Goal: Task Accomplishment & Management: Manage account settings

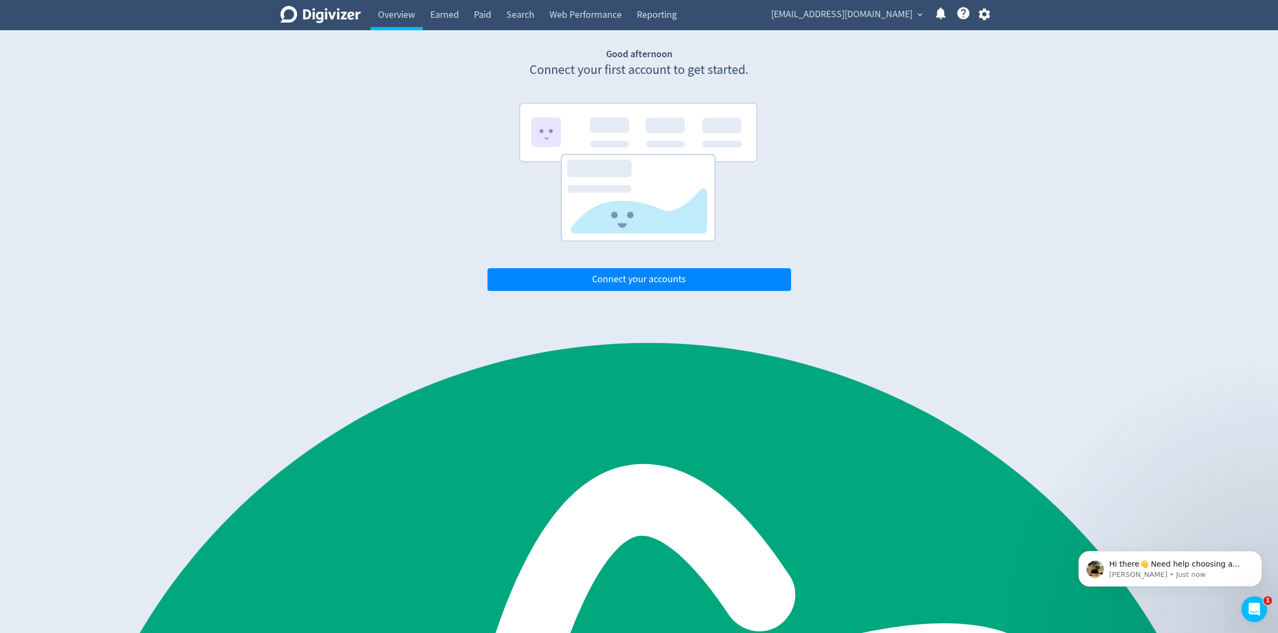
scroll to position [491, 0]
click at [634, 283] on span "Connect your accounts" at bounding box center [639, 280] width 94 height 10
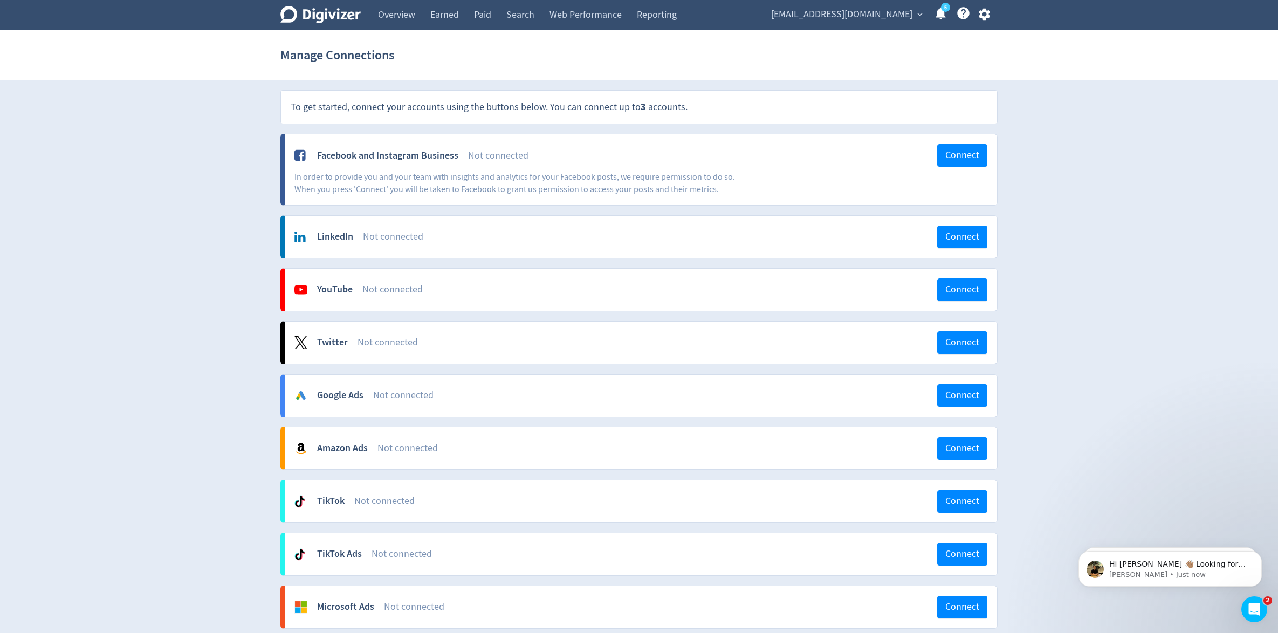
click at [169, 338] on div "Digivizer Logo Mark Digivizer Logo Overview Earned Paid Search Web Performance …" at bounding box center [639, 399] width 1278 height 799
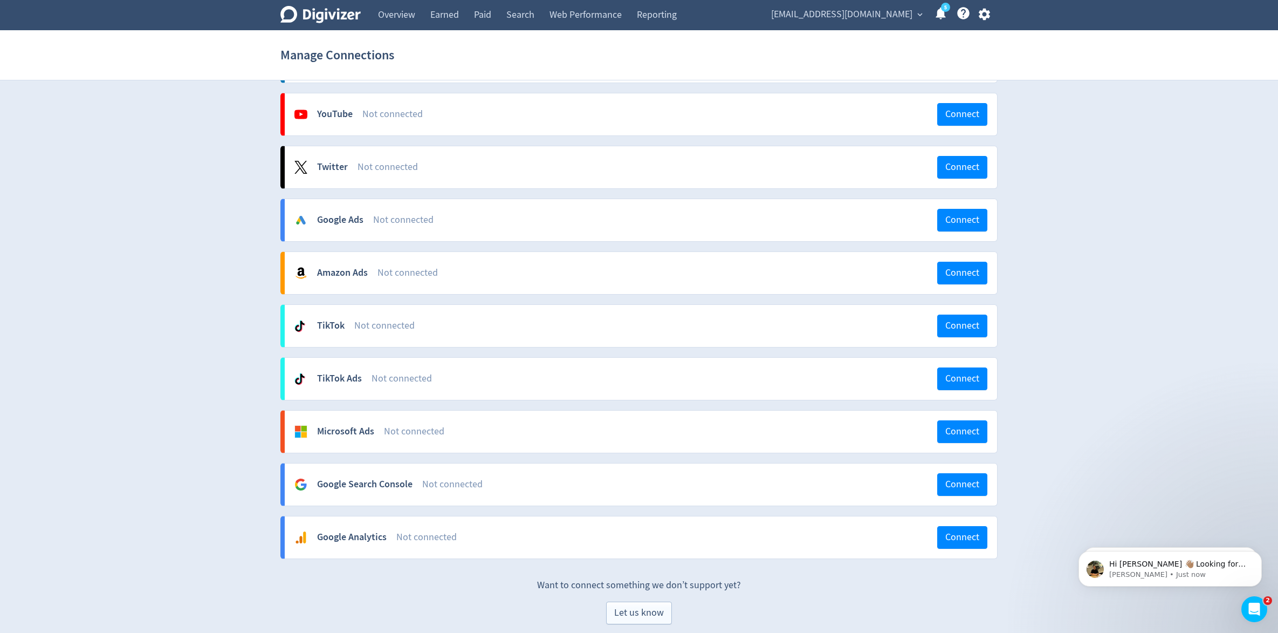
scroll to position [172, 0]
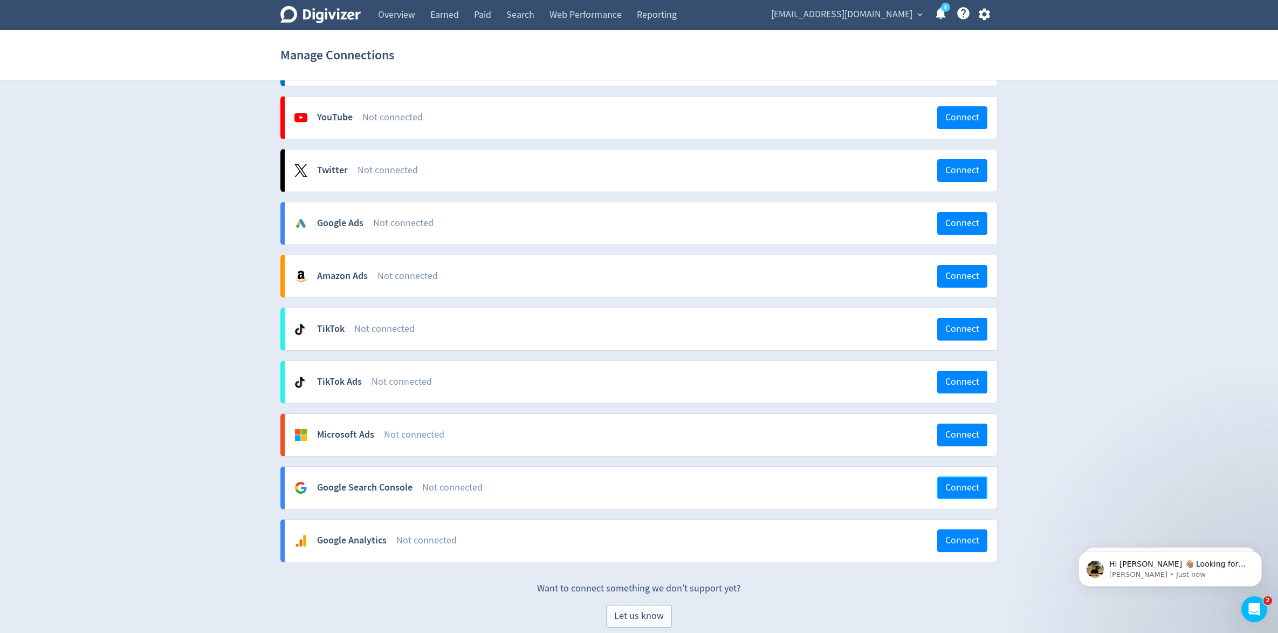
drag, startPoint x: 959, startPoint y: 488, endPoint x: 932, endPoint y: 488, distance: 27.0
click at [958, 488] on span "Connect" at bounding box center [963, 488] width 34 height 10
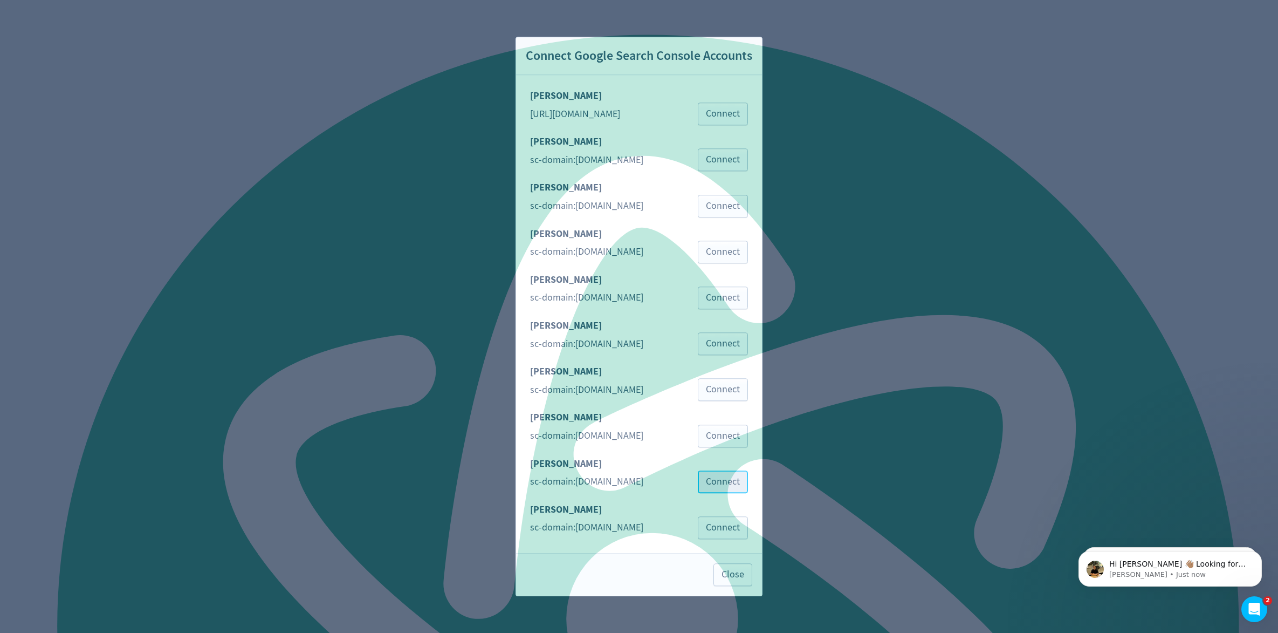
click at [735, 480] on span "Connect" at bounding box center [723, 482] width 34 height 10
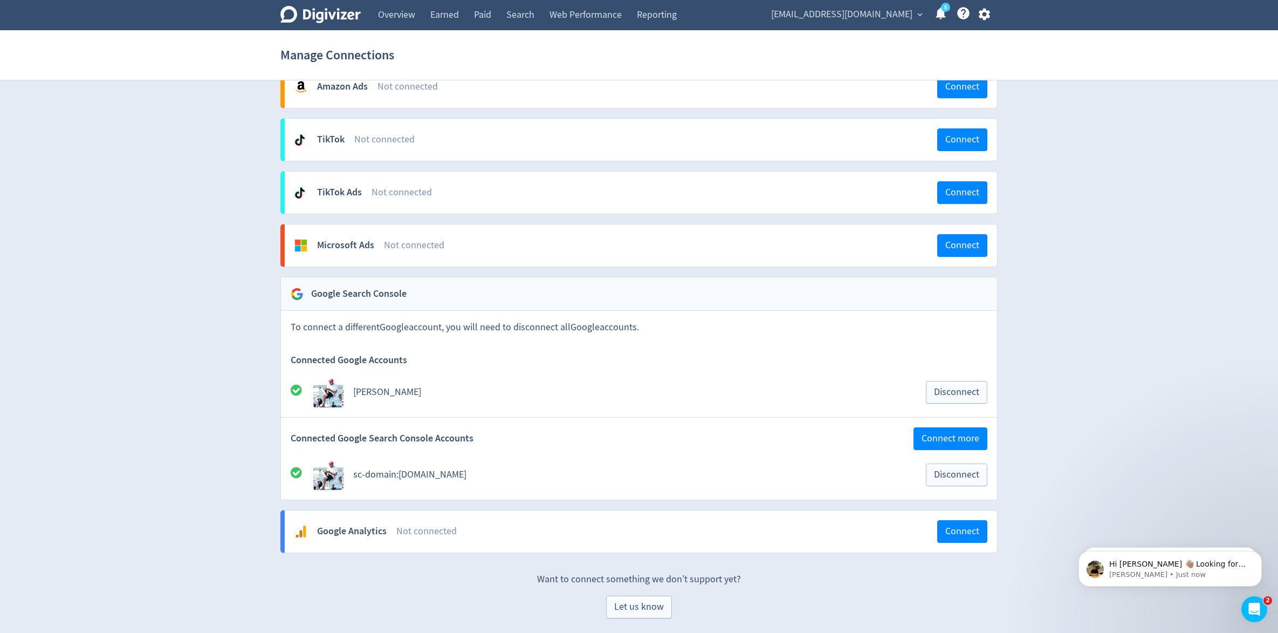
scroll to position [364, 0]
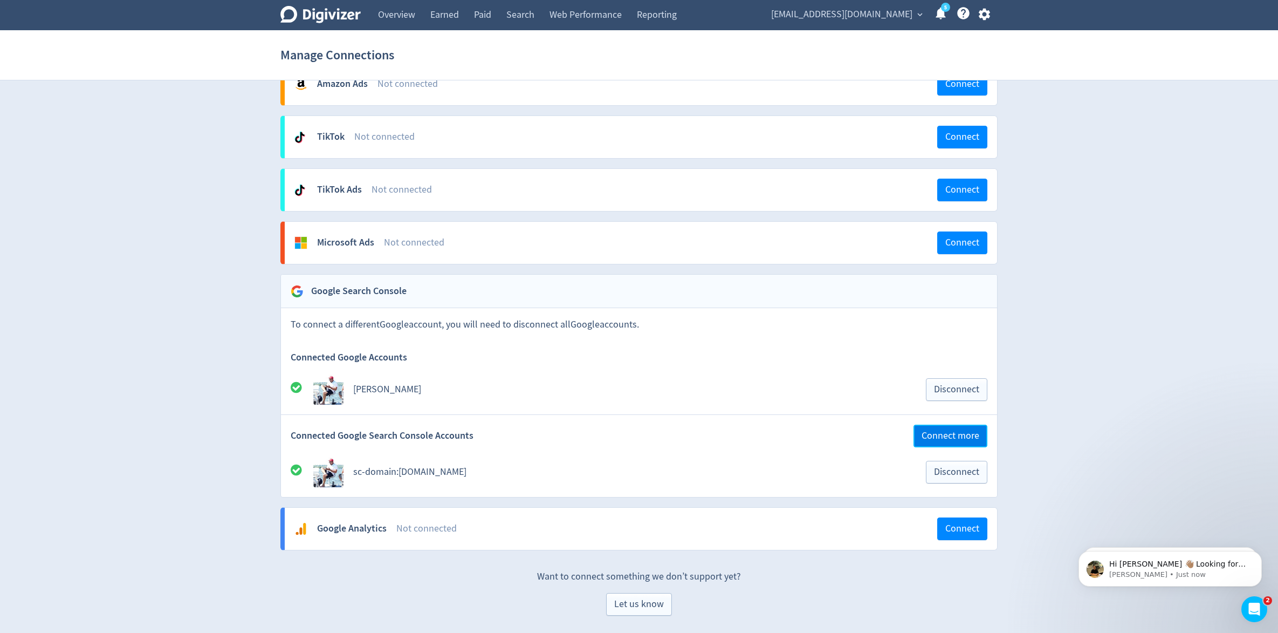
click at [928, 441] on span "Connect more" at bounding box center [951, 436] width 58 height 10
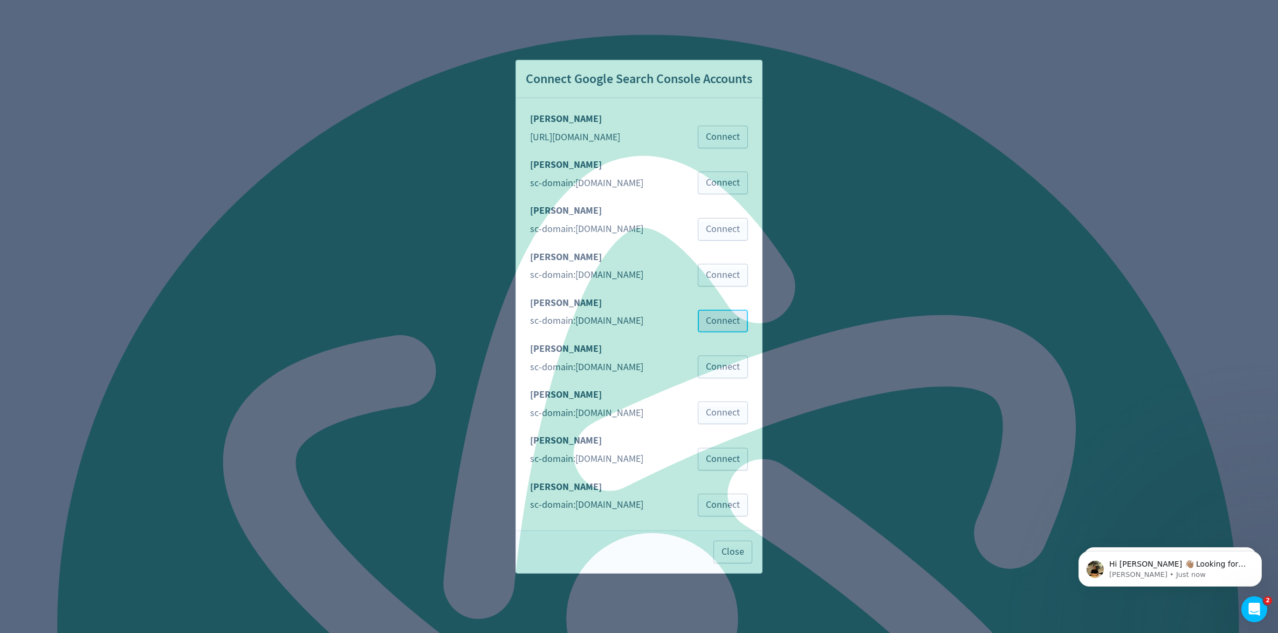
click at [725, 324] on span "Connect" at bounding box center [723, 321] width 34 height 10
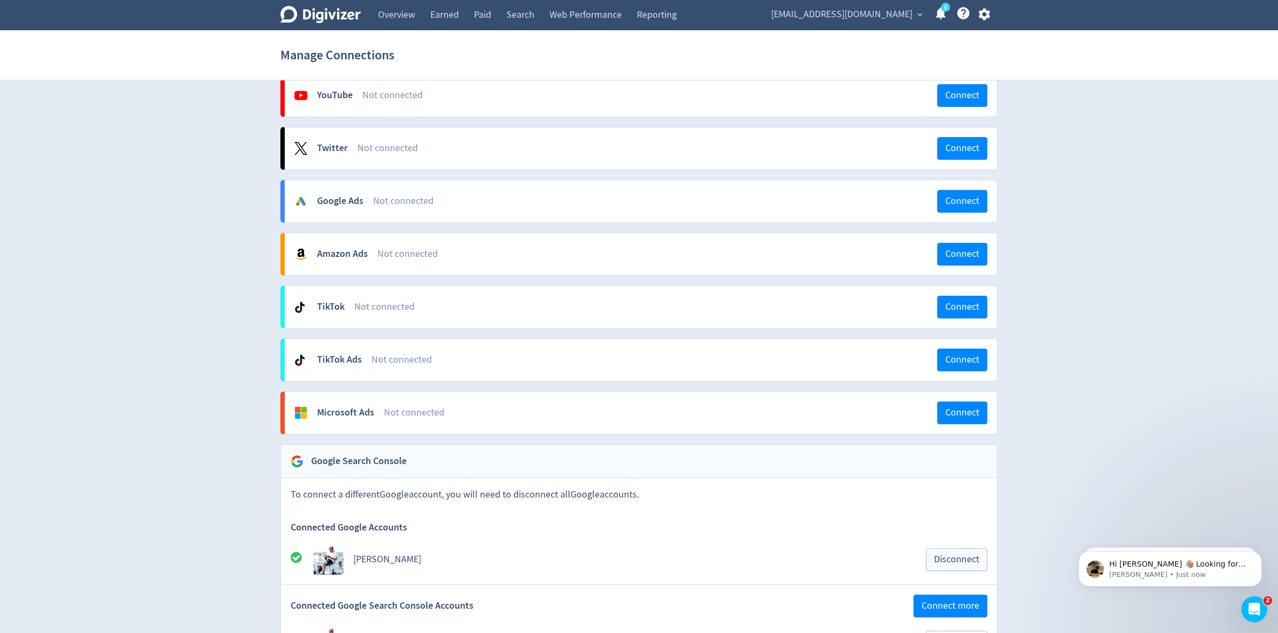
scroll to position [404, 0]
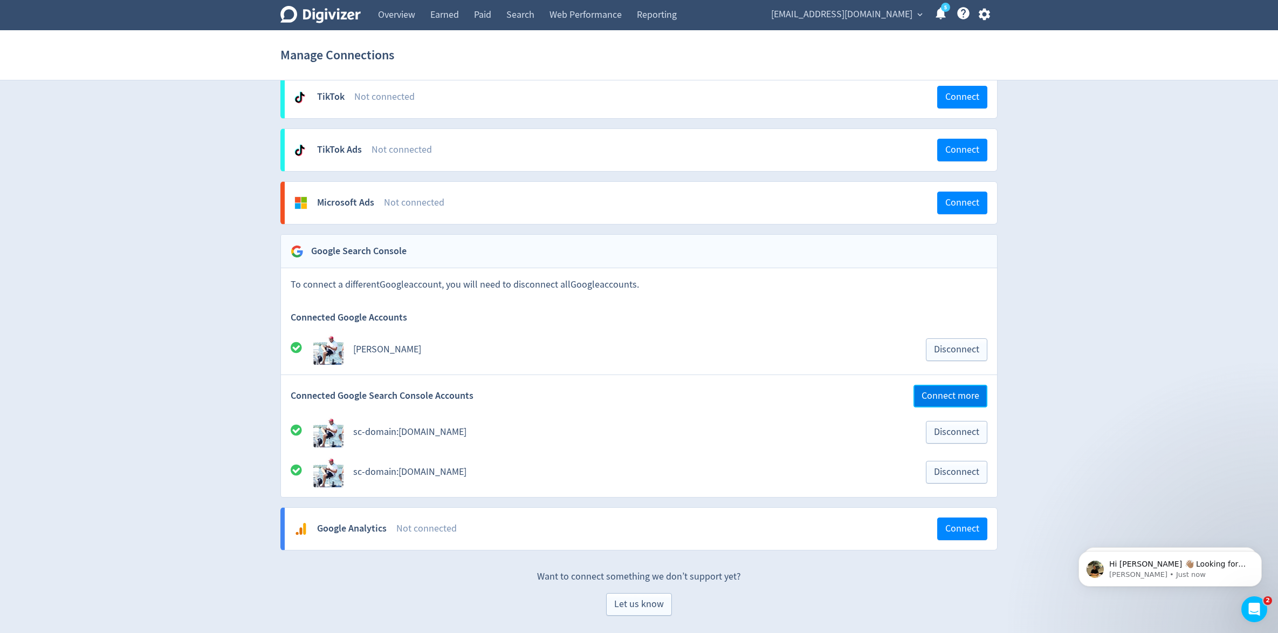
click at [940, 400] on span "Connect more" at bounding box center [951, 396] width 58 height 10
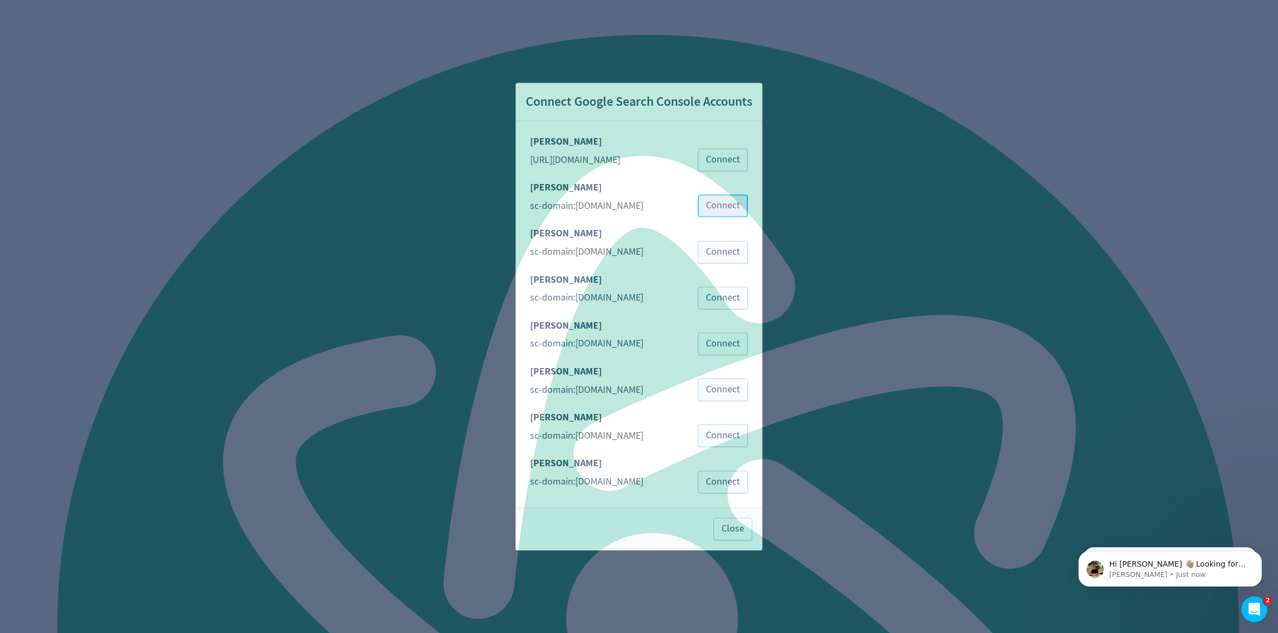
click at [736, 207] on span "Connect" at bounding box center [723, 206] width 34 height 10
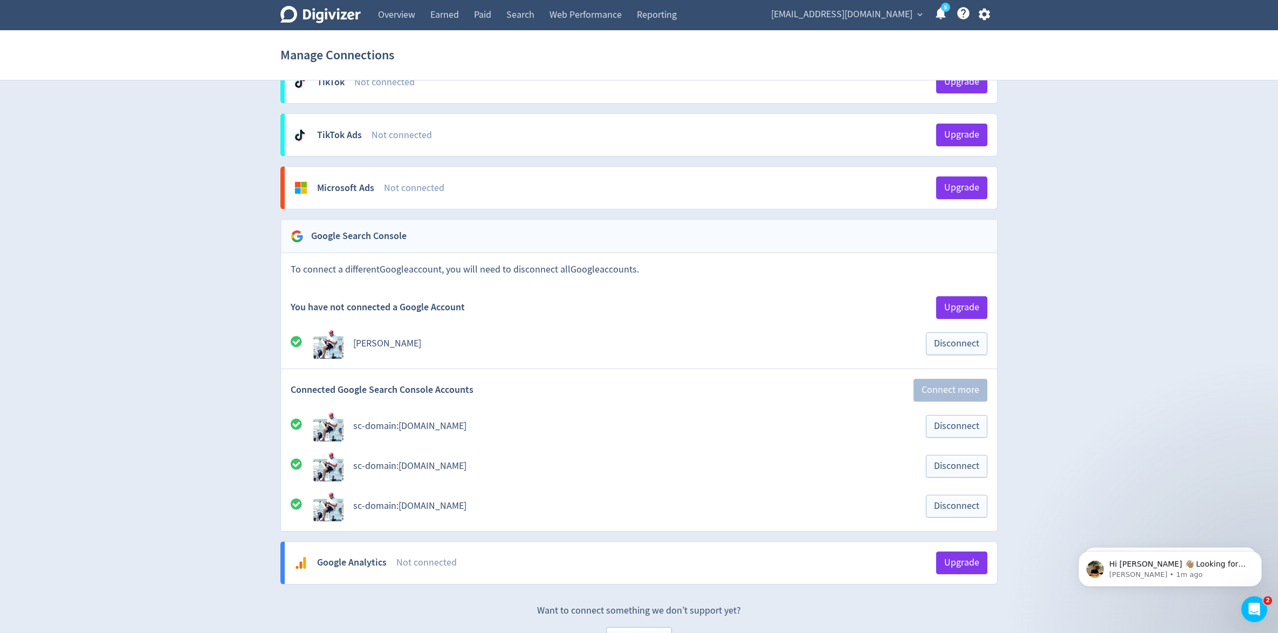
scroll to position [460, 0]
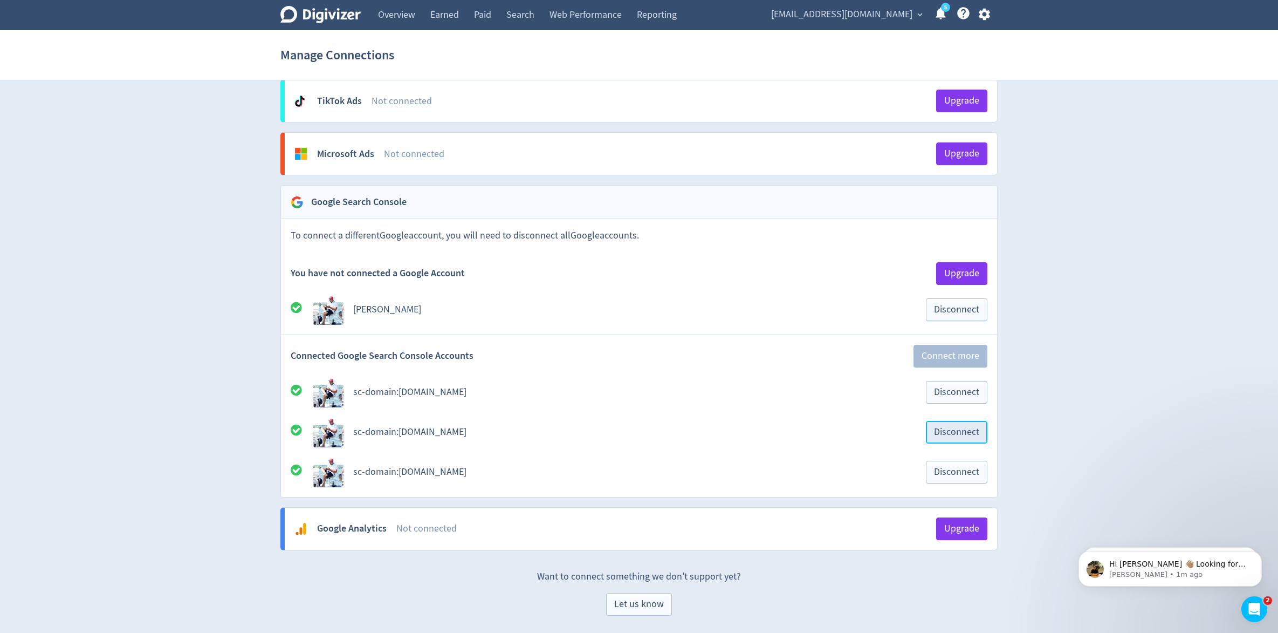
click at [977, 428] on span "Disconnect" at bounding box center [956, 432] width 45 height 10
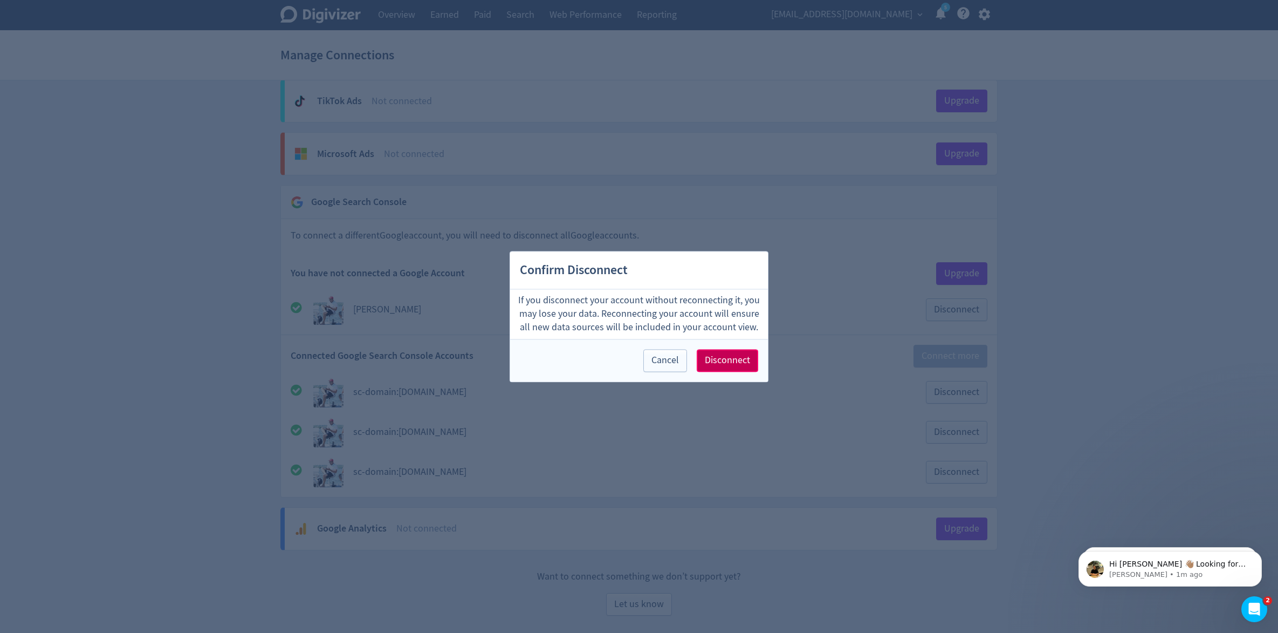
click at [729, 357] on span "Disconnect" at bounding box center [727, 360] width 45 height 10
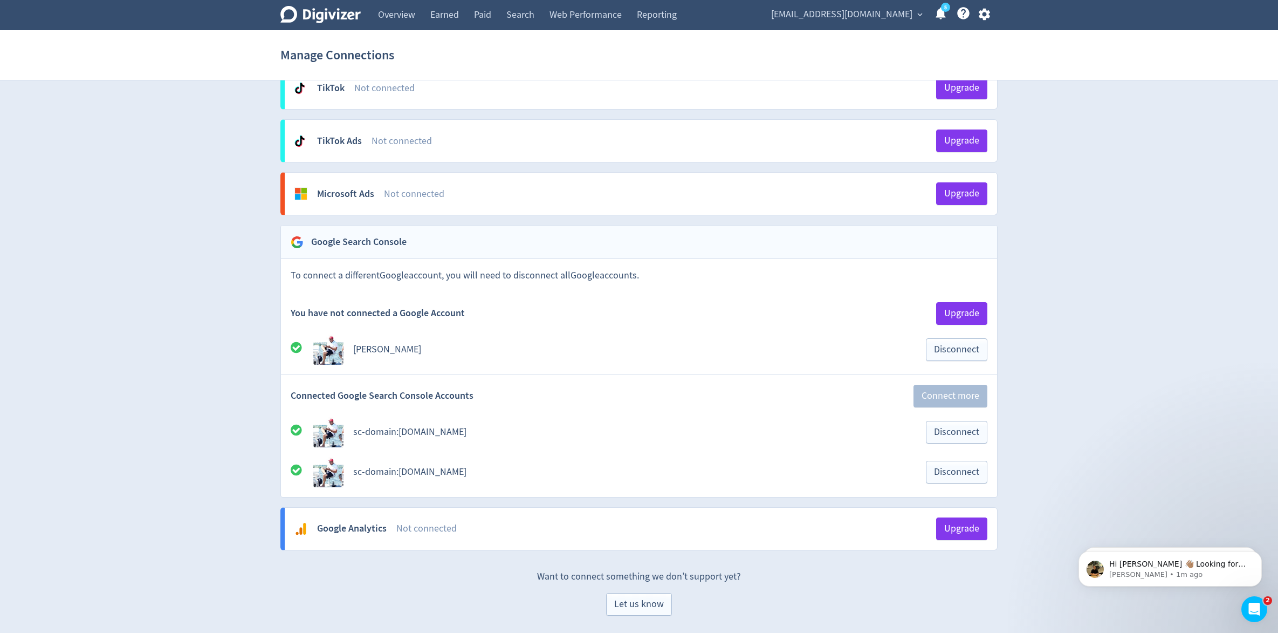
scroll to position [404, 0]
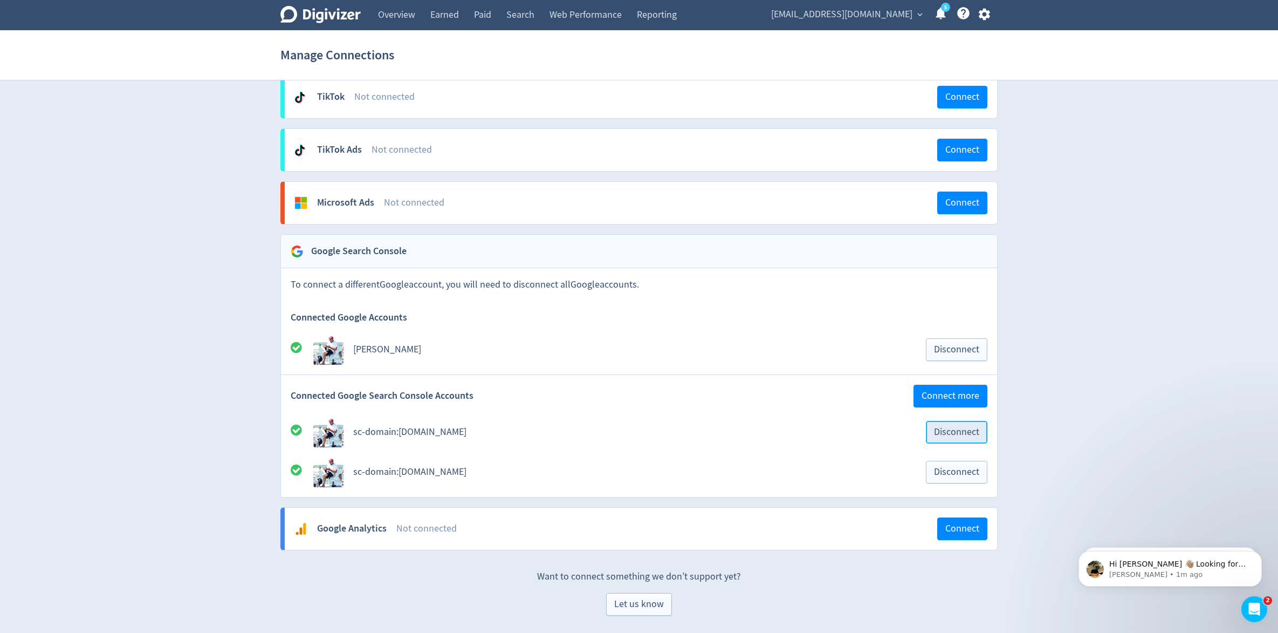
click at [970, 431] on span "Disconnect" at bounding box center [956, 432] width 45 height 10
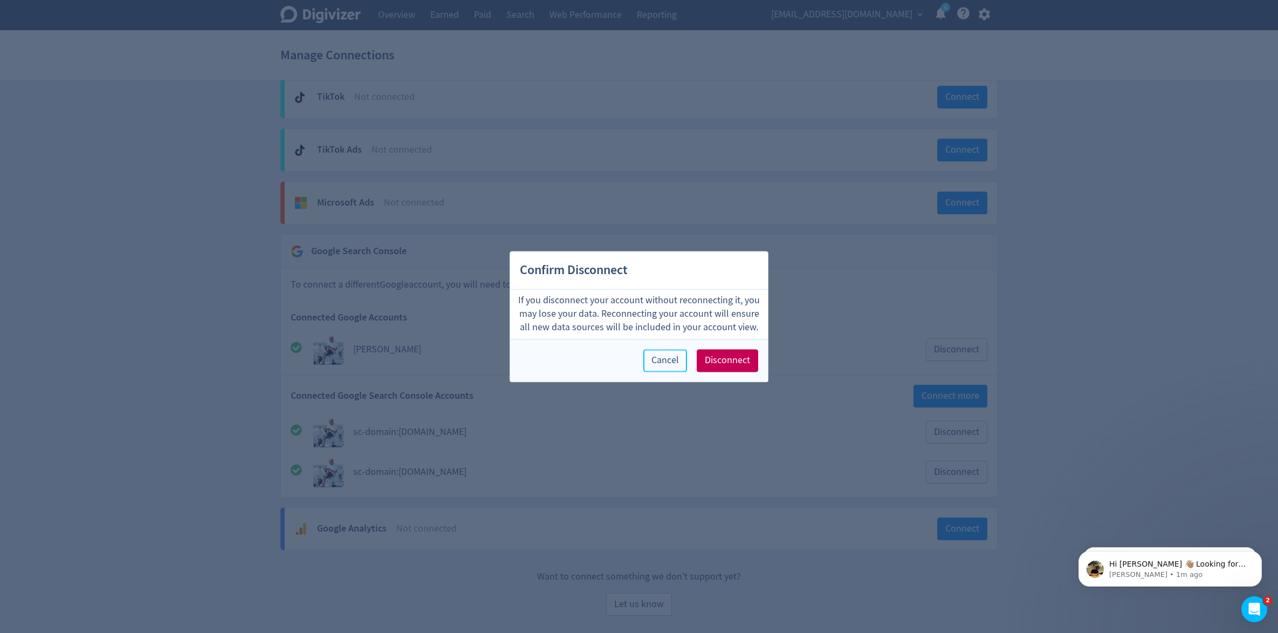
click at [678, 359] on span "Cancel" at bounding box center [666, 360] width 28 height 10
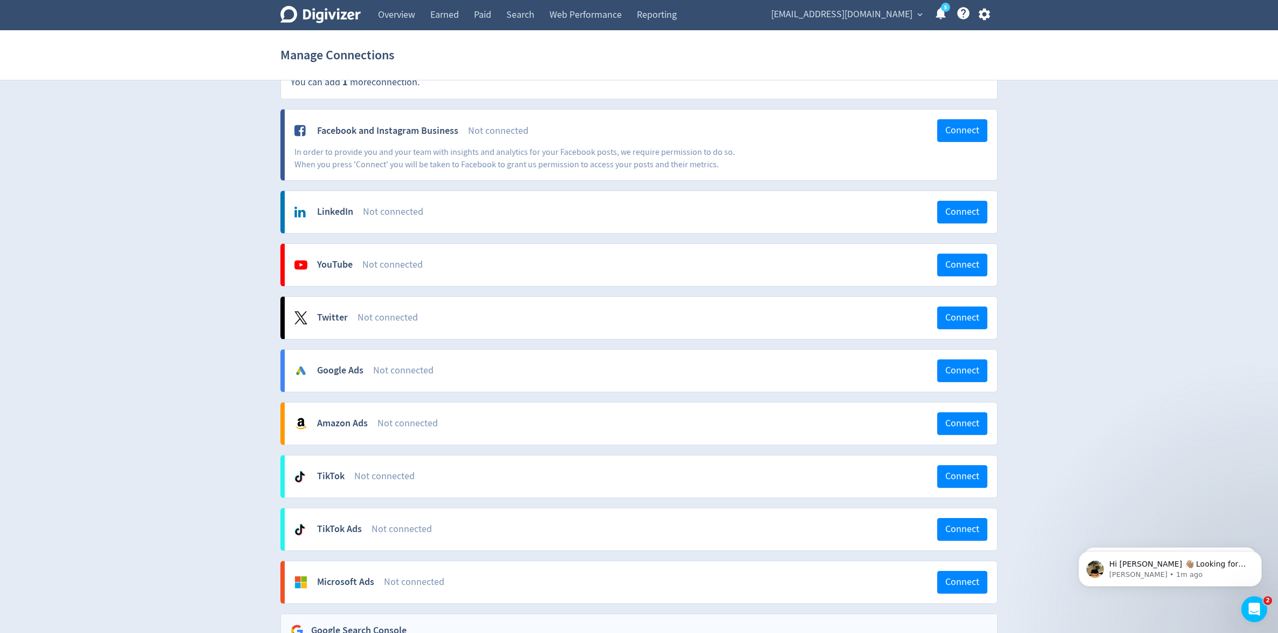
scroll to position [19, 0]
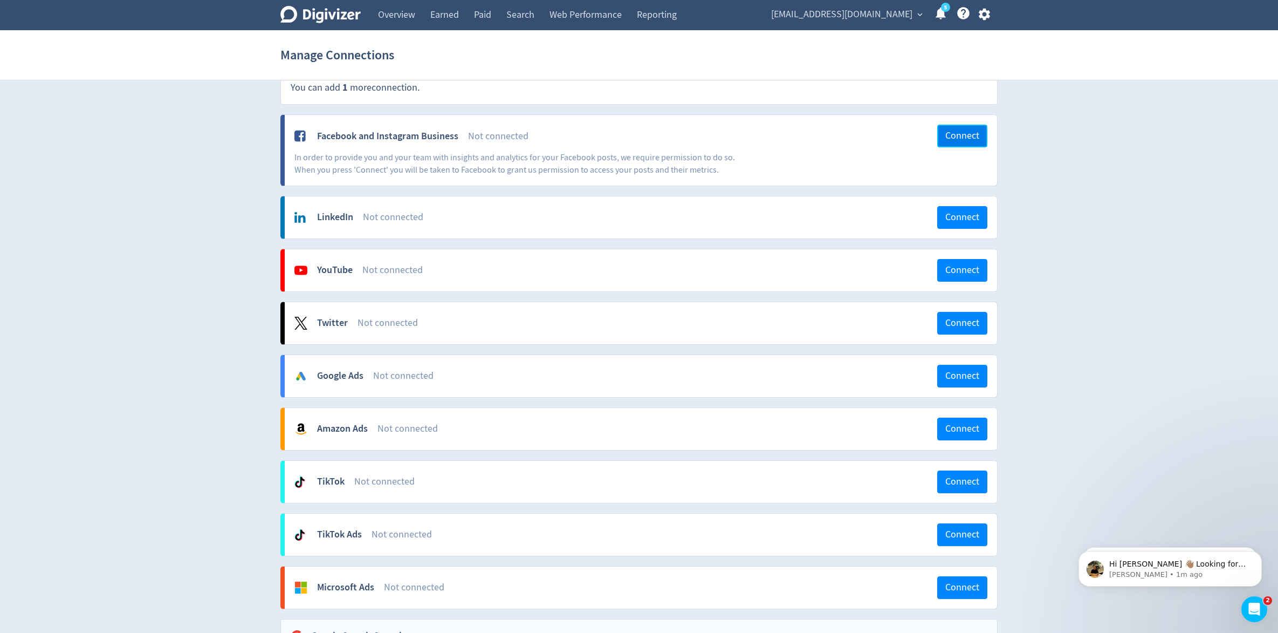
click at [967, 138] on span "Connect" at bounding box center [963, 136] width 34 height 10
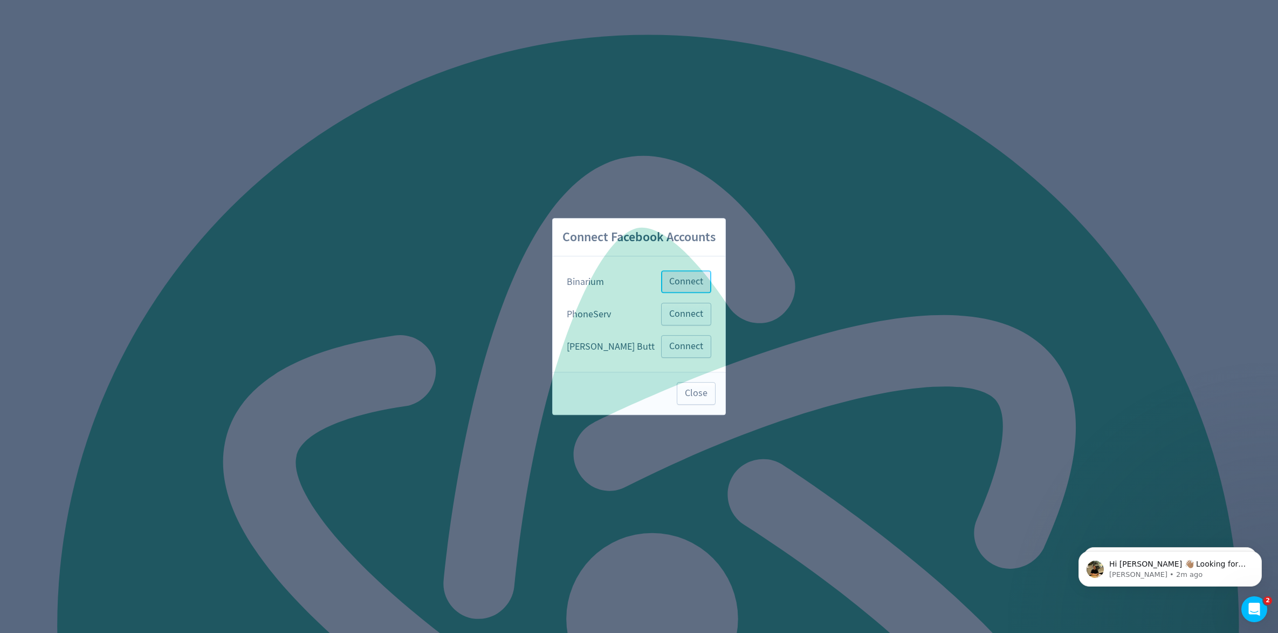
click at [690, 277] on span "Connect" at bounding box center [686, 282] width 34 height 10
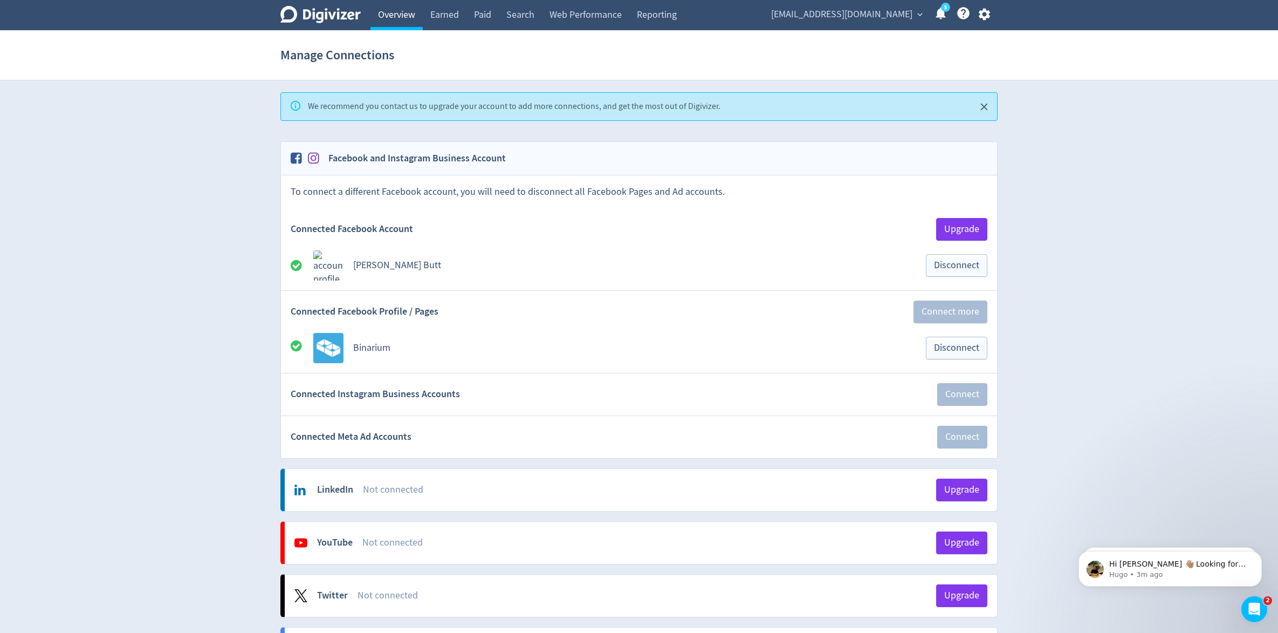
click at [409, 11] on link "Overview" at bounding box center [397, 15] width 52 height 30
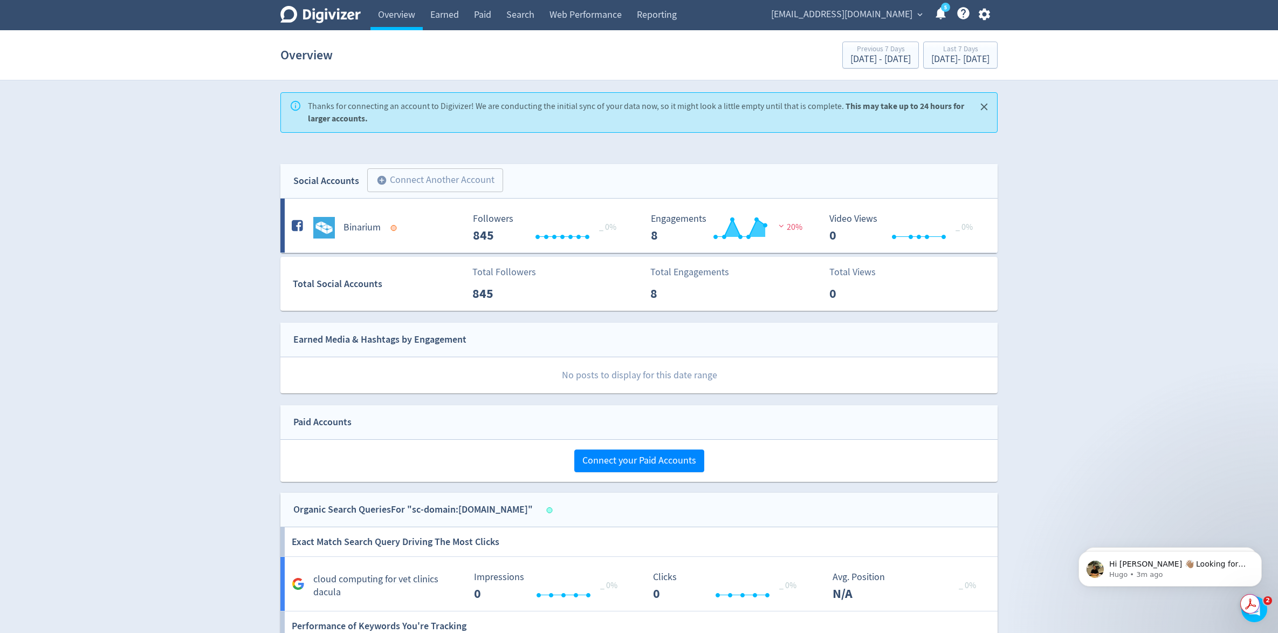
click at [236, 317] on div "Digivizer Logo Mark Digivizer Logo Overview Earned Paid Search Web Performance …" at bounding box center [639, 515] width 1278 height 1030
click at [986, 13] on icon "button" at bounding box center [984, 14] width 15 height 15
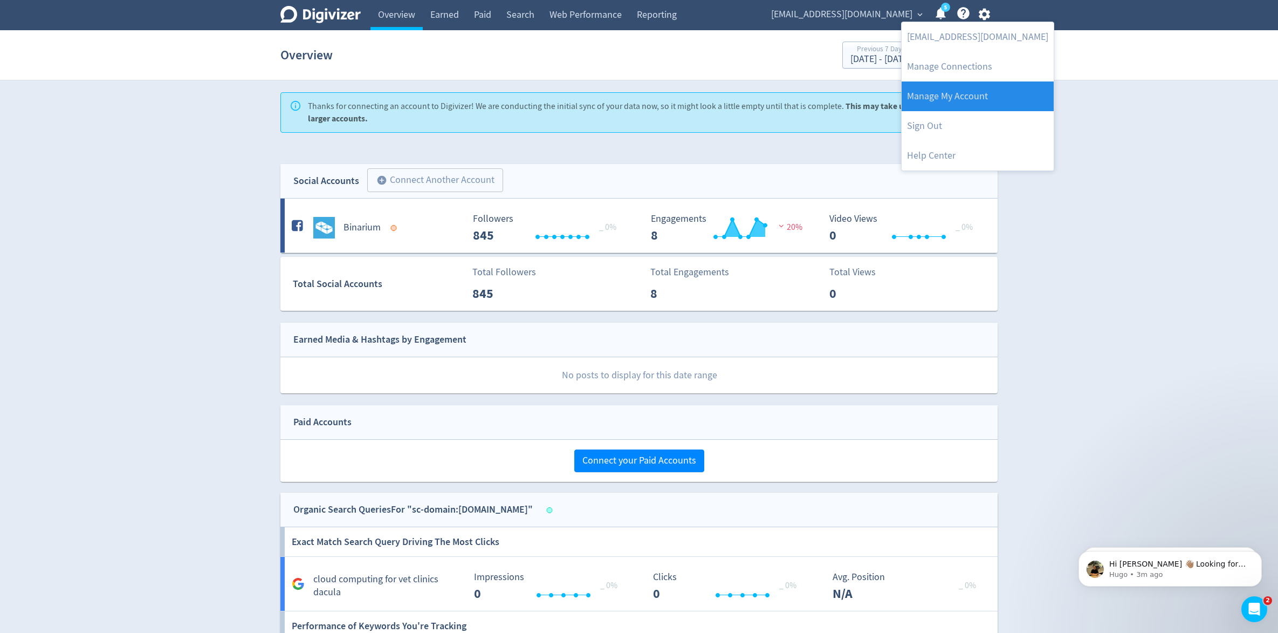
click at [984, 92] on link "Manage My Account" at bounding box center [978, 96] width 152 height 30
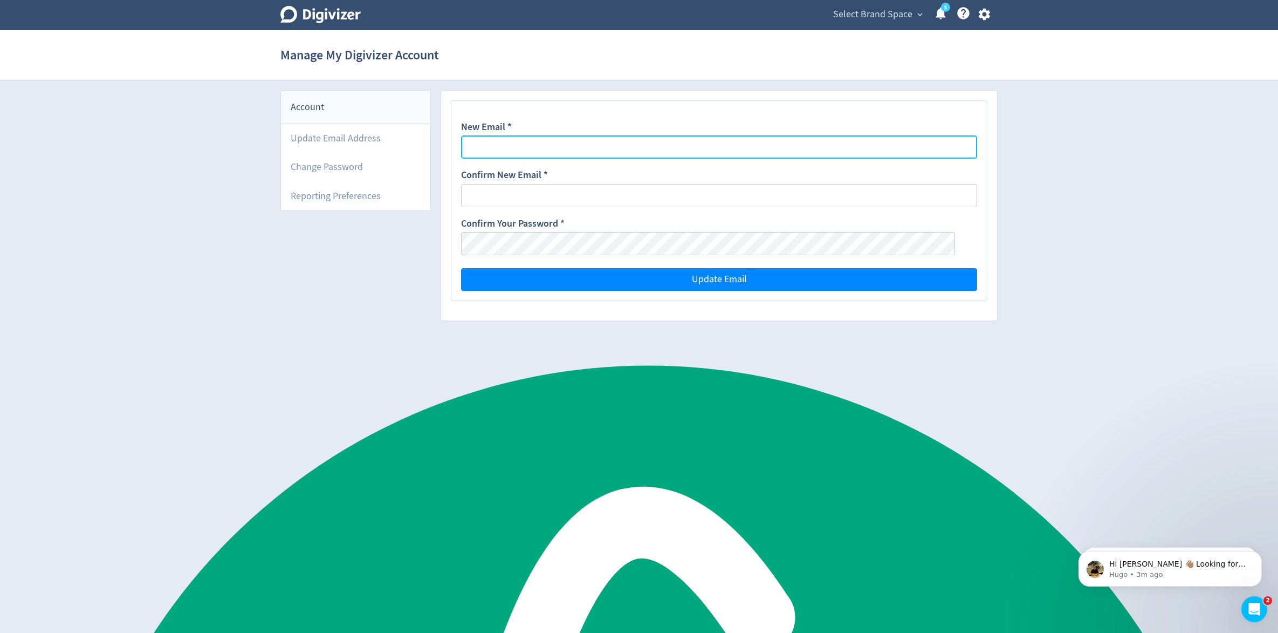
type input "[EMAIL_ADDRESS][DOMAIN_NAME]"
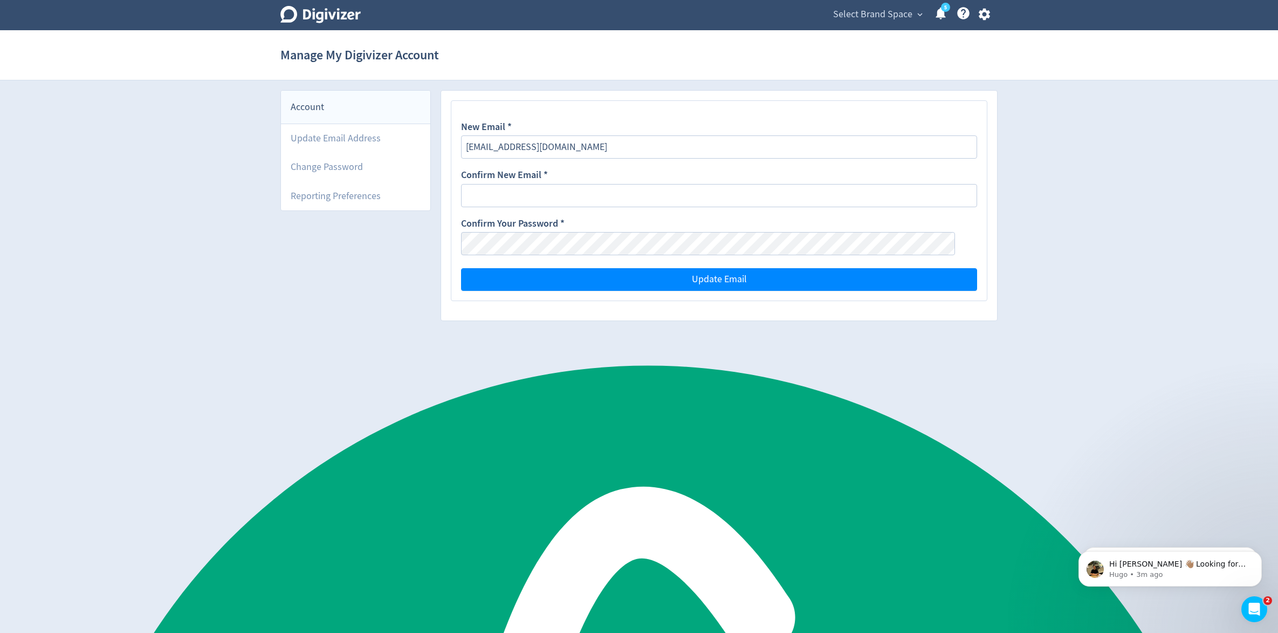
drag, startPoint x: 347, startPoint y: 352, endPoint x: 353, endPoint y: 342, distance: 11.8
click at [866, 17] on span "Select Brand Space" at bounding box center [872, 14] width 79 height 17
click at [873, 32] on link "saqib@binarium.ca" at bounding box center [912, 39] width 152 height 30
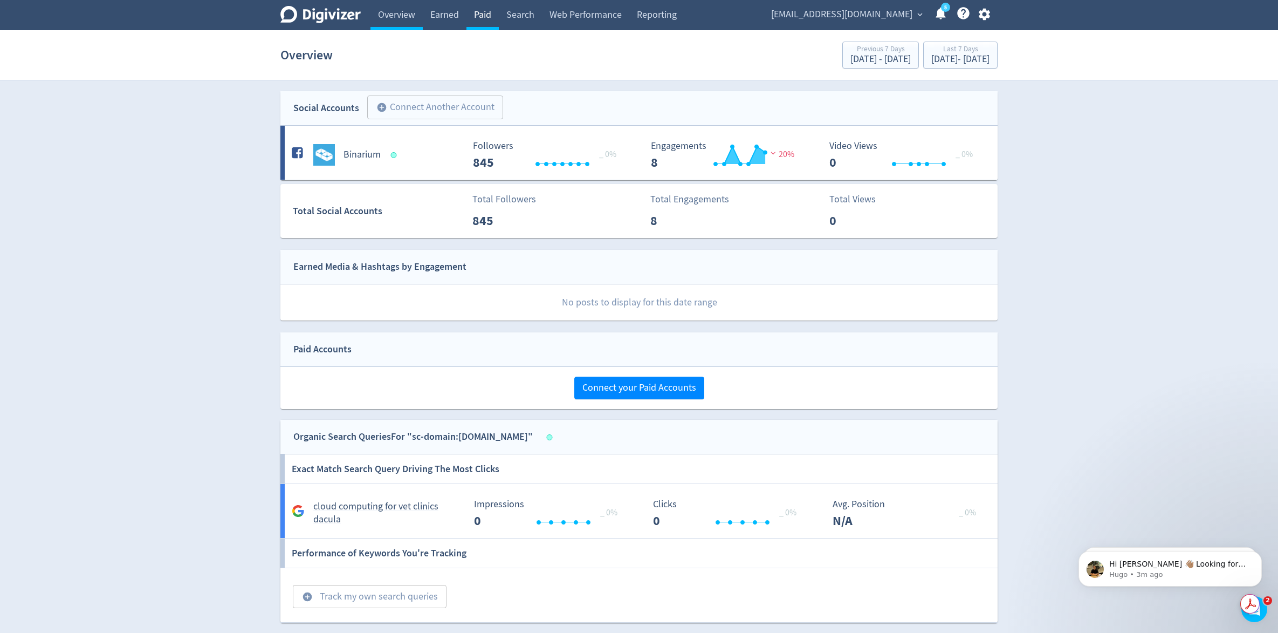
click at [488, 20] on link "Paid" at bounding box center [483, 15] width 32 height 30
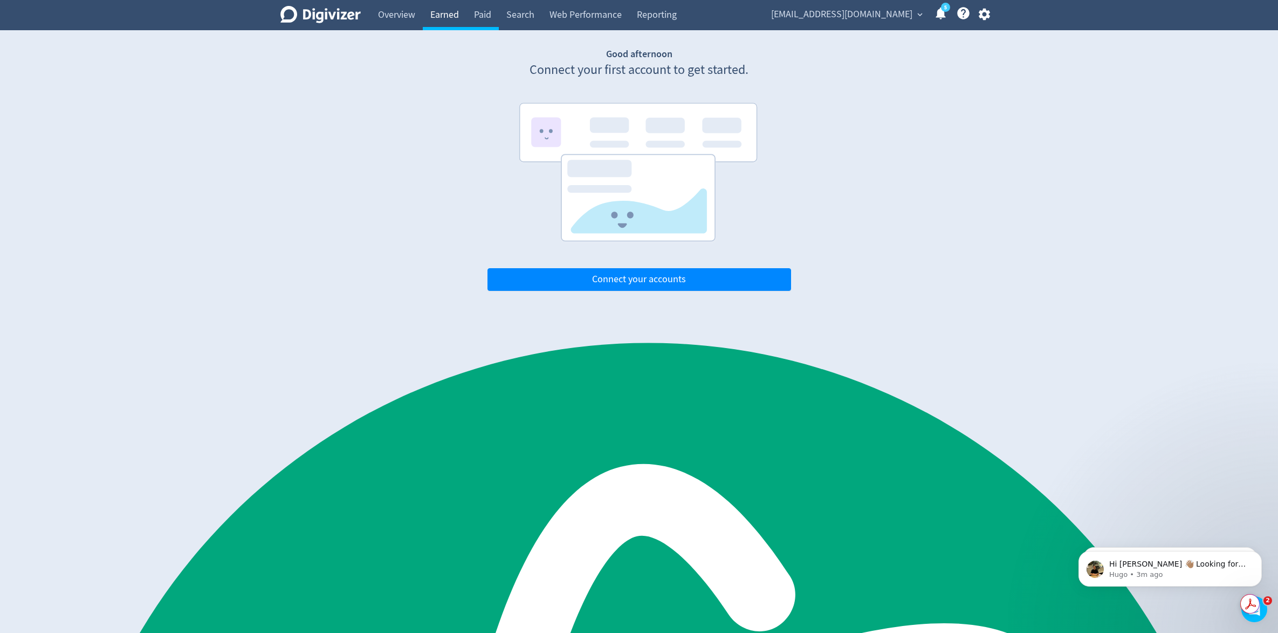
click at [445, 22] on link "Earned" at bounding box center [445, 15] width 44 height 30
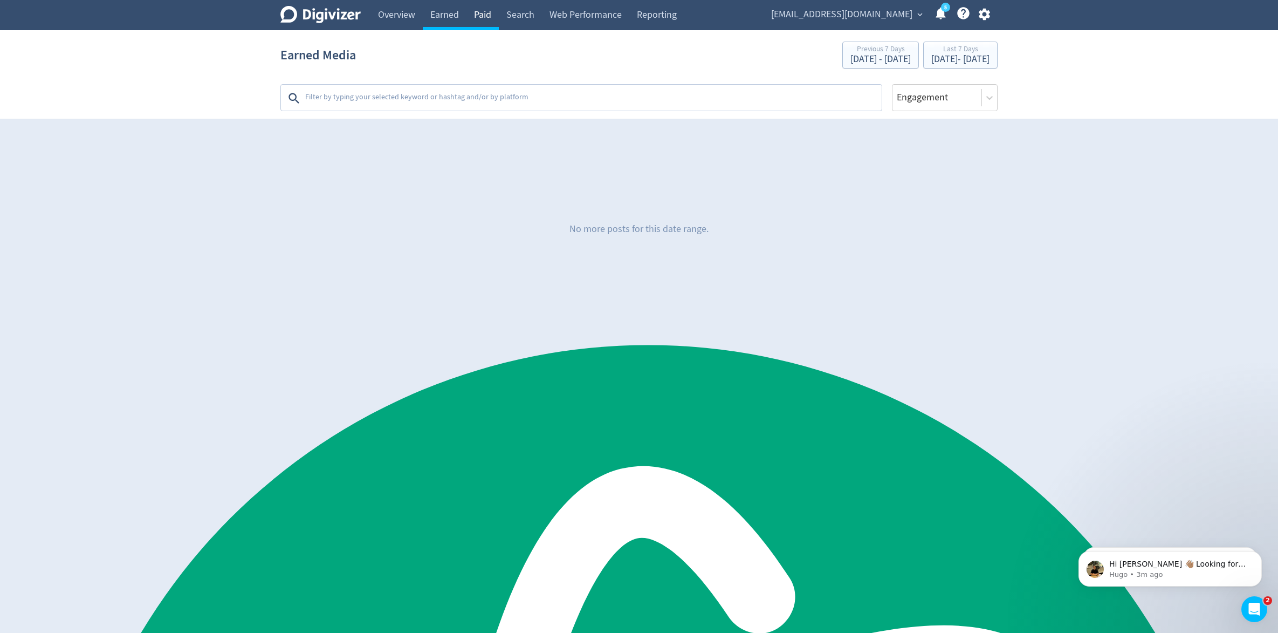
click at [489, 19] on link "Paid" at bounding box center [483, 15] width 32 height 30
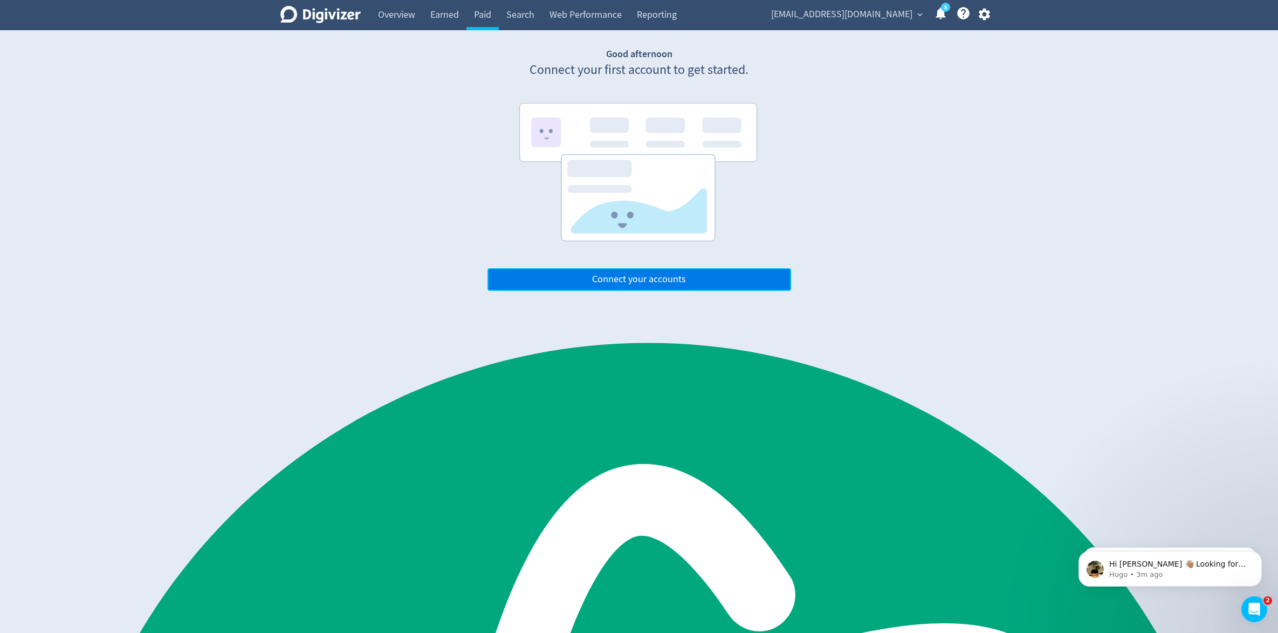
click at [675, 286] on button "Connect your accounts" at bounding box center [640, 279] width 304 height 23
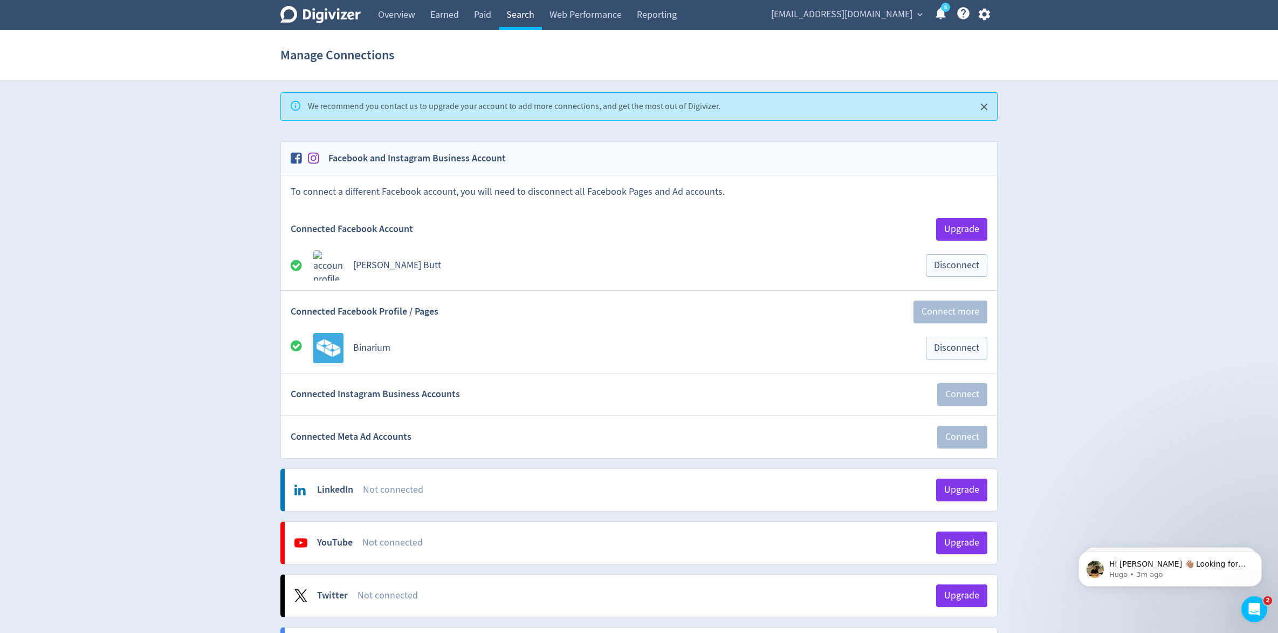
click at [519, 25] on link "Search" at bounding box center [520, 15] width 43 height 30
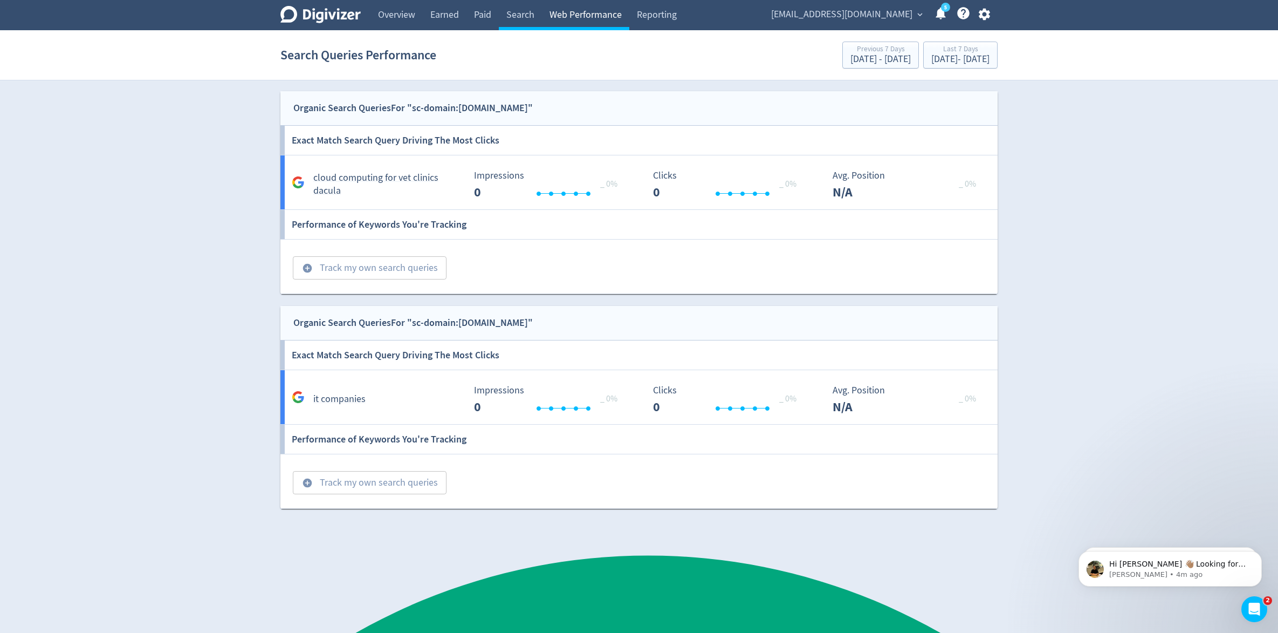
click at [608, 16] on link "Web Performance" at bounding box center [585, 15] width 87 height 30
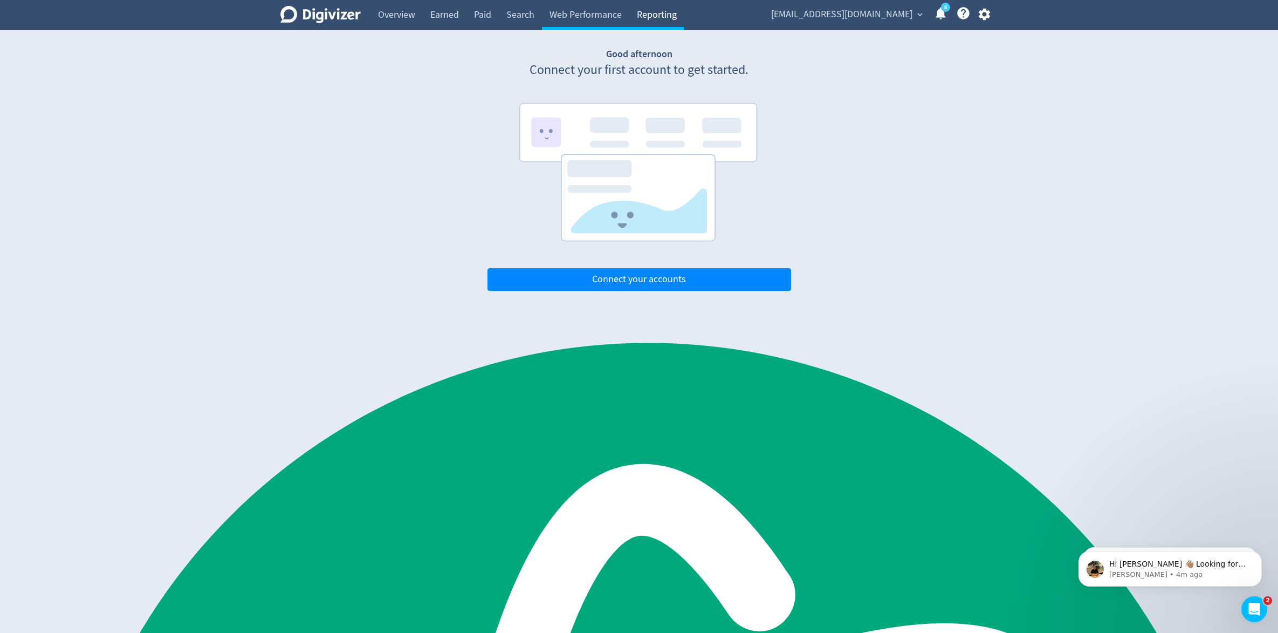
click at [658, 15] on link "Reporting" at bounding box center [657, 15] width 55 height 30
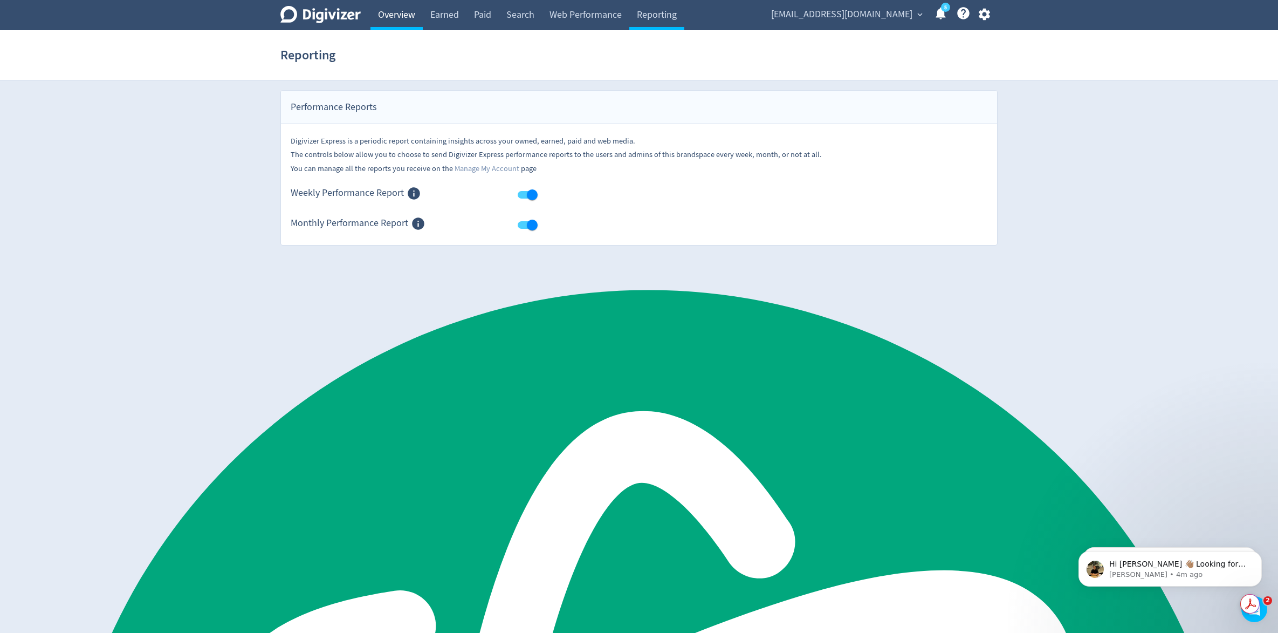
click at [387, 11] on link "Overview" at bounding box center [397, 15] width 52 height 30
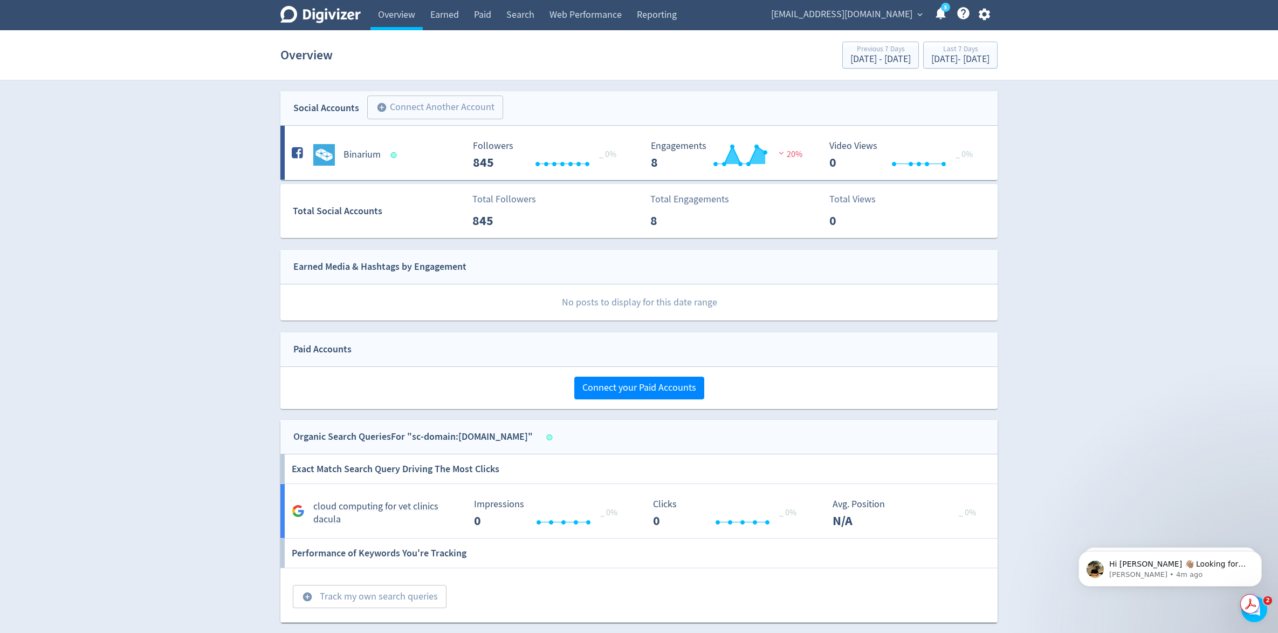
click at [262, 325] on div "Digivizer Logo Mark Digivizer Logo Overview Earned Paid Search Web Performance …" at bounding box center [639, 479] width 1278 height 958
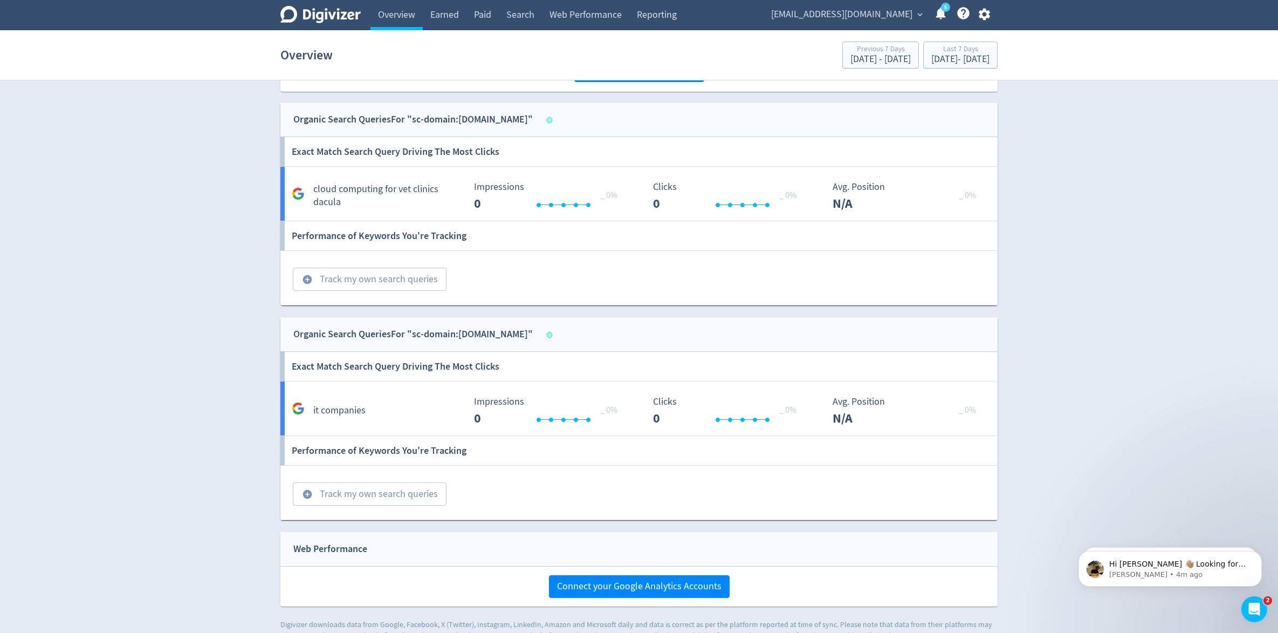
scroll to position [338, 0]
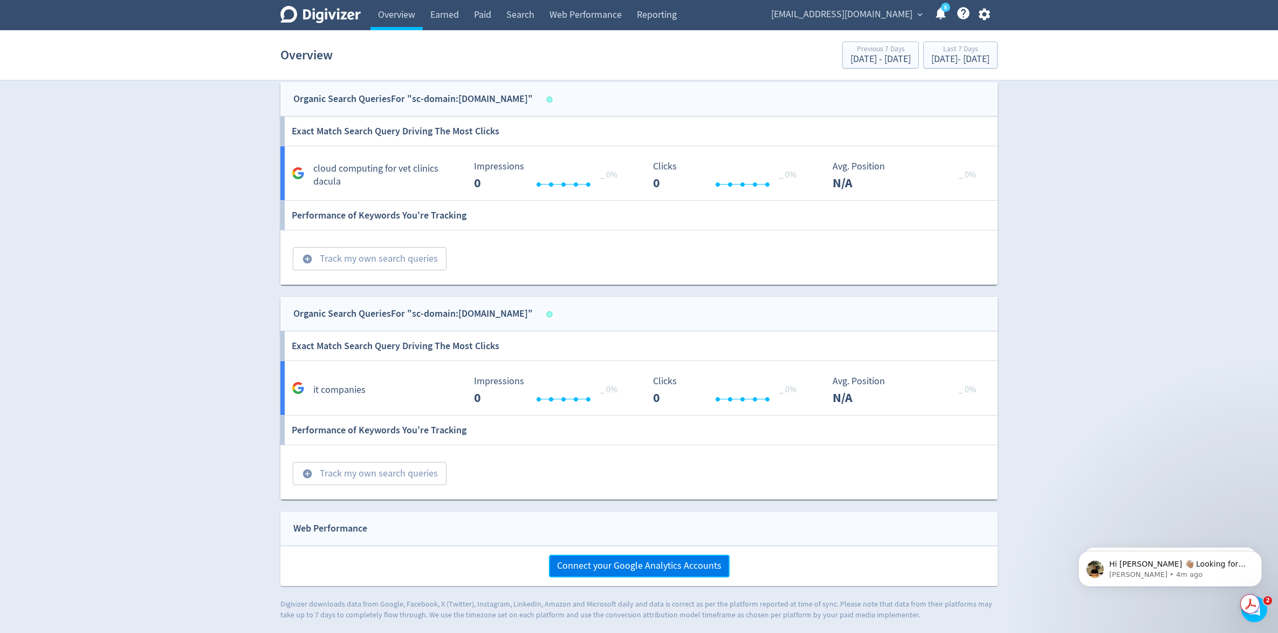
click at [569, 555] on button "Connect your Google Analytics Accounts" at bounding box center [639, 566] width 181 height 23
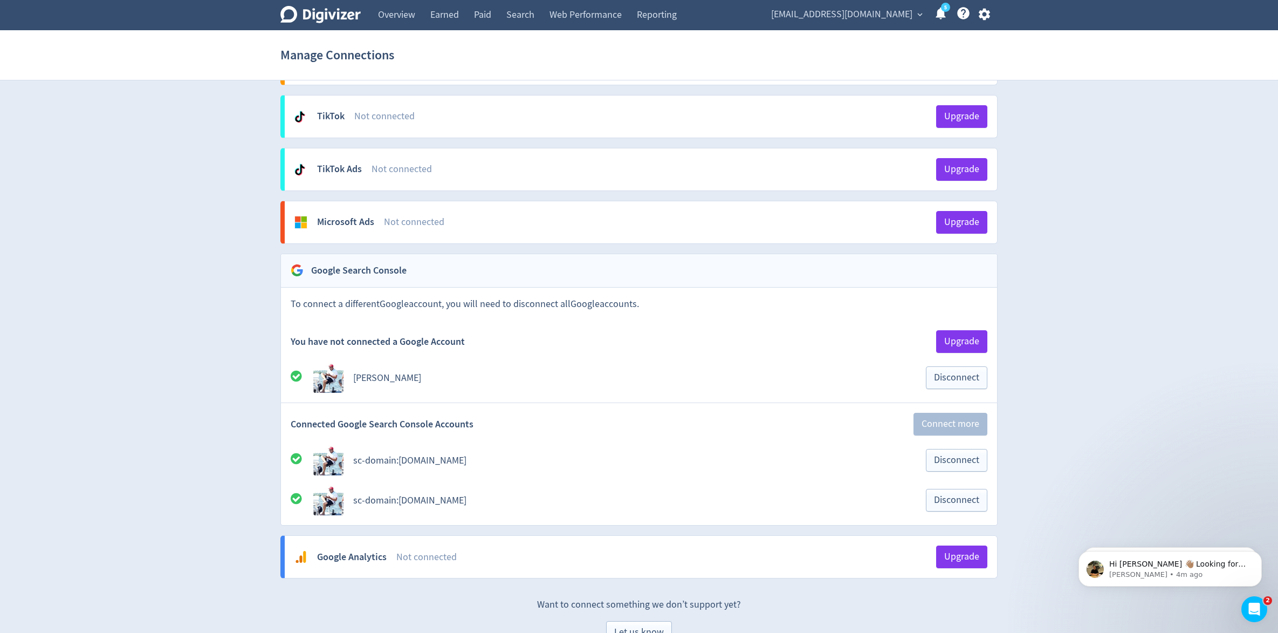
scroll to position [637, 0]
click at [986, 12] on icon "button" at bounding box center [984, 15] width 11 height 12
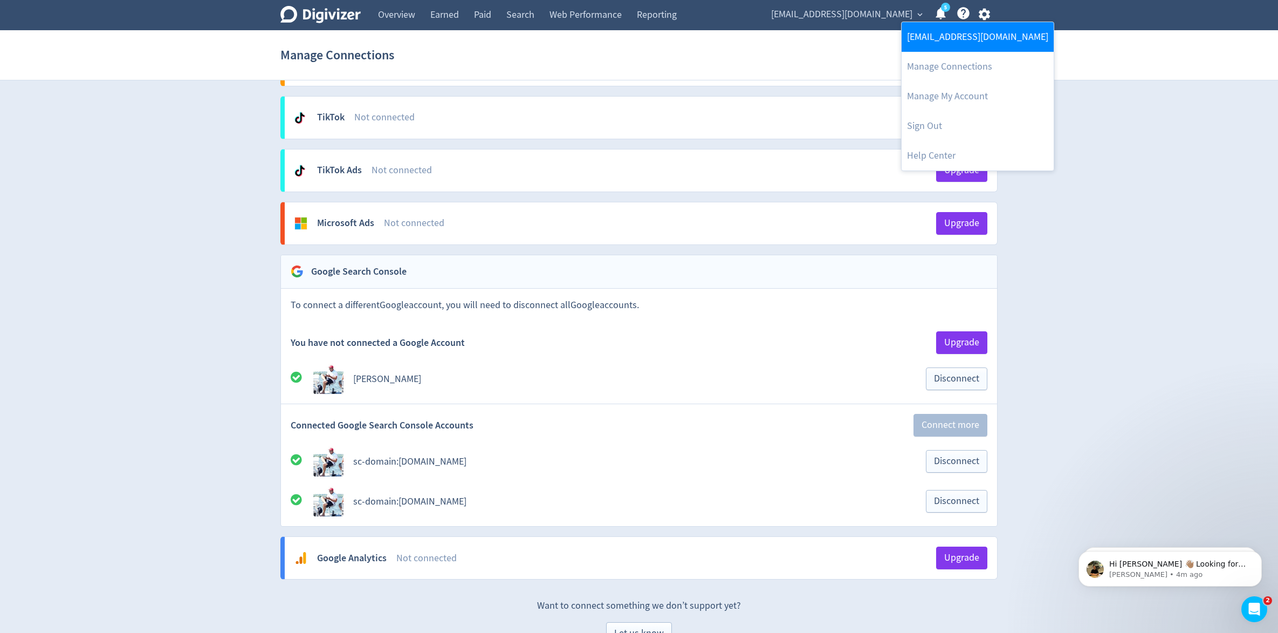
click at [963, 29] on link "[EMAIL_ADDRESS][DOMAIN_NAME]" at bounding box center [978, 37] width 152 height 30
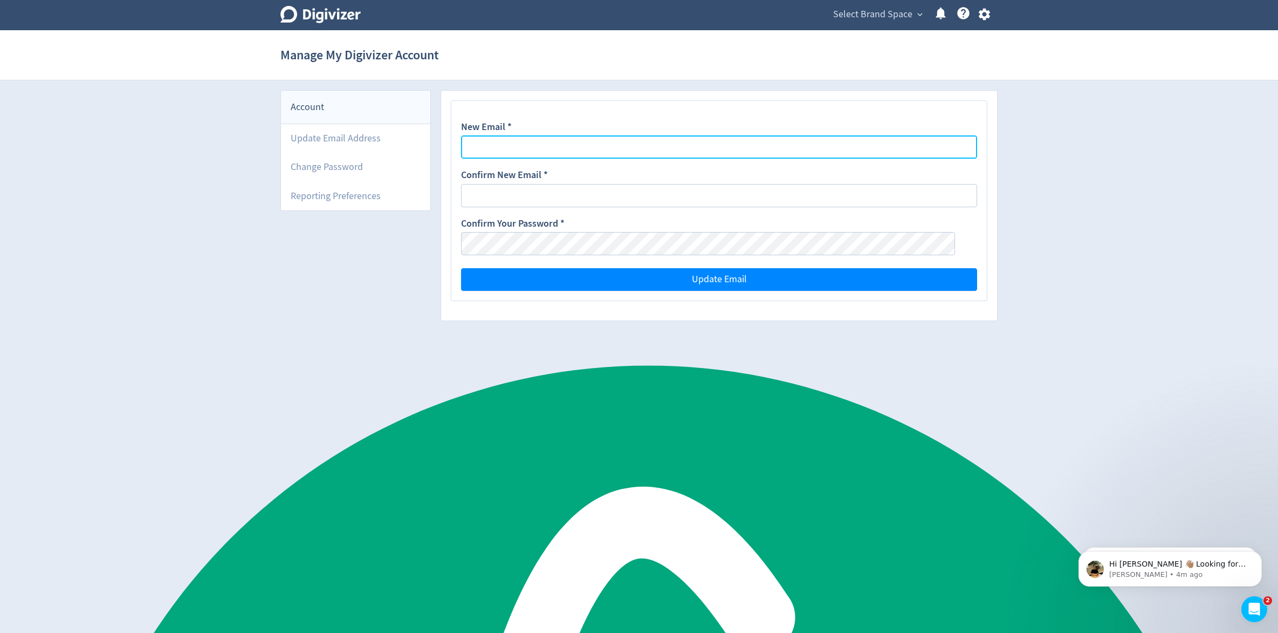
type input "[EMAIL_ADDRESS][DOMAIN_NAME]"
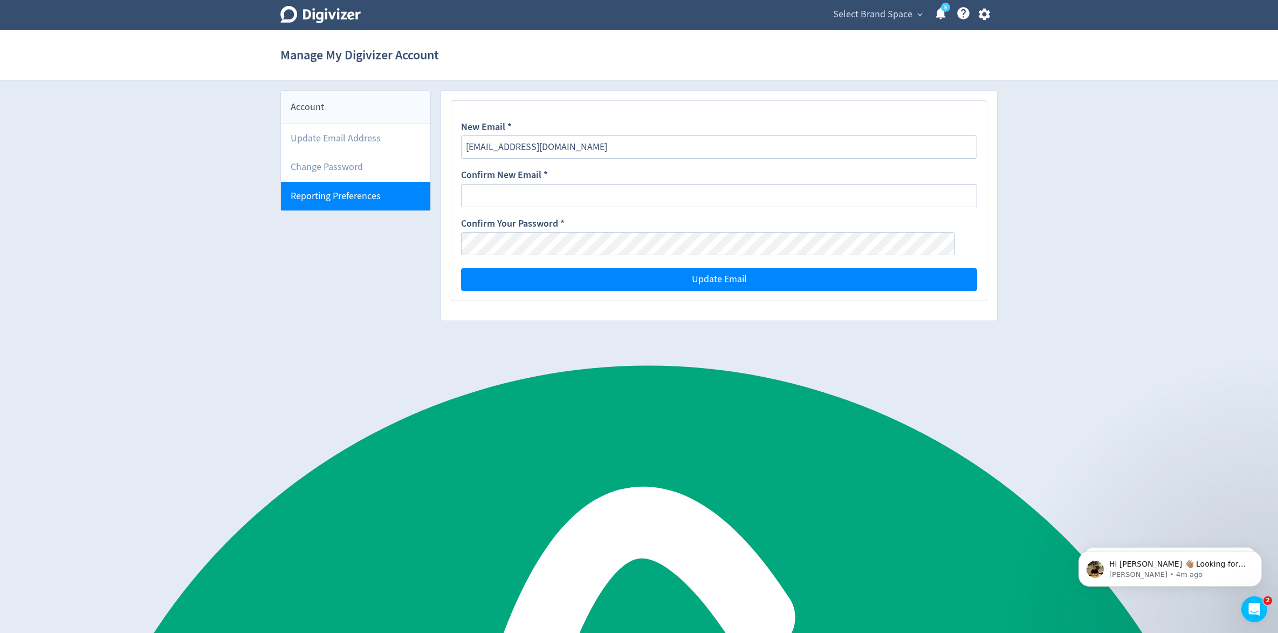
click at [363, 193] on li "Reporting Preferences" at bounding box center [355, 196] width 149 height 29
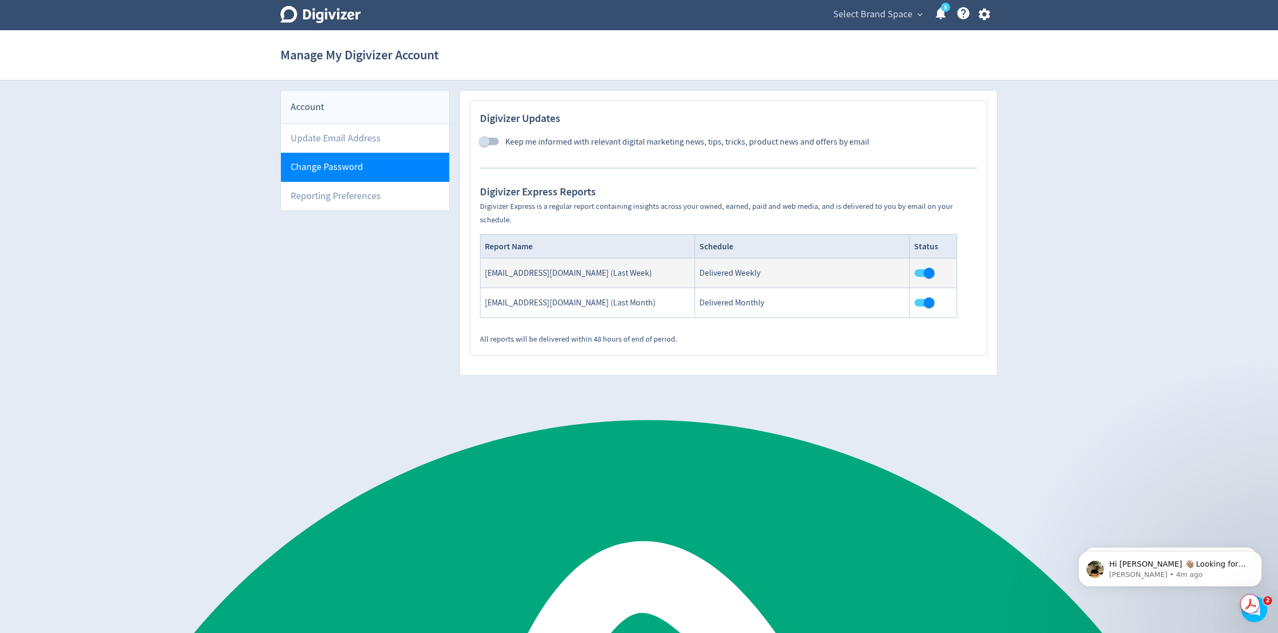
click at [363, 178] on li "Change Password" at bounding box center [365, 167] width 168 height 29
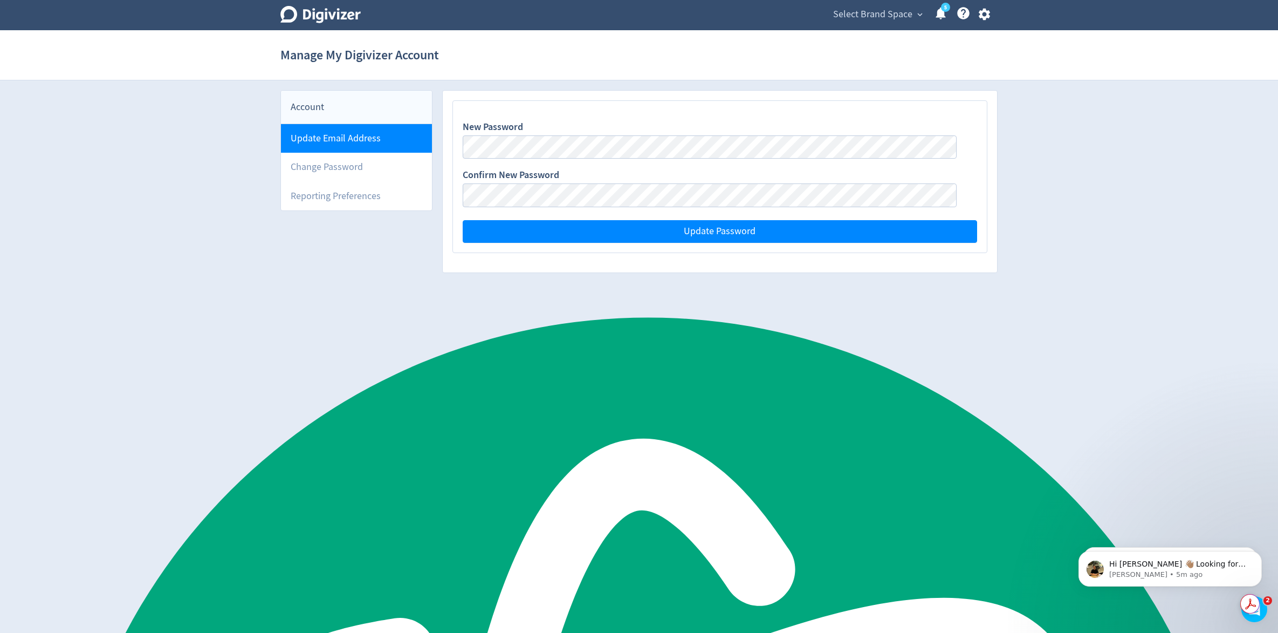
click at [418, 140] on li "Update Email Address" at bounding box center [356, 138] width 151 height 29
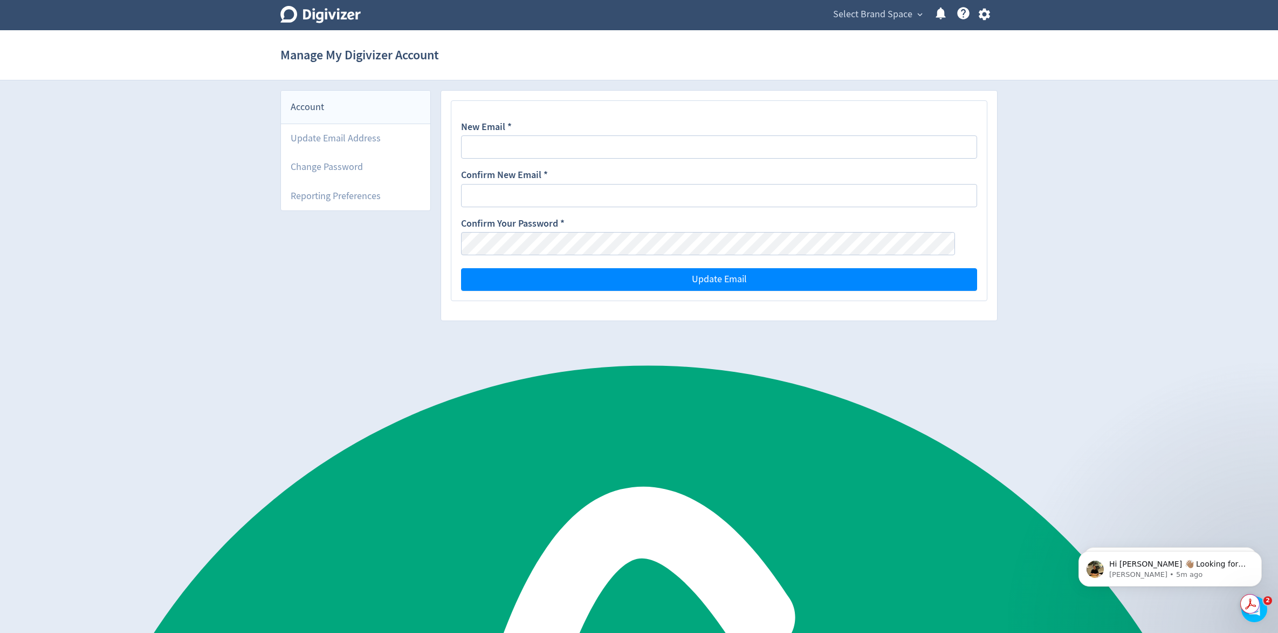
type input "[EMAIL_ADDRESS][DOMAIN_NAME]"
click at [987, 12] on icon "button" at bounding box center [984, 15] width 11 height 12
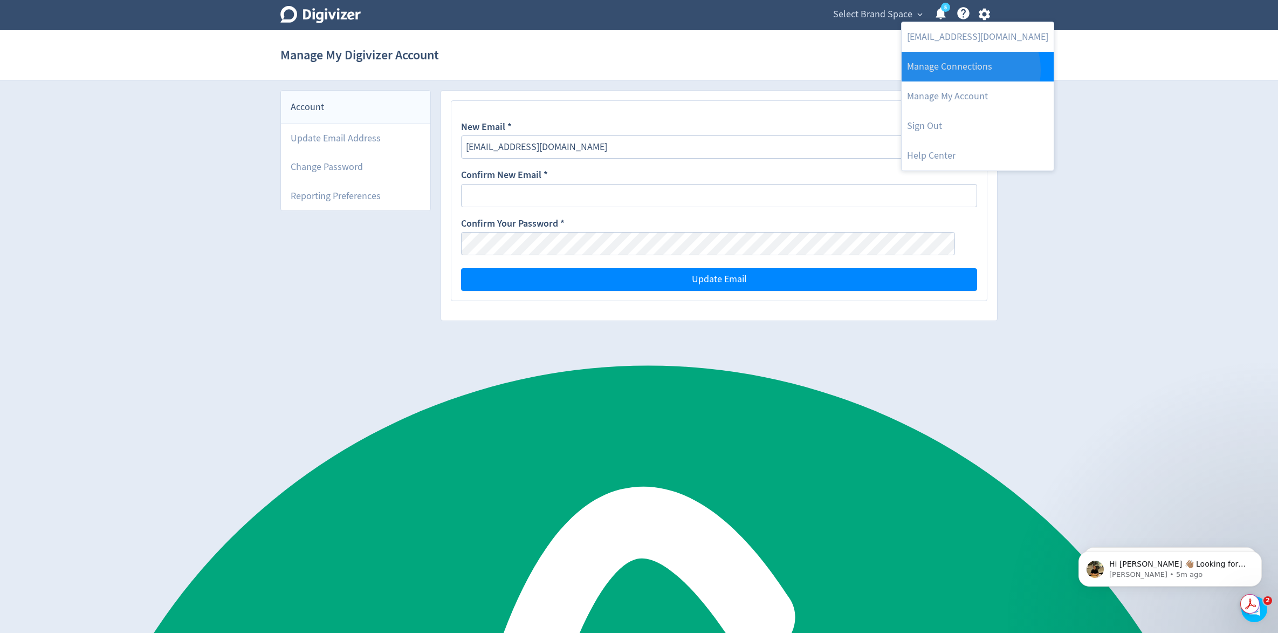
click at [970, 70] on link "Manage Connections" at bounding box center [978, 67] width 152 height 30
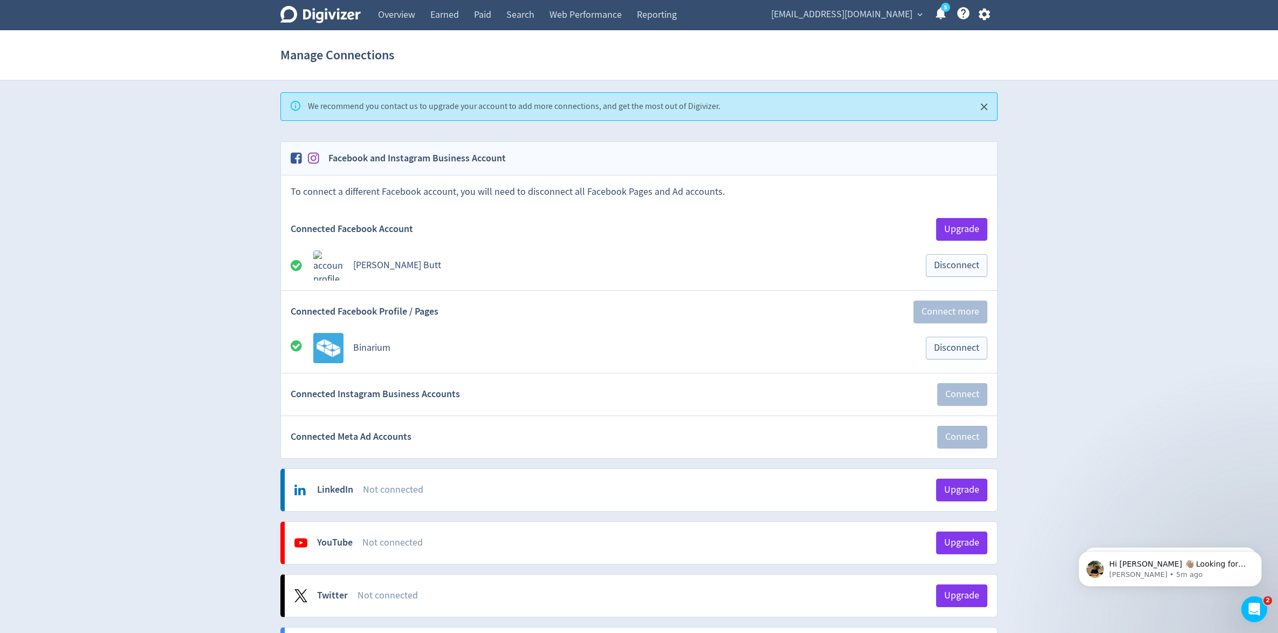
click at [985, 16] on icon "button" at bounding box center [984, 14] width 15 height 15
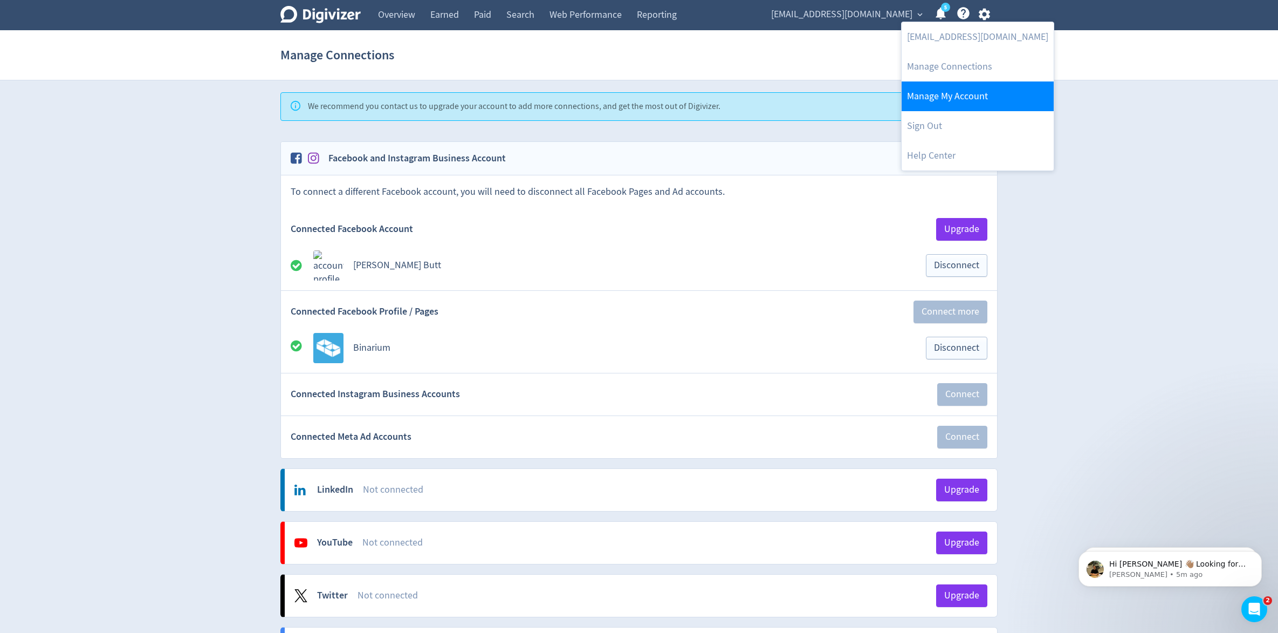
click at [980, 95] on link "Manage My Account" at bounding box center [978, 96] width 152 height 30
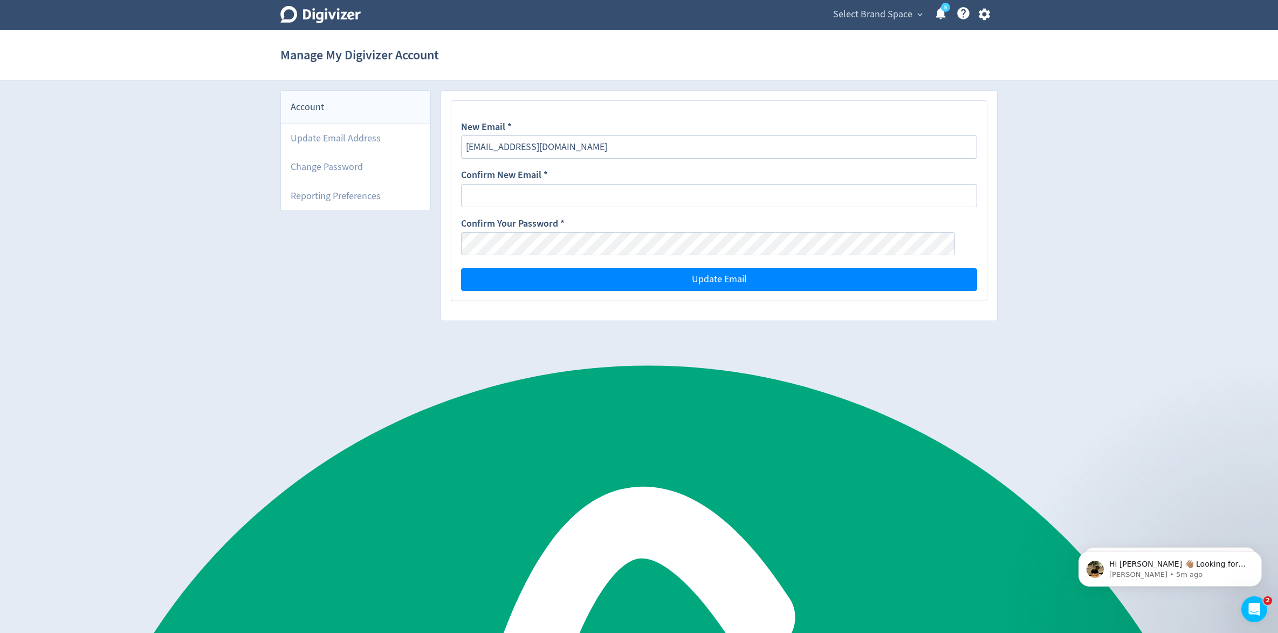
click at [323, 12] on icon at bounding box center [321, 14] width 80 height 17
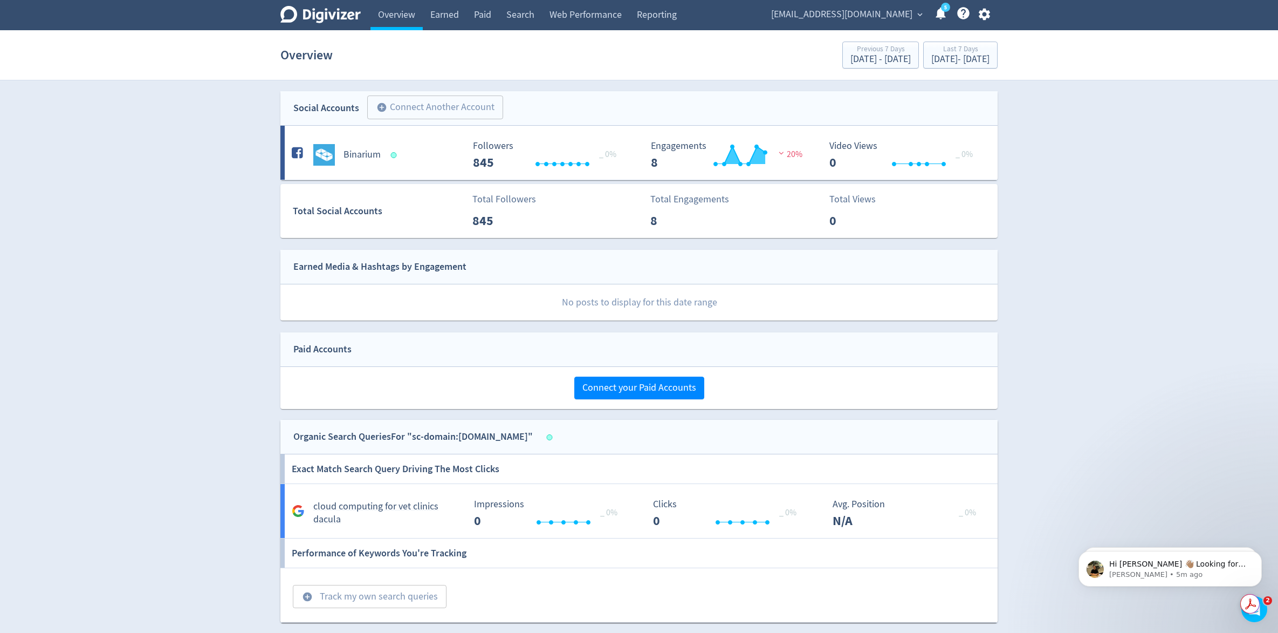
click at [876, 17] on span "[EMAIL_ADDRESS][DOMAIN_NAME]" at bounding box center [841, 14] width 141 height 17
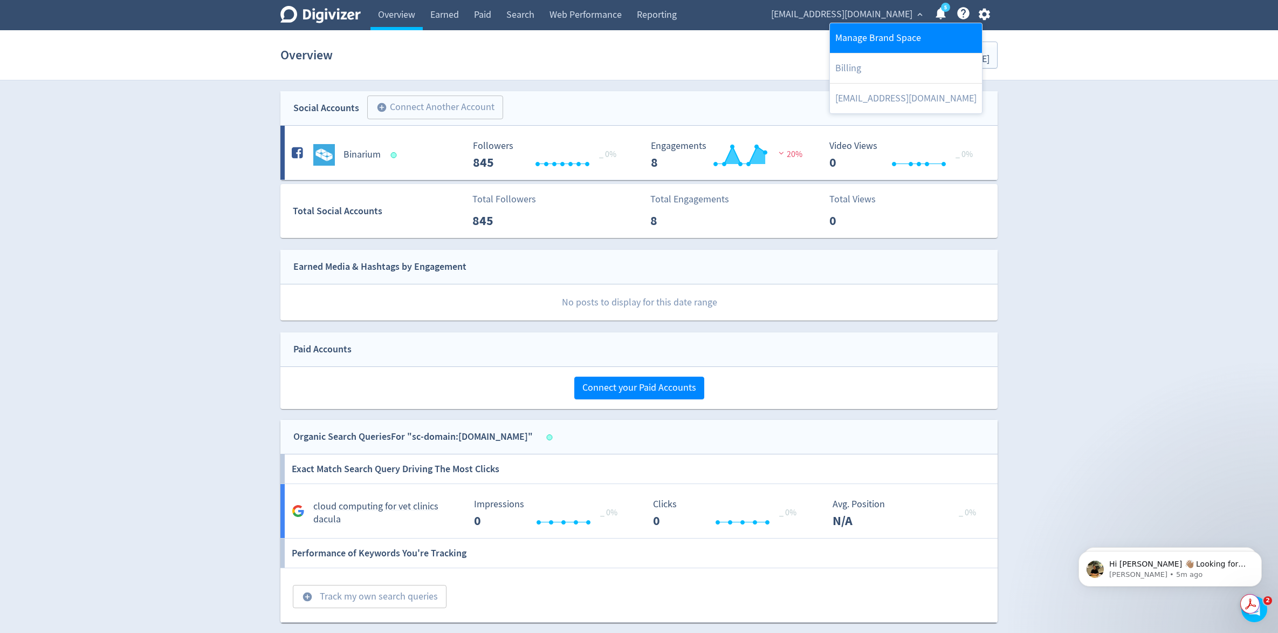
drag, startPoint x: 890, startPoint y: 39, endPoint x: 880, endPoint y: 46, distance: 12.0
click at [890, 39] on link "Manage Brand Space" at bounding box center [906, 38] width 152 height 30
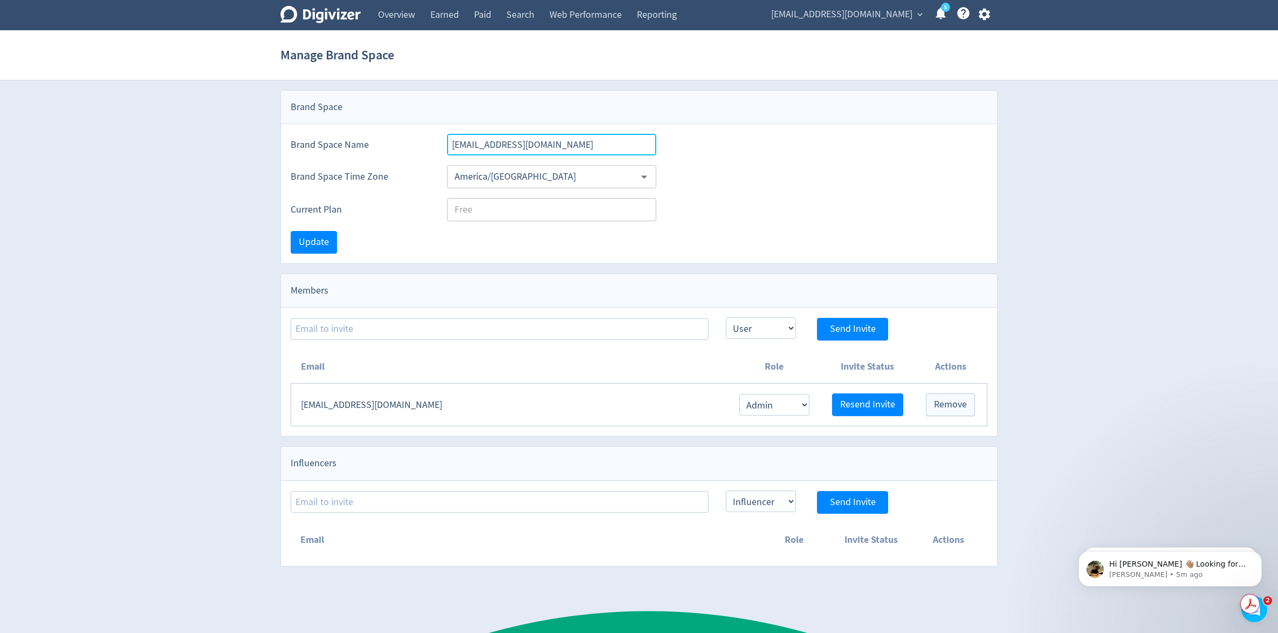
type textarea "ca"
drag, startPoint x: 557, startPoint y: 143, endPoint x: 310, endPoint y: 124, distance: 247.3
click at [306, 124] on div "Brand Space Name saqib@binarium.ca" at bounding box center [639, 139] width 716 height 31
type input "Vet-Tech"
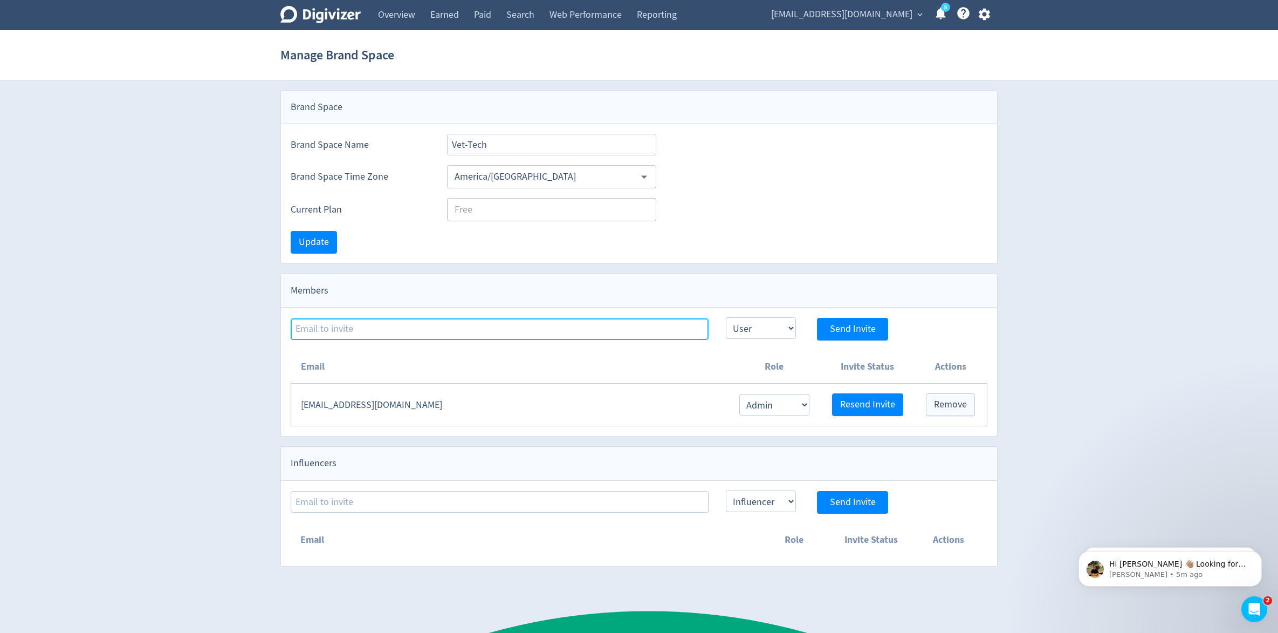
click at [414, 332] on input at bounding box center [500, 329] width 418 height 22
type input "fahim@binarium.ca"
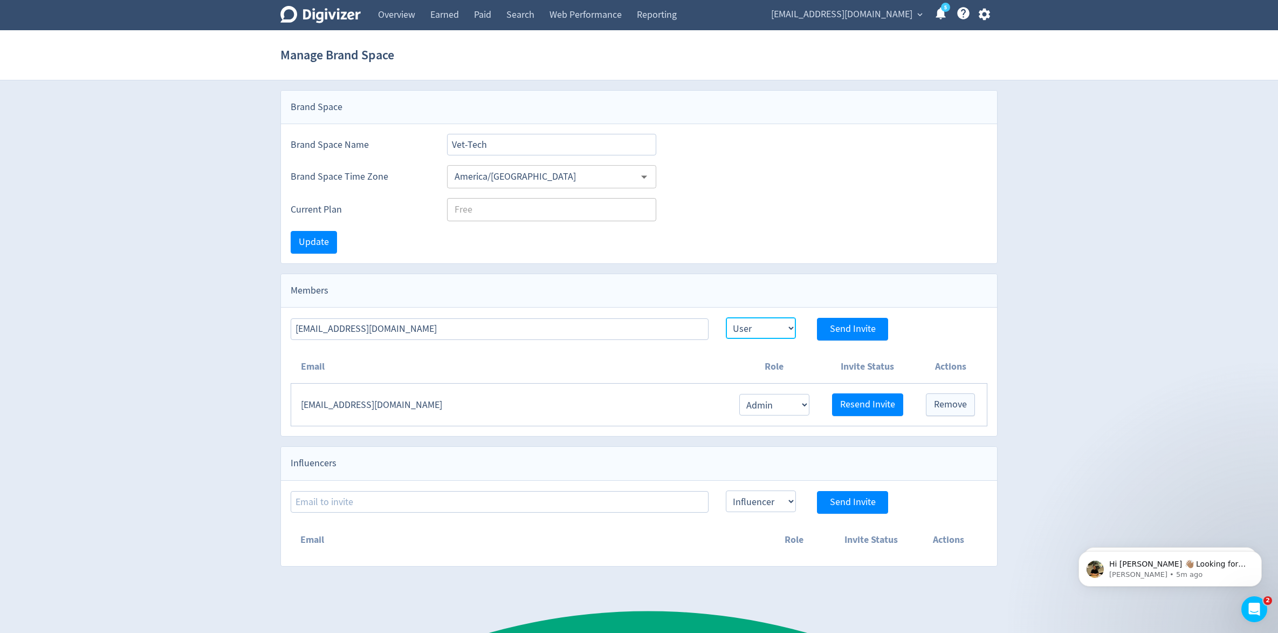
click at [765, 331] on select "Admin User" at bounding box center [761, 328] width 70 height 22
select select "ADMIN"
click at [726, 317] on select "Admin User" at bounding box center [761, 328] width 70 height 22
click at [845, 331] on span "Send Invite" at bounding box center [853, 329] width 46 height 10
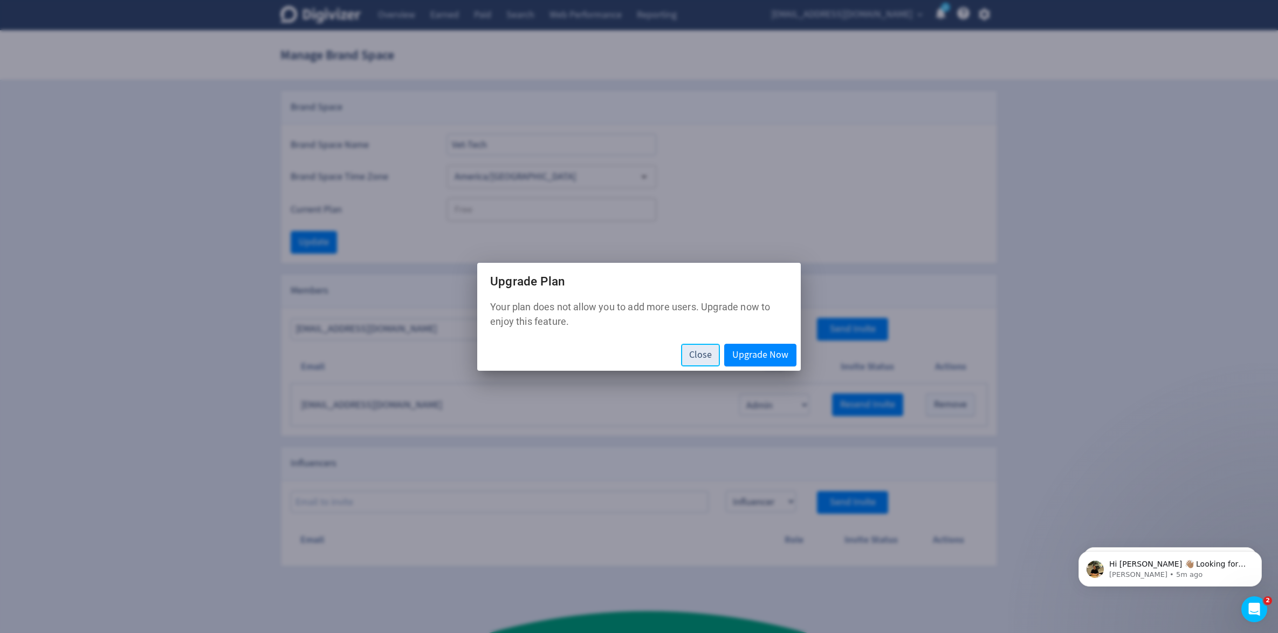
click at [695, 355] on span "Close" at bounding box center [700, 355] width 23 height 10
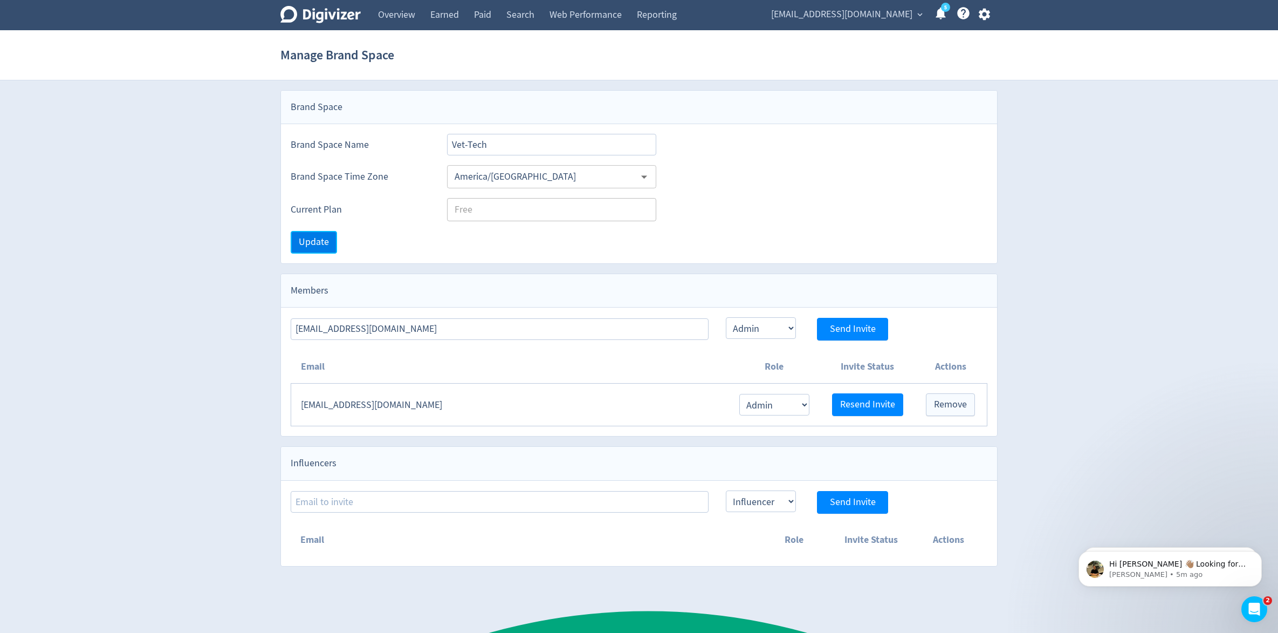
click at [331, 239] on button "Update" at bounding box center [314, 242] width 46 height 23
click at [1018, 177] on div "Digivizer Logo Mark Digivizer Logo Overview Earned Paid Search Web Performance …" at bounding box center [639, 283] width 1278 height 566
click at [393, 13] on link "Overview" at bounding box center [397, 15] width 52 height 30
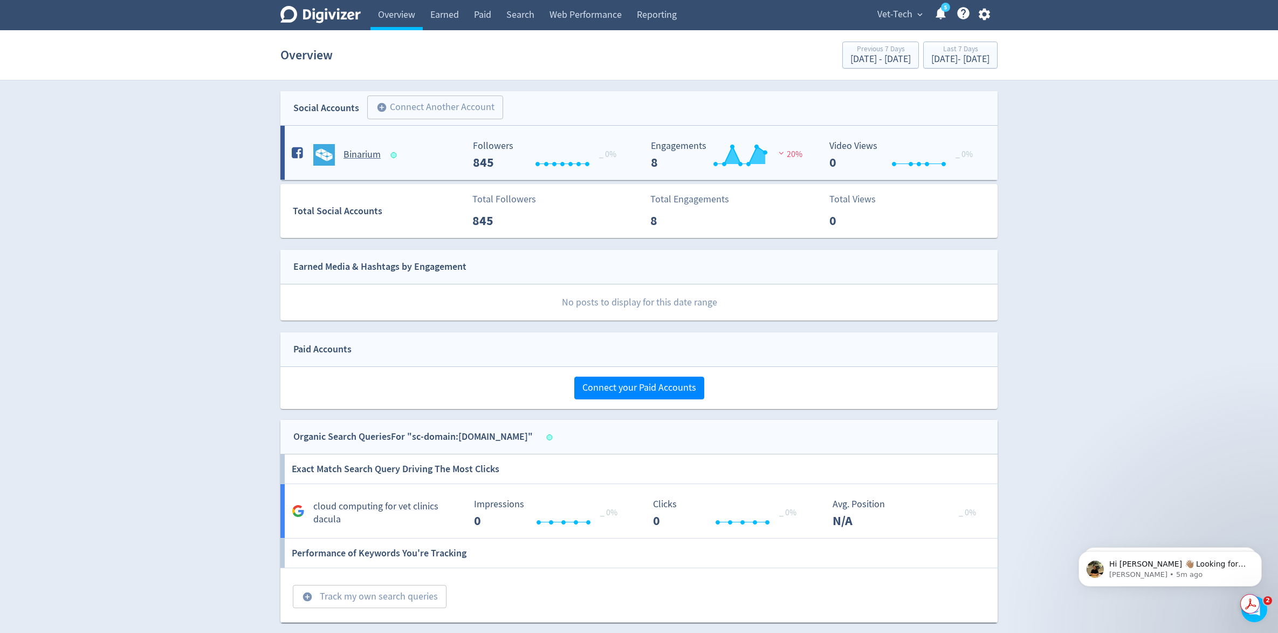
click at [367, 156] on h5 "Binarium" at bounding box center [362, 154] width 37 height 13
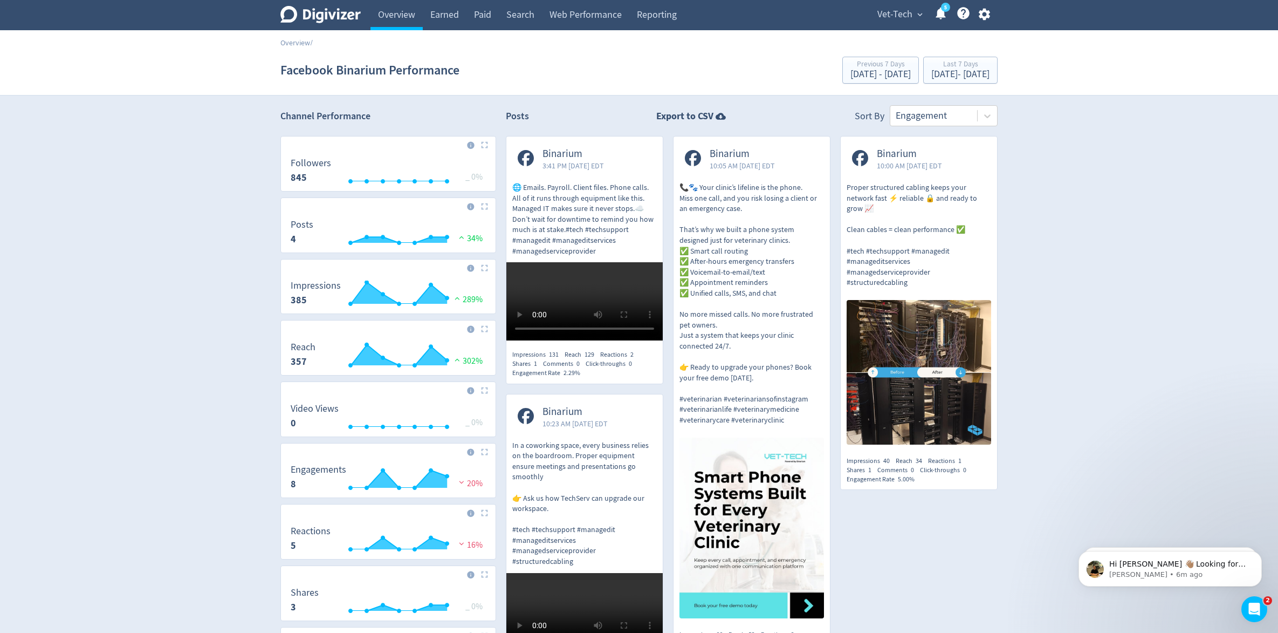
click at [1189, 130] on div "Digivizer Logo Mark Digivizer Logo Overview Earned Paid Search Web Performance …" at bounding box center [639, 396] width 1278 height 793
click at [887, 15] on span "Vet-Tech" at bounding box center [895, 14] width 35 height 17
click at [877, 39] on link "Manage Brand Space" at bounding box center [878, 38] width 97 height 30
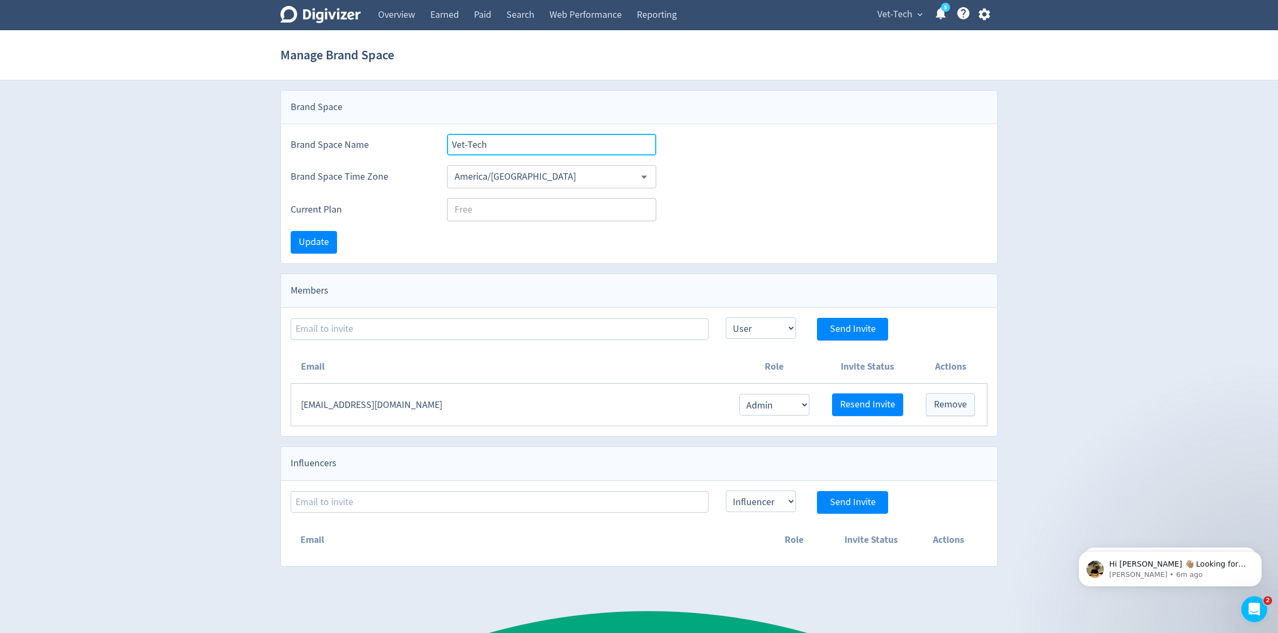
type textarea "ch"
drag, startPoint x: 488, startPoint y: 147, endPoint x: 358, endPoint y: 135, distance: 130.1
click at [360, 135] on div "Brand Space Name Vet-Tech" at bounding box center [639, 139] width 716 height 31
type input "Binarium"
click at [309, 238] on span "Update" at bounding box center [314, 242] width 30 height 10
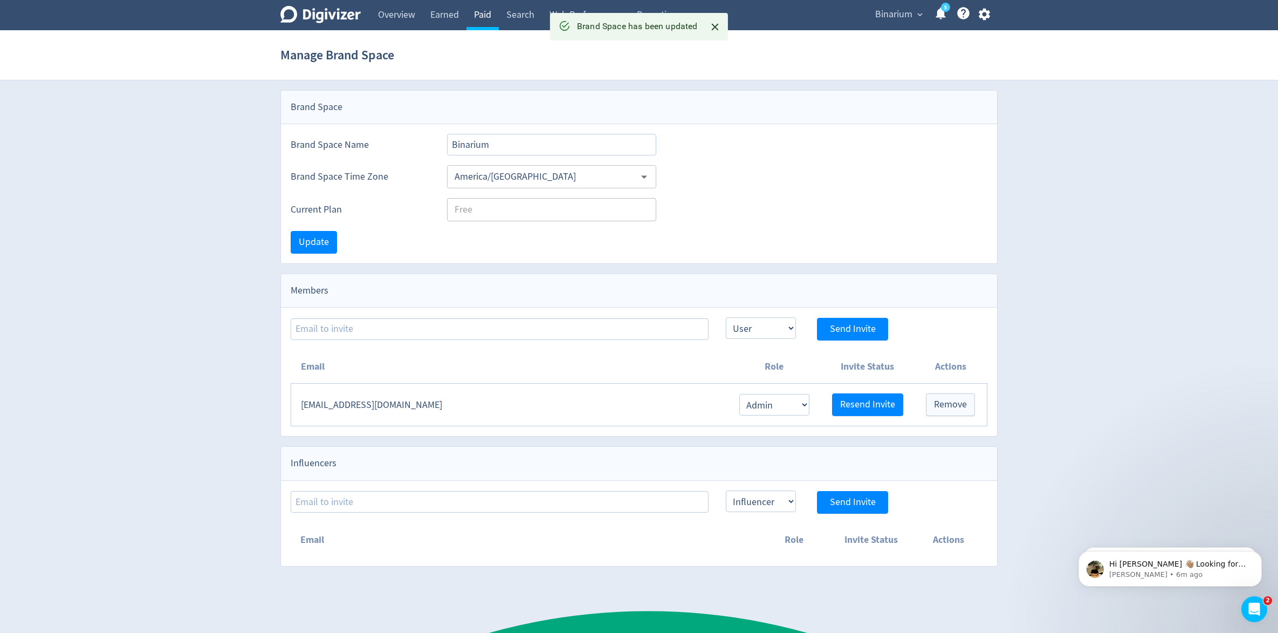
click at [486, 20] on link "Paid" at bounding box center [483, 15] width 32 height 30
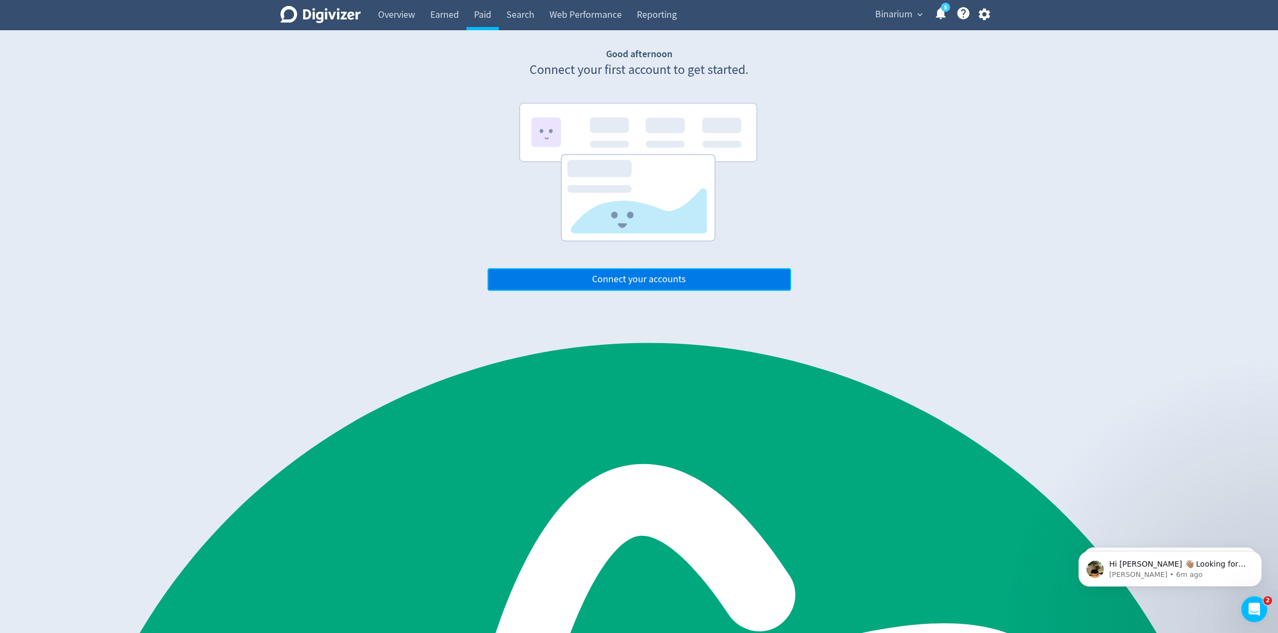
click at [706, 270] on button "Connect your accounts" at bounding box center [640, 279] width 304 height 23
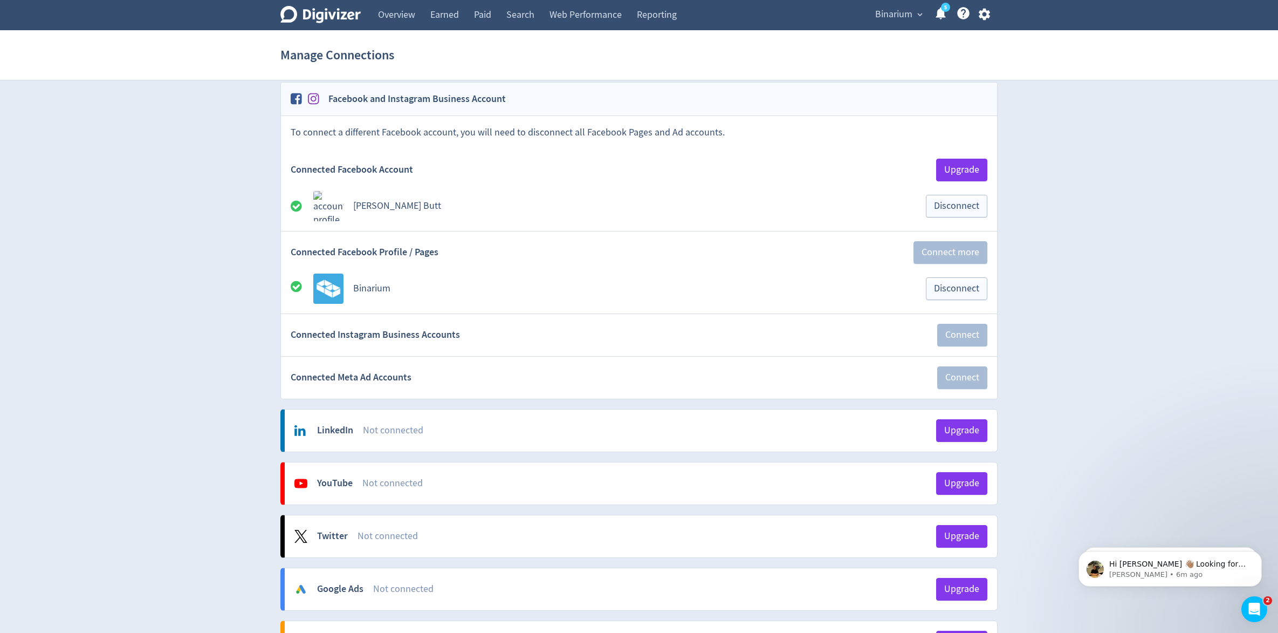
scroll to position [60, 0]
click at [948, 210] on span "Disconnect" at bounding box center [956, 206] width 45 height 10
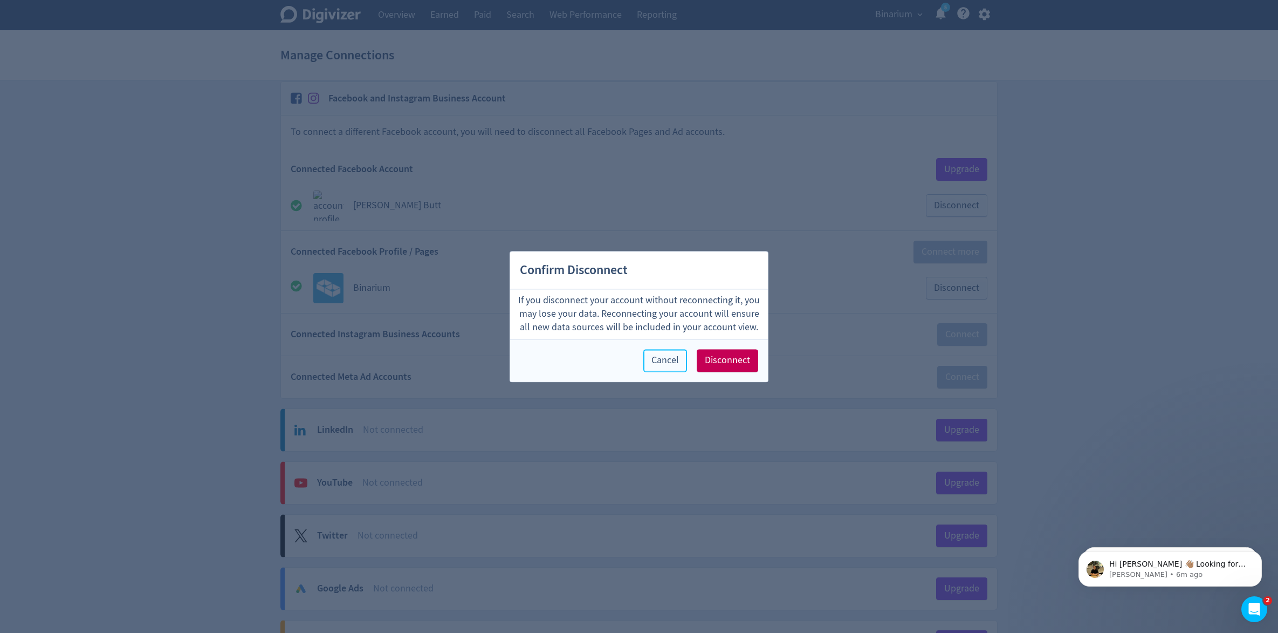
drag, startPoint x: 667, startPoint y: 364, endPoint x: 683, endPoint y: 365, distance: 16.8
click at [667, 364] on span "Cancel" at bounding box center [666, 360] width 28 height 10
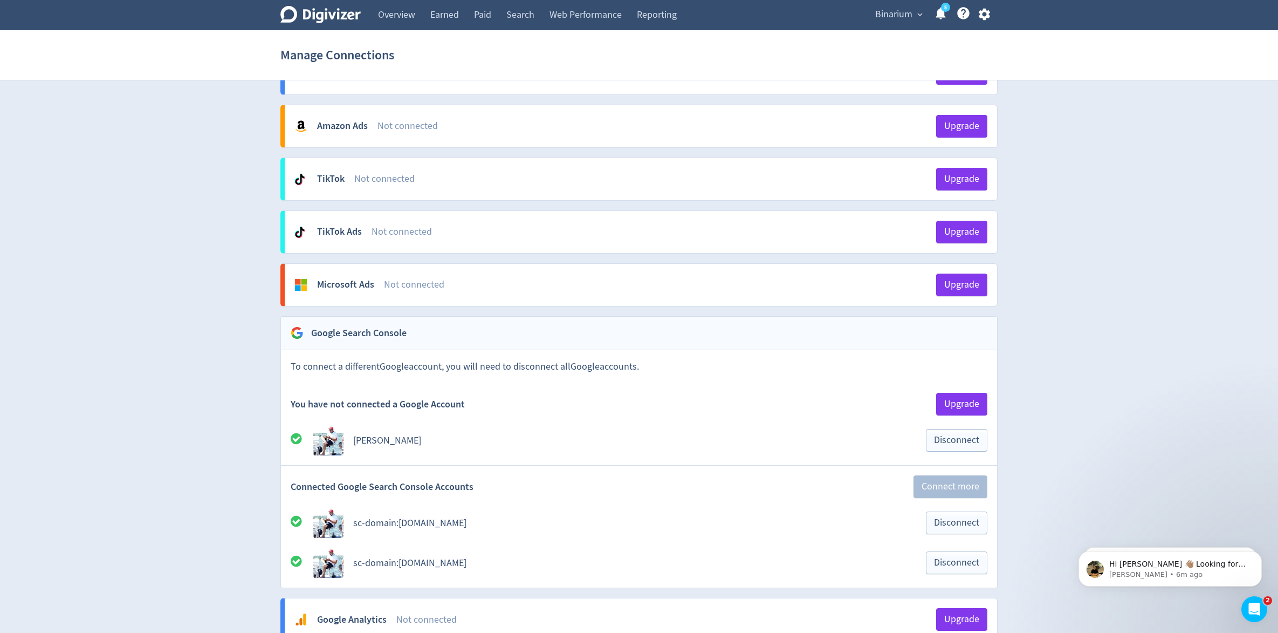
scroll to position [666, 0]
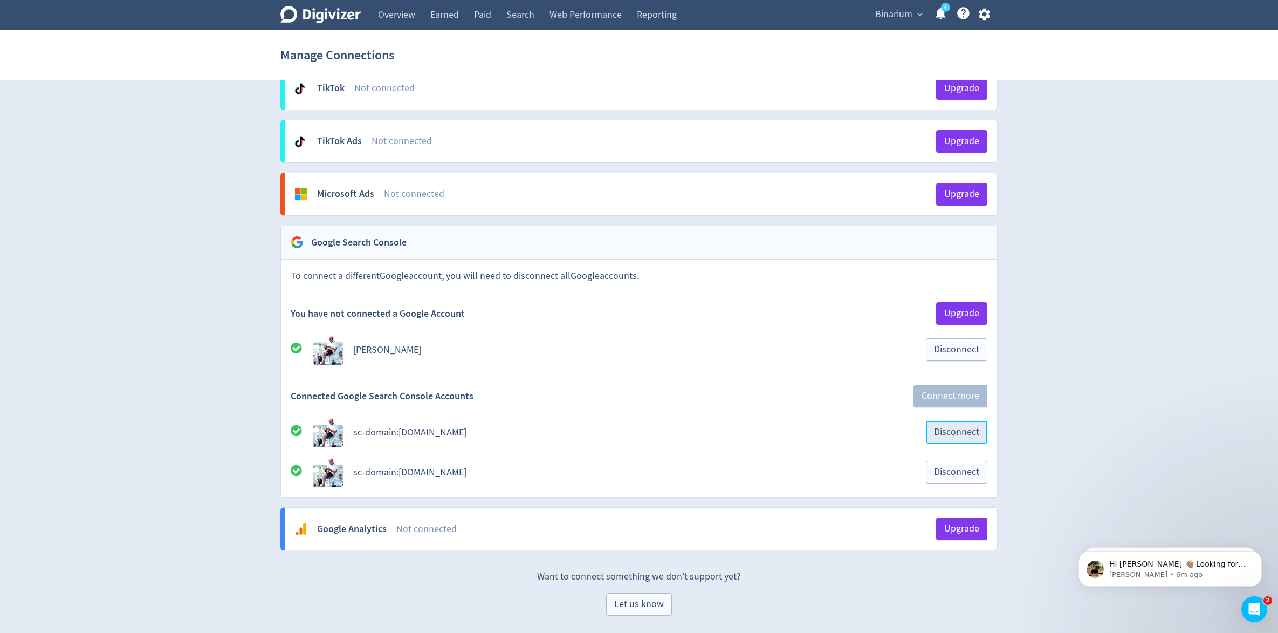
click at [955, 435] on span "Disconnect" at bounding box center [956, 432] width 45 height 10
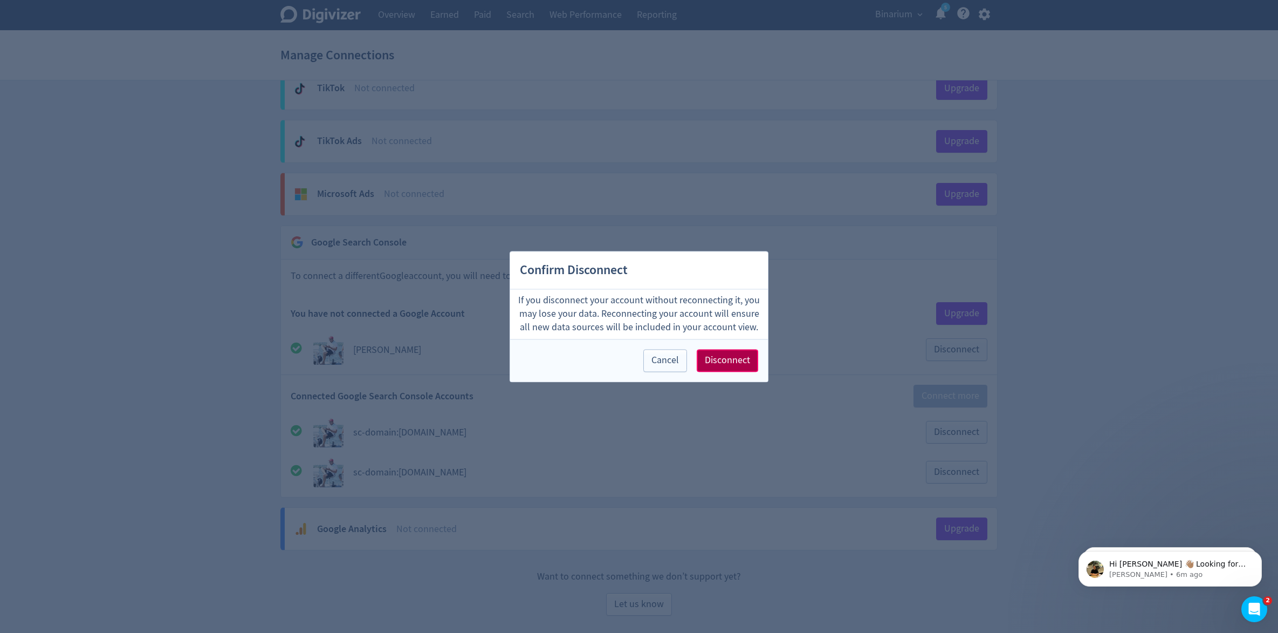
click at [718, 357] on span "Disconnect" at bounding box center [727, 360] width 45 height 10
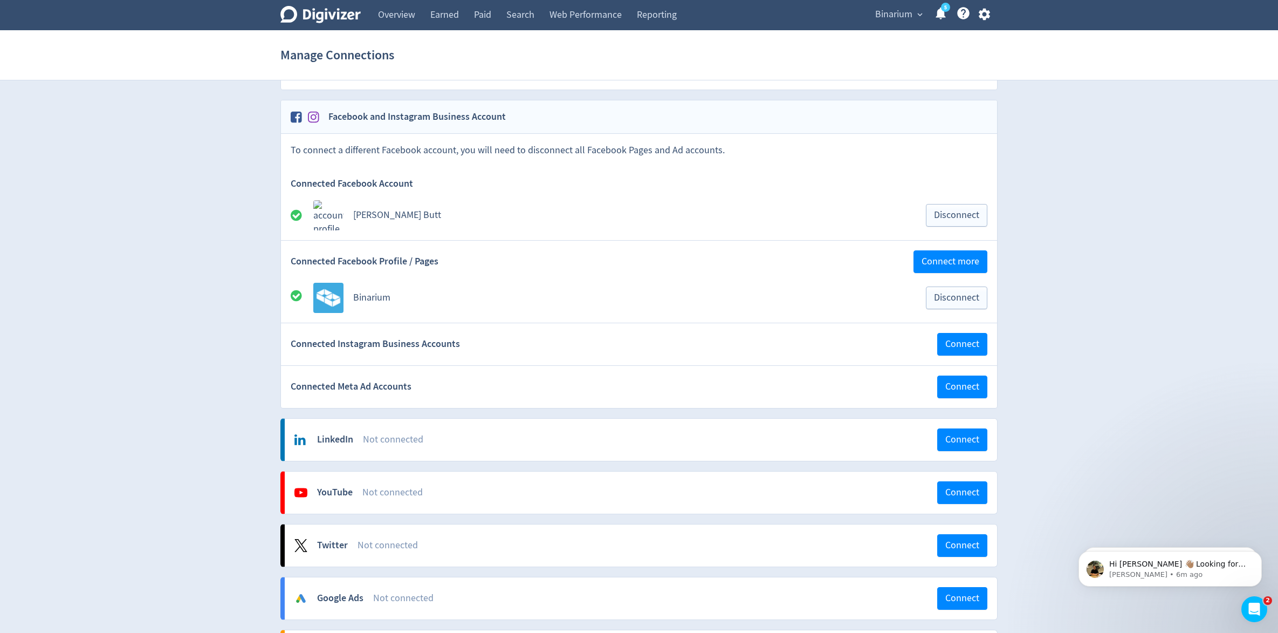
scroll to position [0, 0]
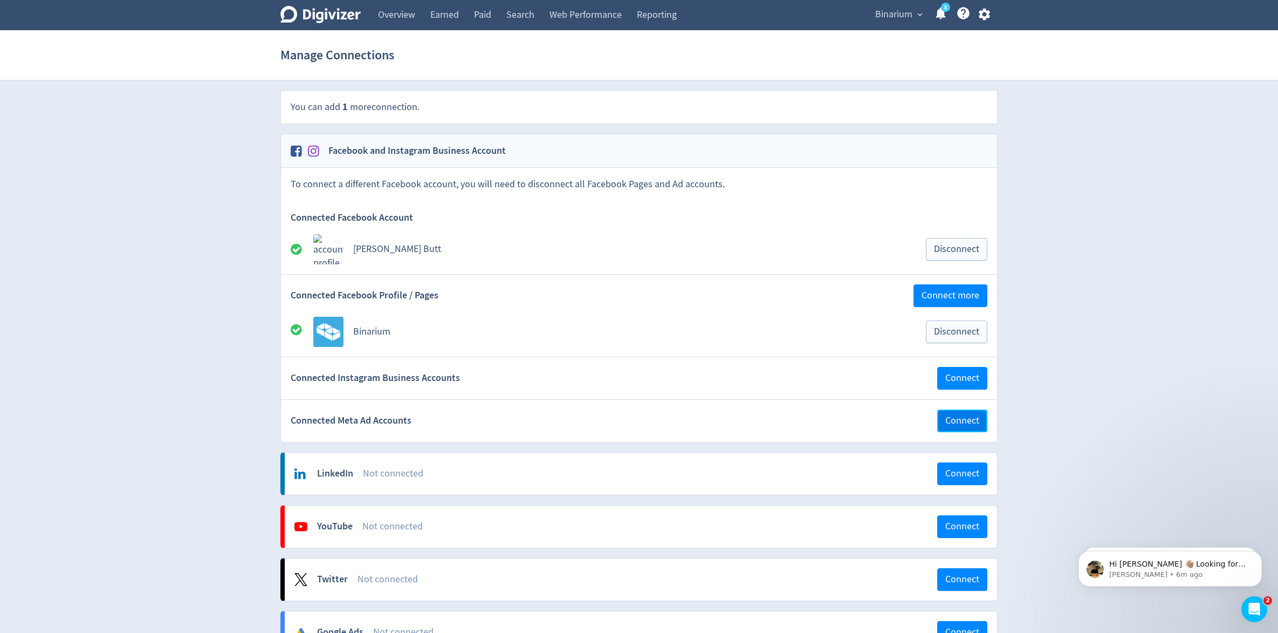
click at [953, 414] on button "Connect" at bounding box center [963, 420] width 50 height 23
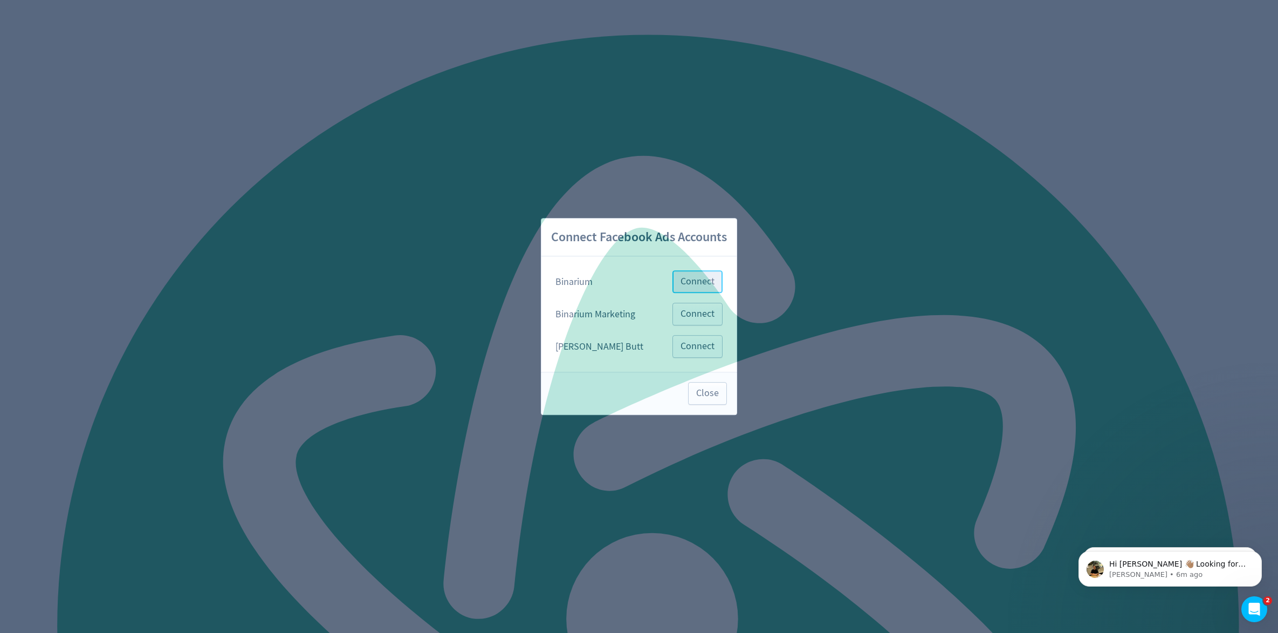
click at [705, 274] on button "Connect" at bounding box center [698, 281] width 50 height 23
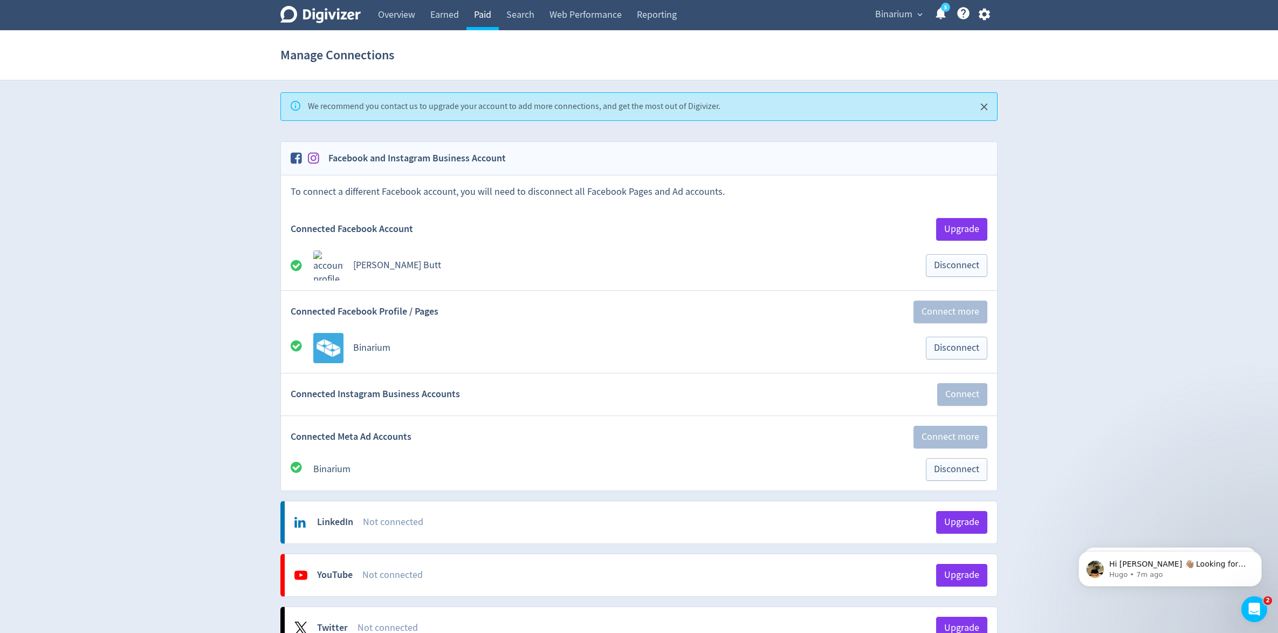
click at [478, 19] on link "Paid" at bounding box center [483, 15] width 32 height 30
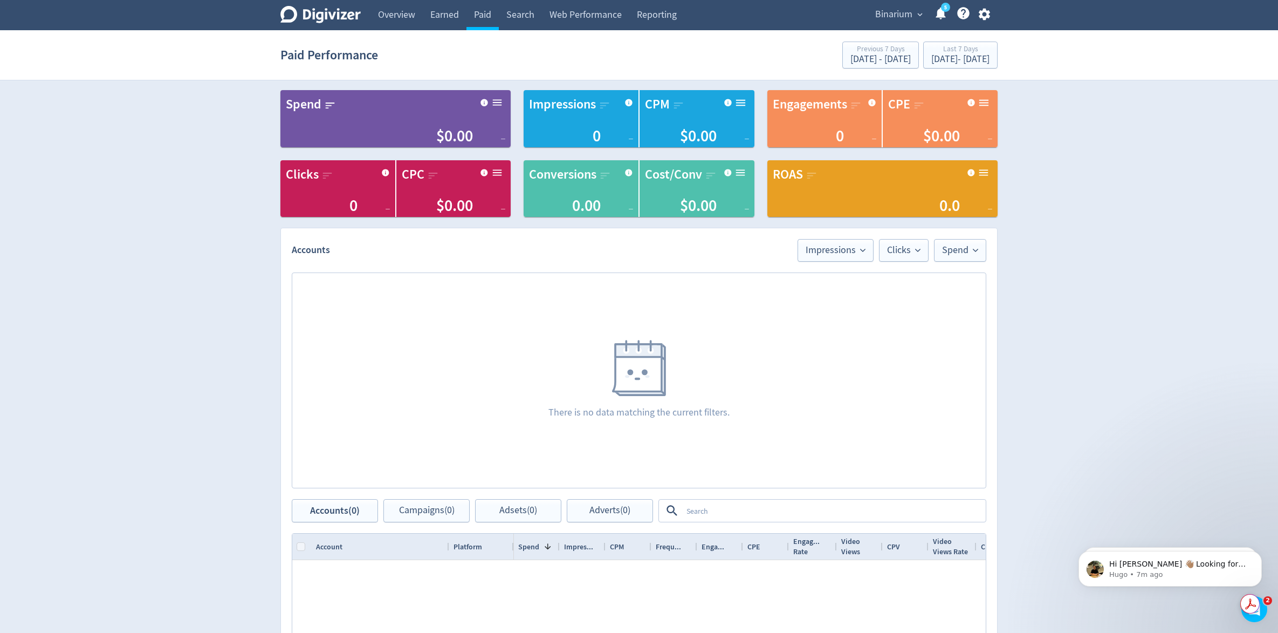
click at [240, 376] on div "Digivizer Logo Mark Digivizer Logo Overview Earned Paid Search Web Performance …" at bounding box center [639, 440] width 1278 height 880
click at [851, 59] on div "[DATE] - [DATE]" at bounding box center [881, 59] width 60 height 10
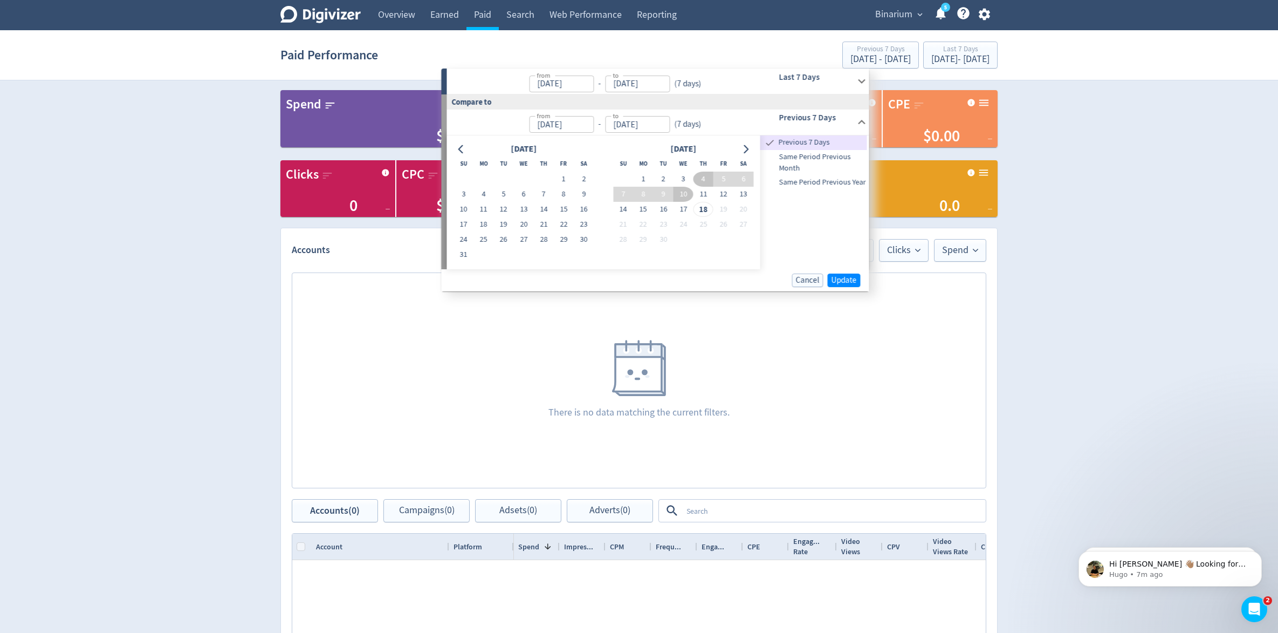
click at [1139, 186] on div "Digivizer Logo Mark Digivizer Logo Overview Earned Paid Search Web Performance …" at bounding box center [639, 440] width 1278 height 880
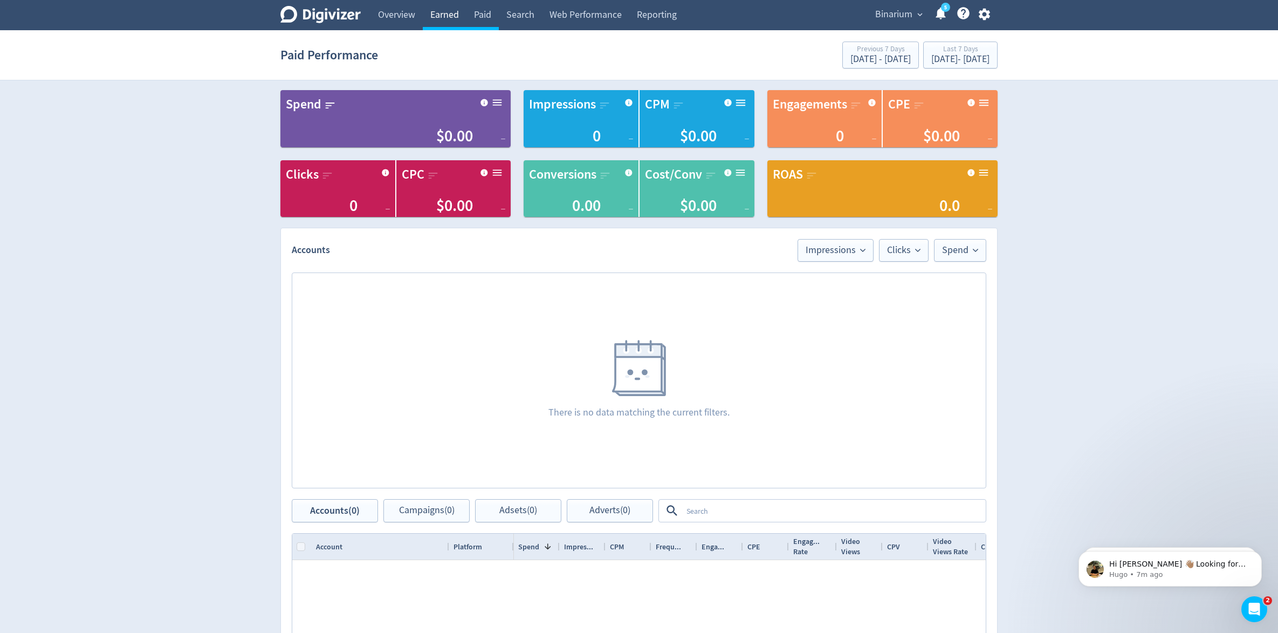
click at [447, 15] on link "Earned" at bounding box center [445, 15] width 44 height 30
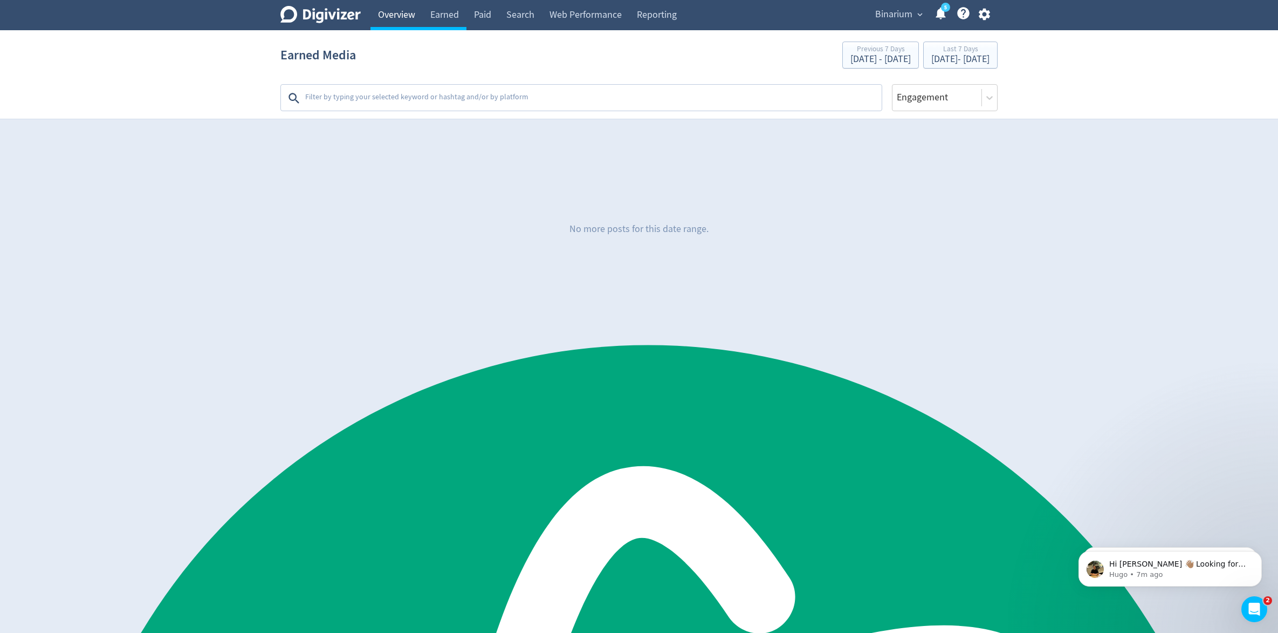
click at [394, 16] on link "Overview" at bounding box center [397, 15] width 52 height 30
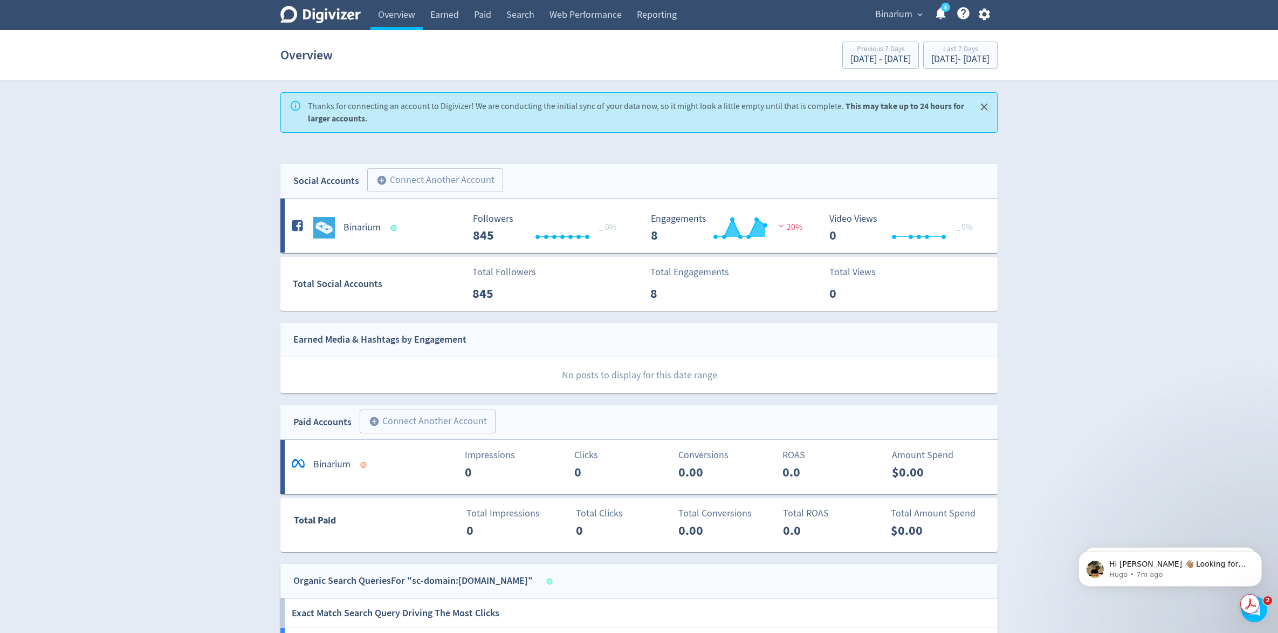
click at [226, 370] on div "Digivizer Logo Mark Digivizer Logo Overview Earned Paid Search Web Performance …" at bounding box center [639, 443] width 1278 height 887
click at [335, 467] on h5 "Binarium" at bounding box center [331, 464] width 37 height 13
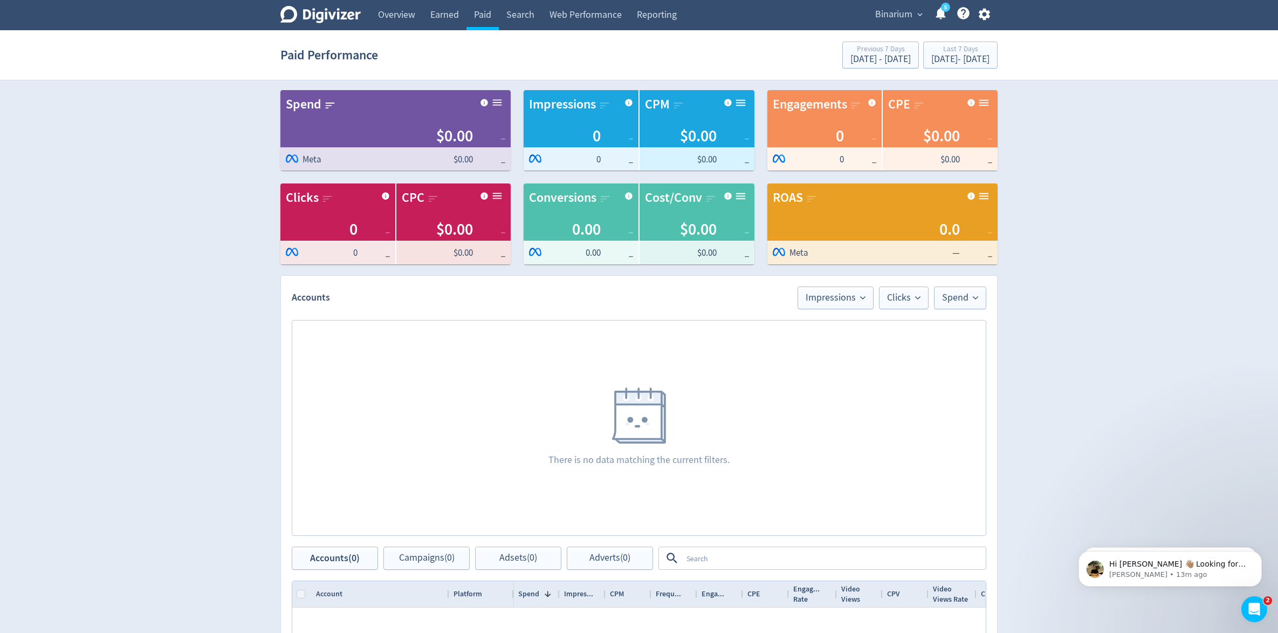
click at [1142, 166] on div "Digivizer Logo Mark Digivizer Logo Overview Earned Paid Search Web Performance …" at bounding box center [639, 464] width 1278 height 928
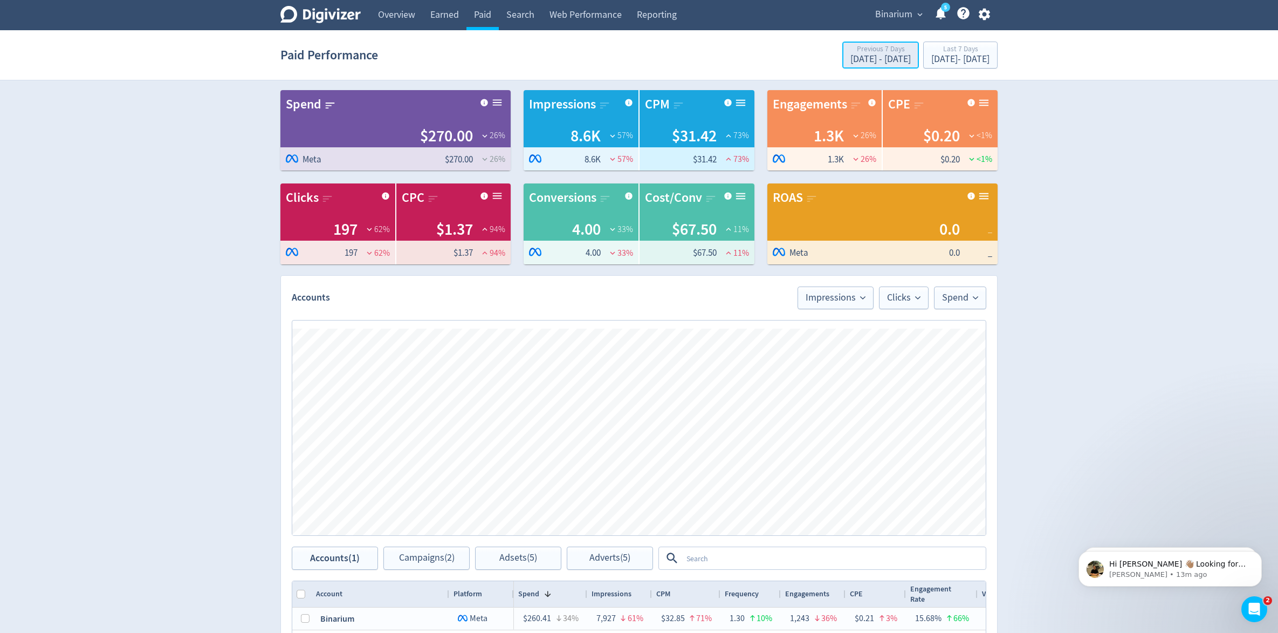
click at [851, 59] on div "[DATE] - [DATE]" at bounding box center [881, 59] width 60 height 10
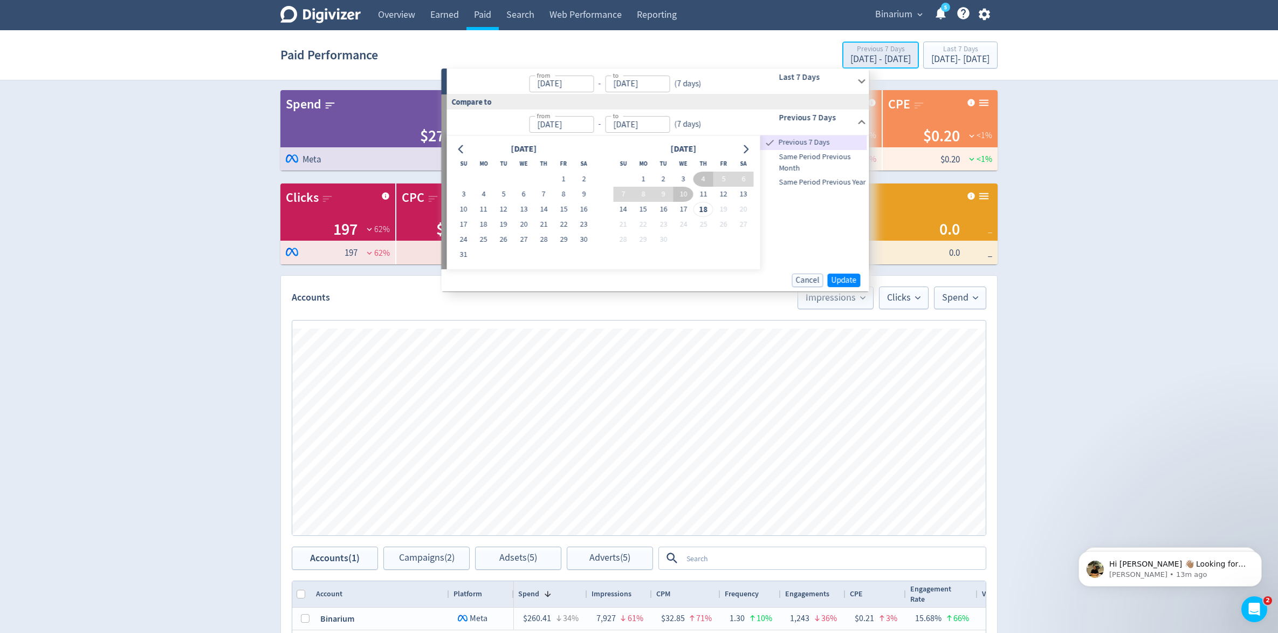
type input "[DATE]"
click at [1106, 159] on div "Digivizer Logo [PERSON_NAME] Logo Overview Earned Paid Search Web Performance R…" at bounding box center [639, 464] width 1278 height 928
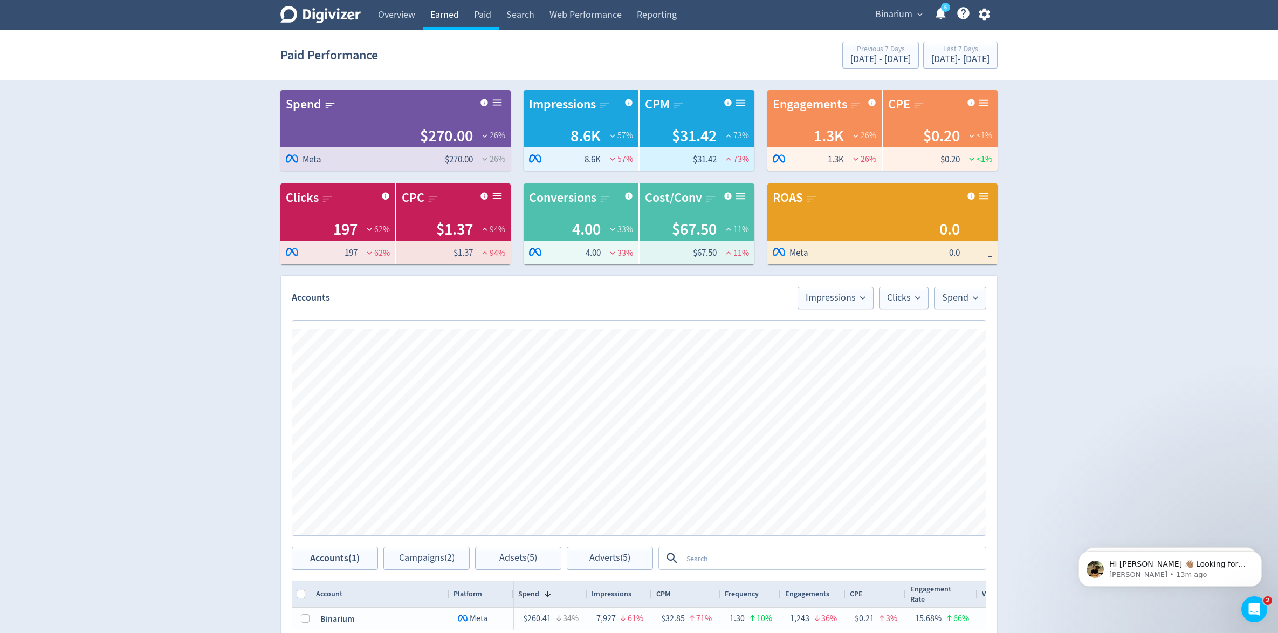
drag, startPoint x: 404, startPoint y: 16, endPoint x: 452, endPoint y: 16, distance: 47.5
click at [404, 16] on link "Overview" at bounding box center [397, 15] width 52 height 30
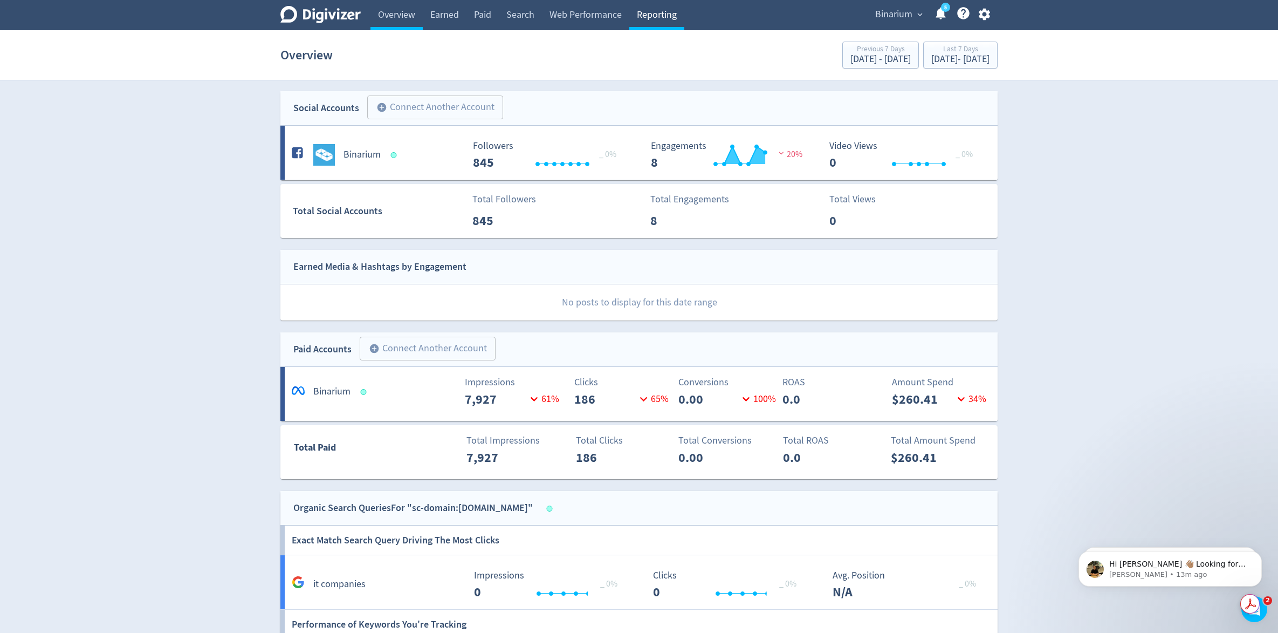
click at [668, 20] on link "Reporting" at bounding box center [657, 15] width 55 height 30
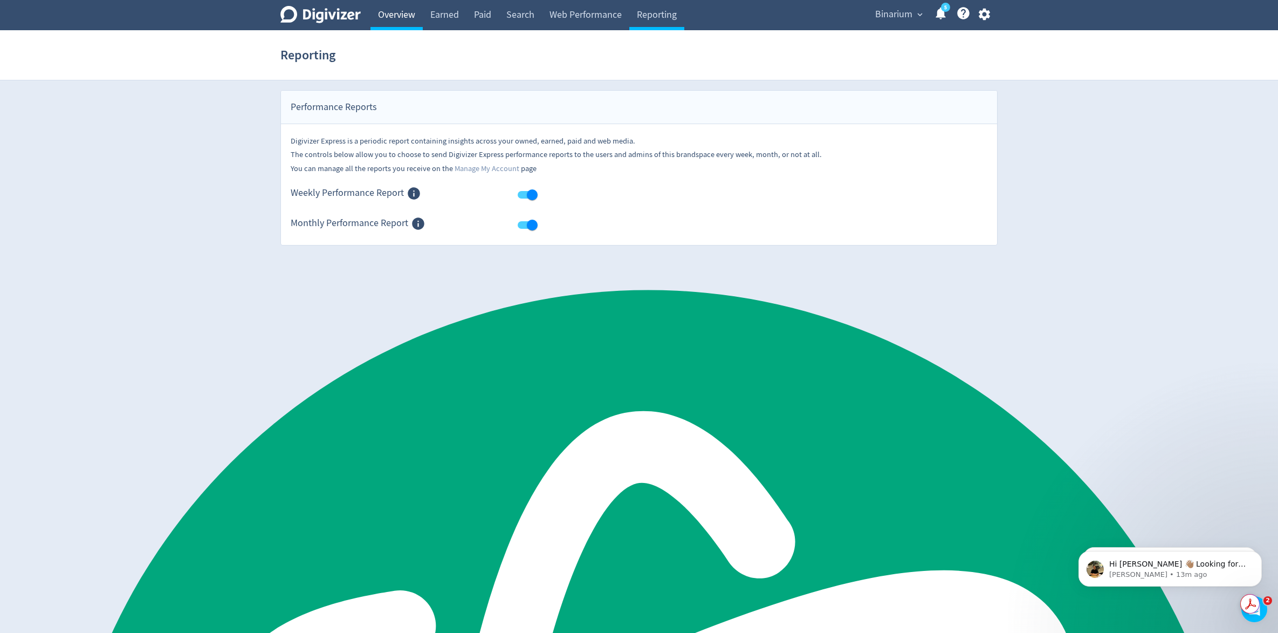
click at [398, 18] on link "Overview" at bounding box center [397, 15] width 52 height 30
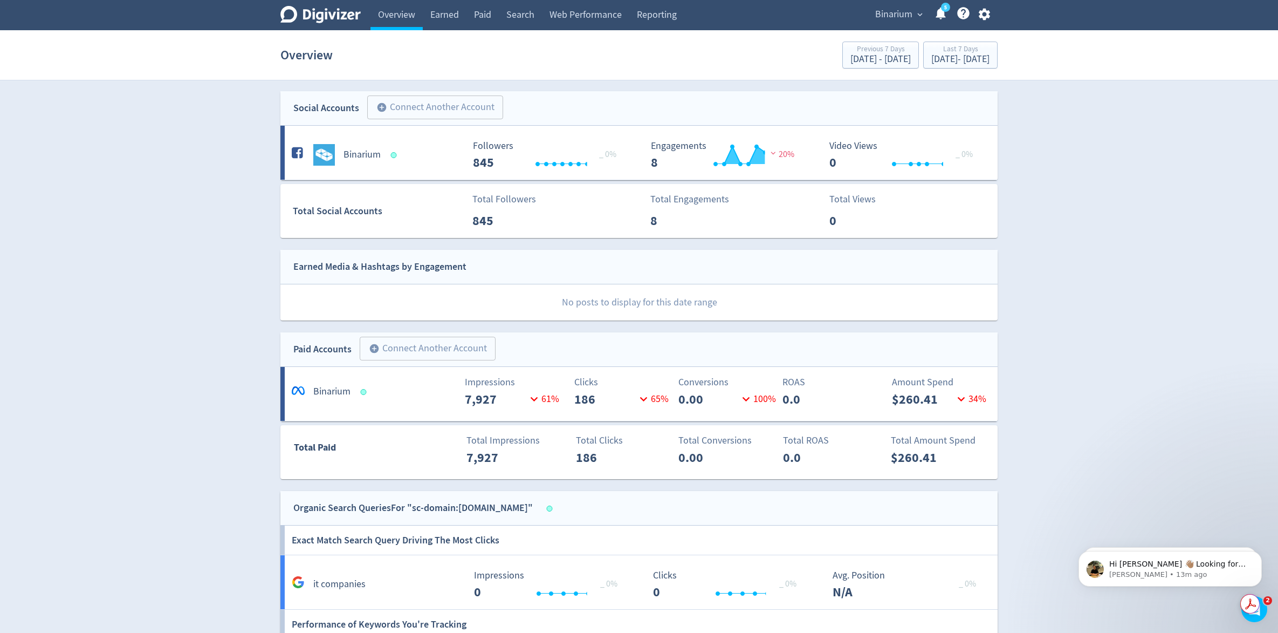
click at [164, 228] on div "Digivizer Logo [PERSON_NAME] Logo Overview Earned Paid Search Web Performance R…" at bounding box center [639, 407] width 1278 height 814
click at [494, 16] on link "Paid" at bounding box center [483, 15] width 32 height 30
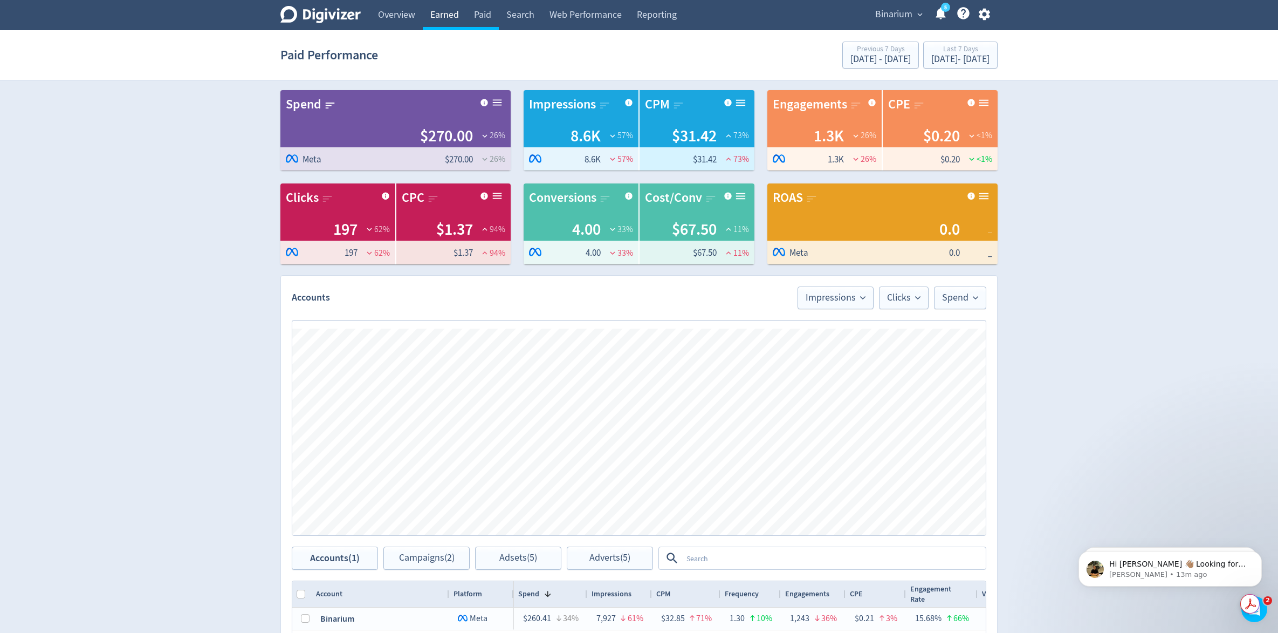
click at [446, 19] on link "Earned" at bounding box center [445, 15] width 44 height 30
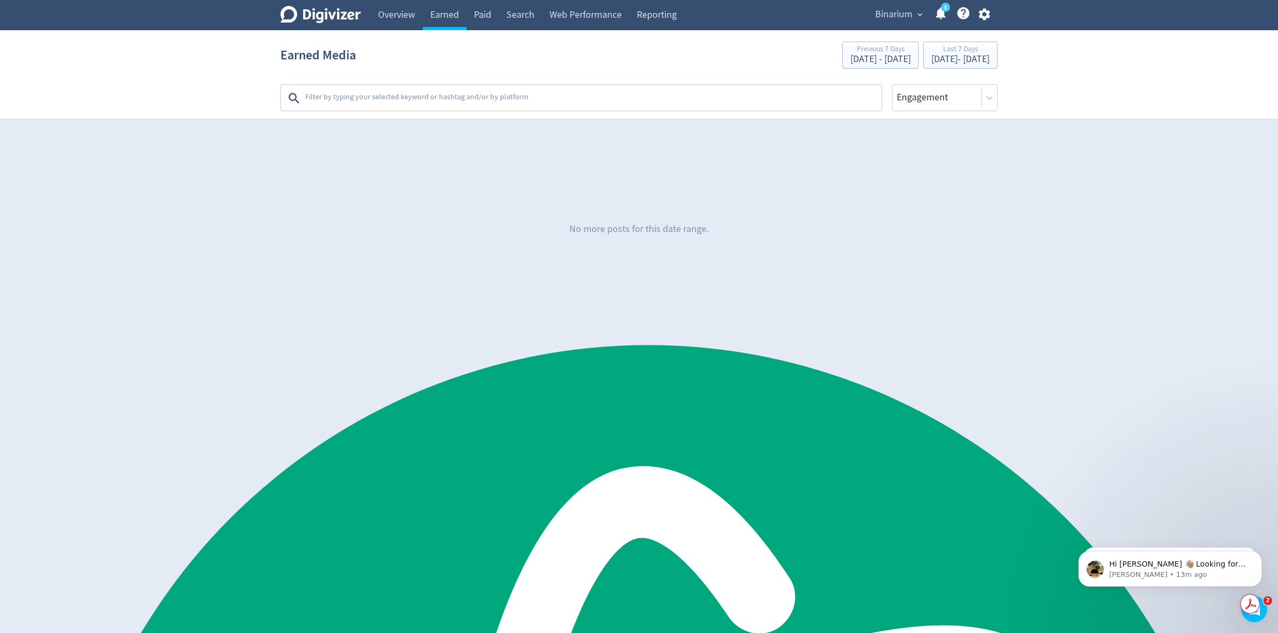
click at [696, 112] on section "Earned Media Previous 7 Days [DATE] - [DATE] Last 7 Days [DATE] - [DATE] Platfo…" at bounding box center [639, 74] width 1278 height 89
click at [477, 104] on textarea at bounding box center [592, 98] width 577 height 22
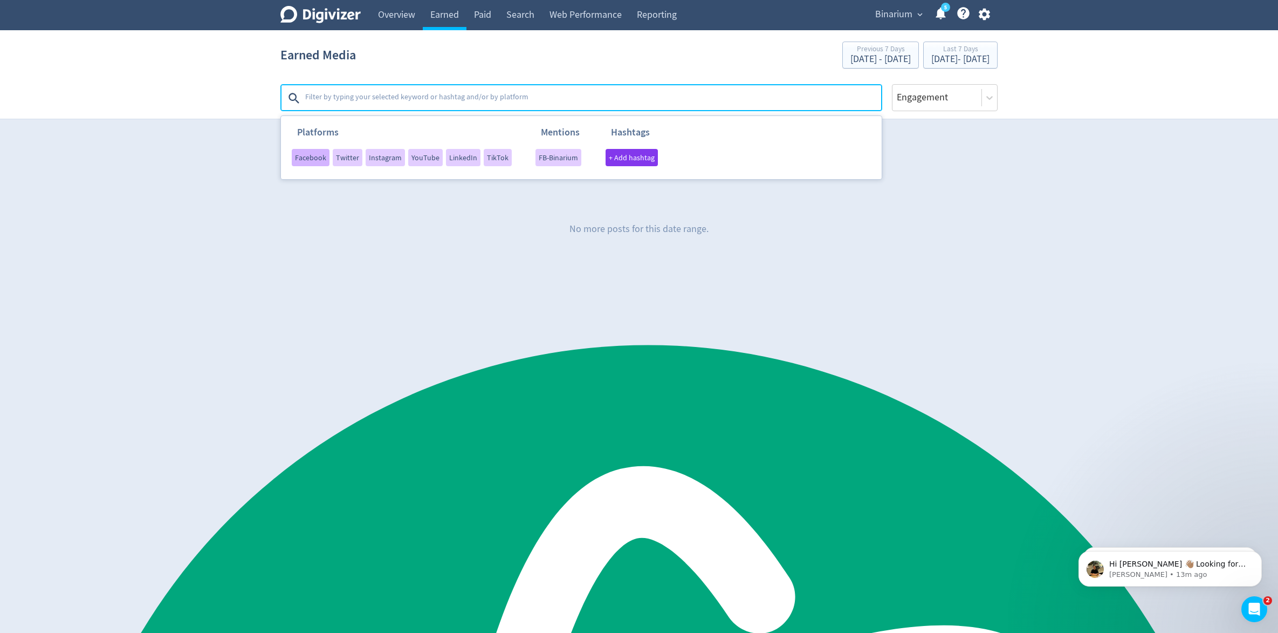
click at [317, 156] on span "Facebook" at bounding box center [310, 158] width 31 height 8
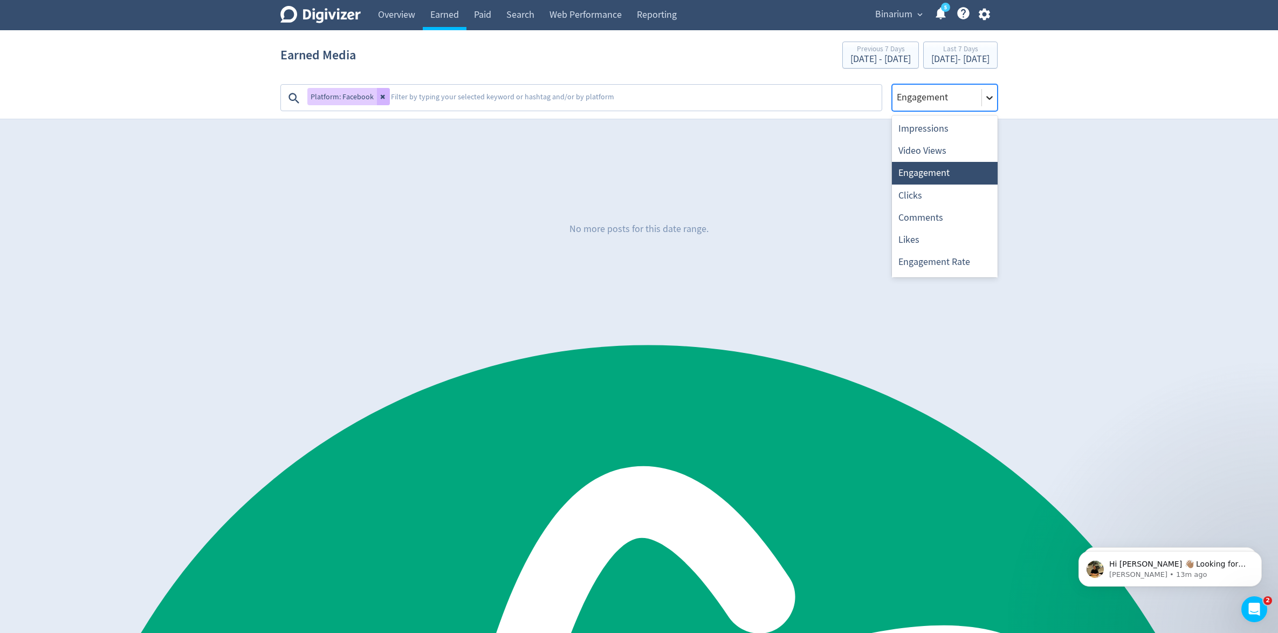
click at [995, 99] on icon at bounding box center [989, 97] width 11 height 11
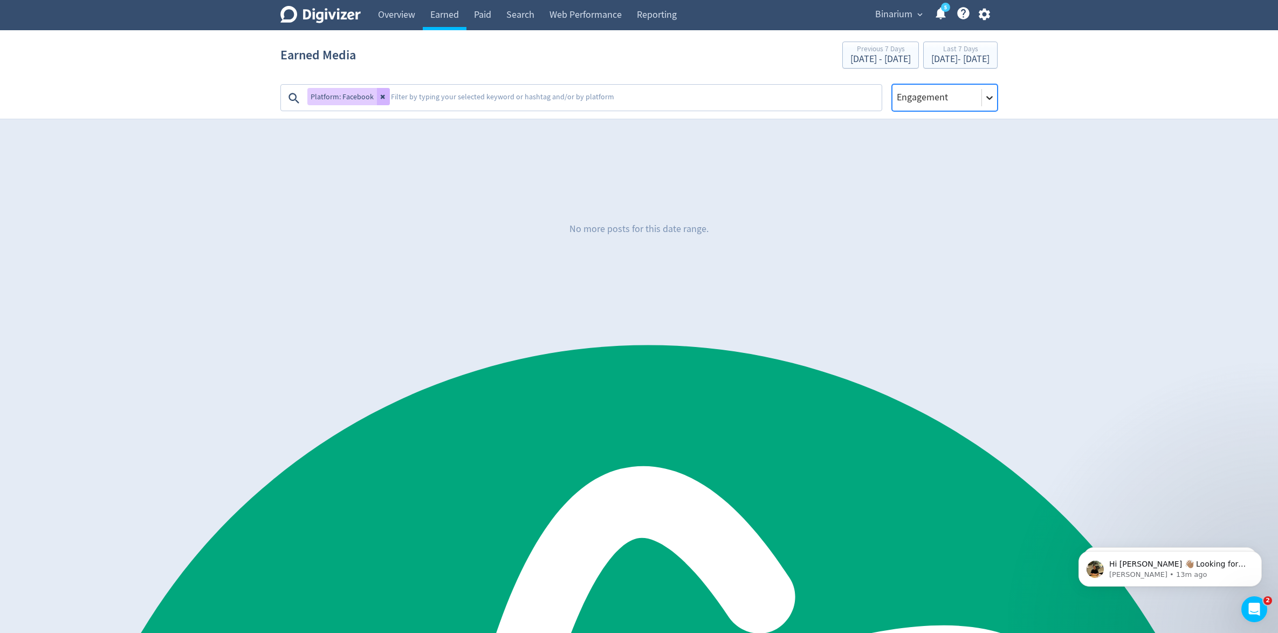
click at [992, 100] on icon at bounding box center [989, 97] width 11 height 11
click at [1015, 101] on section "Earned Media Previous 7 Days [DATE] - [DATE] Last 7 Days [DATE] - [DATE] Platfo…" at bounding box center [639, 74] width 1278 height 89
click at [641, 98] on textarea at bounding box center [635, 98] width 491 height 22
click at [563, 12] on link "Web Performance" at bounding box center [585, 15] width 87 height 30
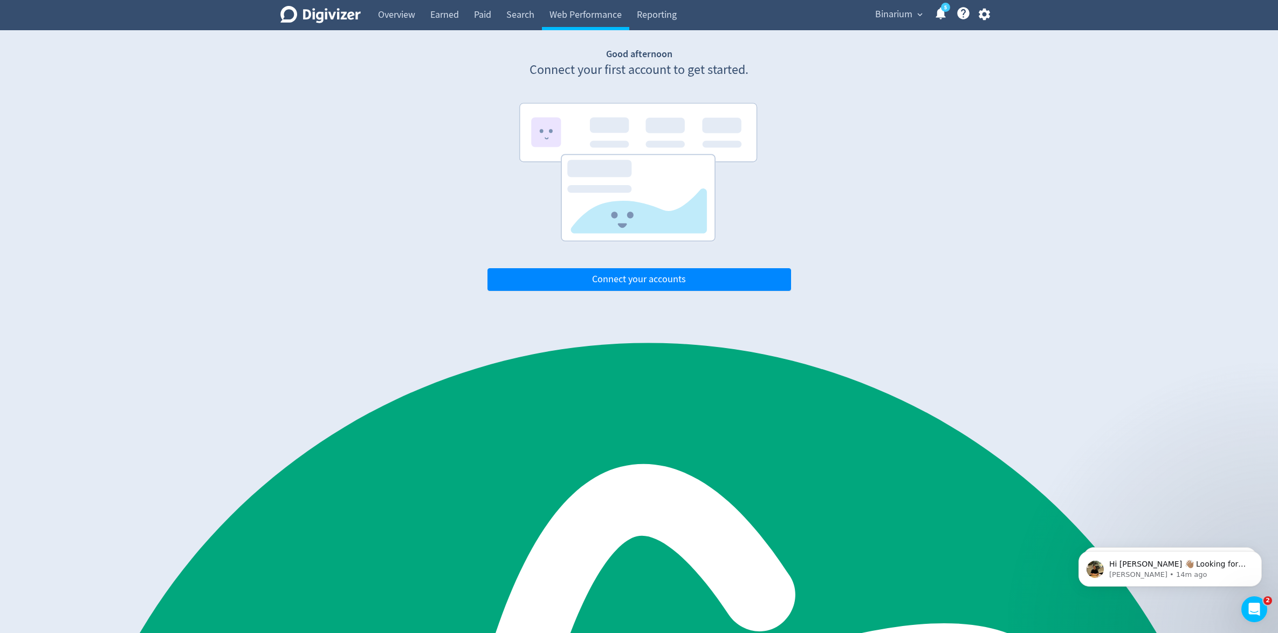
click at [453, 226] on div "Digivizer Logo [PERSON_NAME] Logo Overview Earned Paid Search Web Performance R…" at bounding box center [639, 145] width 1278 height 291
click at [604, 276] on span "Connect your accounts" at bounding box center [639, 280] width 94 height 10
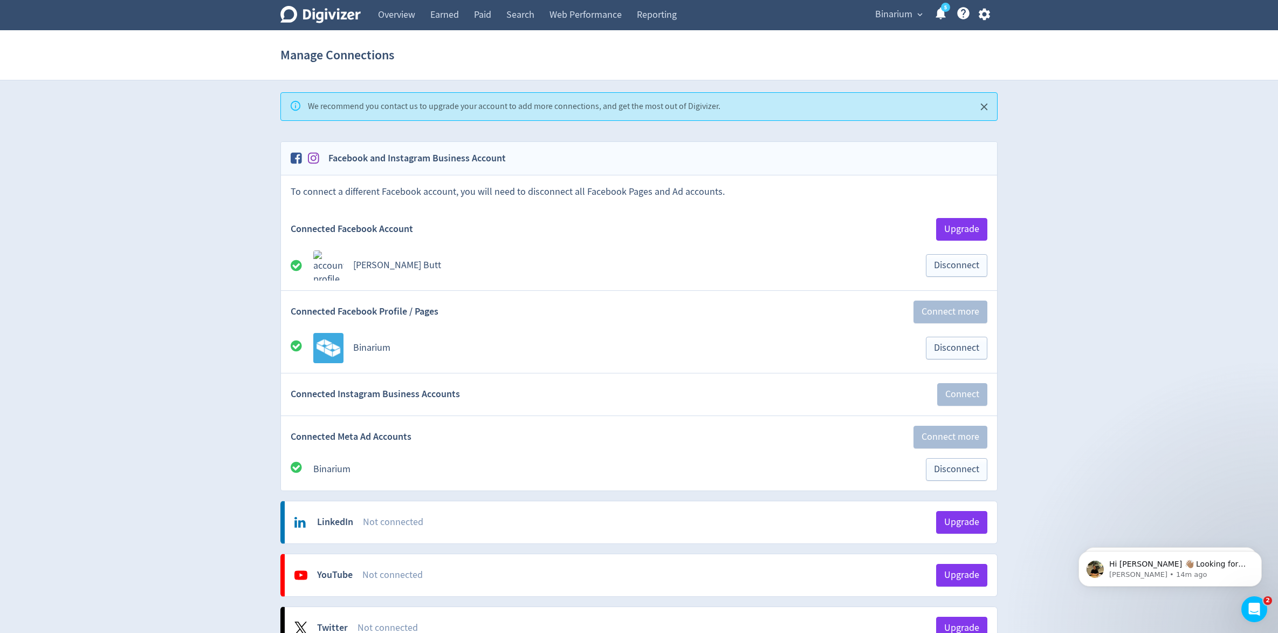
drag, startPoint x: 959, startPoint y: 236, endPoint x: 829, endPoint y: 257, distance: 131.8
click at [958, 236] on button "Upgrade" at bounding box center [961, 229] width 51 height 23
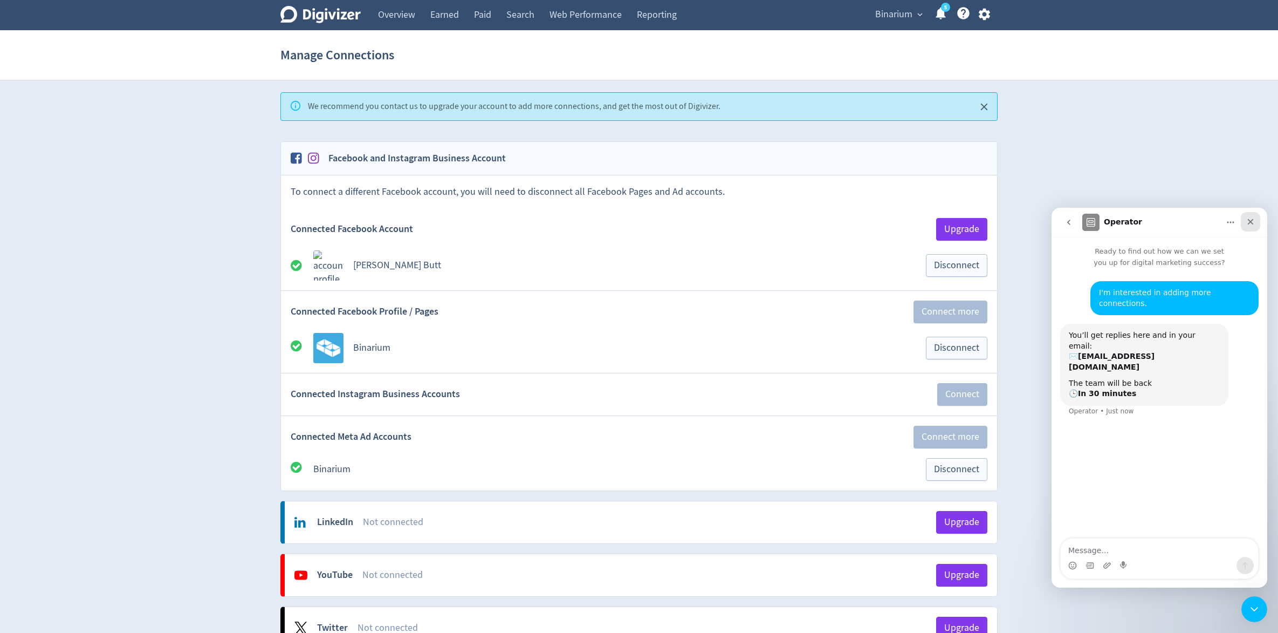
click at [1256, 220] on div "Close" at bounding box center [1250, 221] width 19 height 19
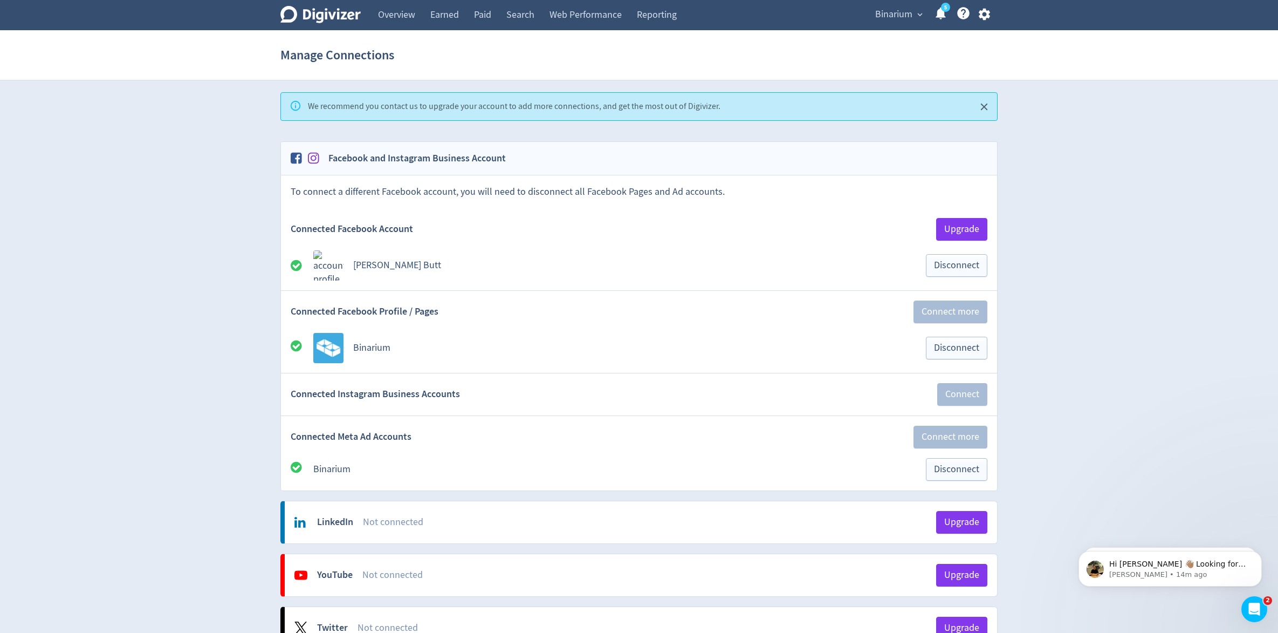
drag, startPoint x: 1157, startPoint y: 217, endPoint x: 868, endPoint y: 11, distance: 355.4
click at [1157, 217] on div "Digivizer Logo [PERSON_NAME] Logo Overview Earned Paid Search Web Performance R…" at bounding box center [639, 637] width 1278 height 1274
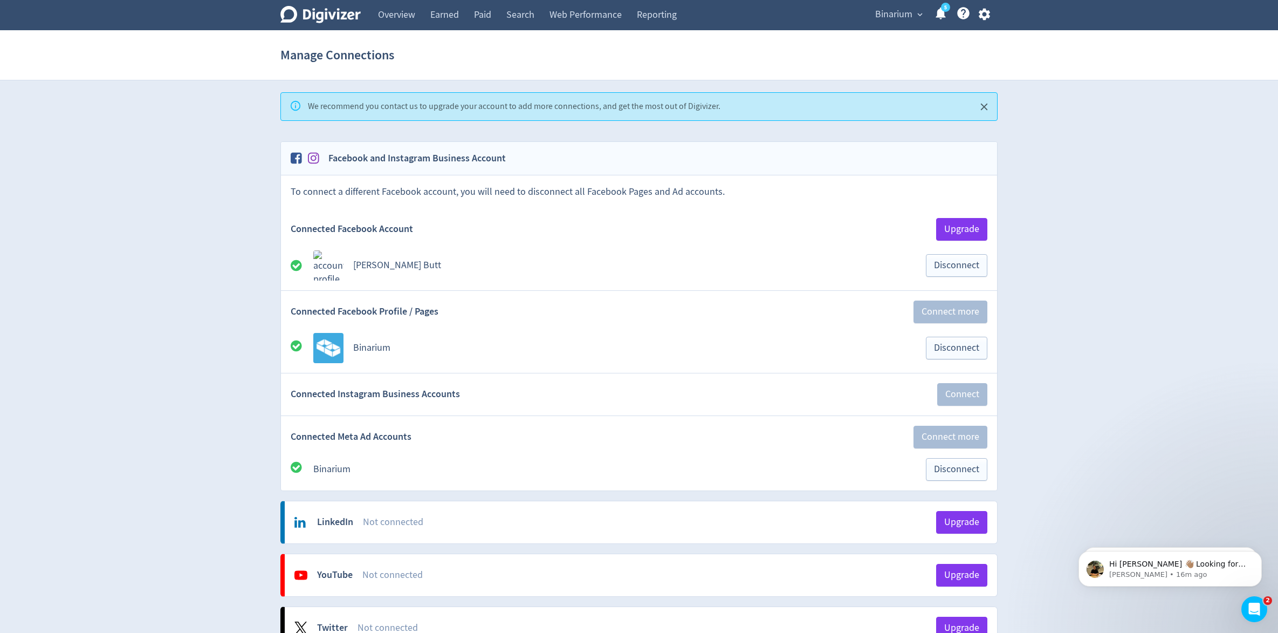
click at [174, 313] on div "Digivizer Logo [PERSON_NAME] Logo Overview Earned Paid Search Web Performance R…" at bounding box center [639, 637] width 1278 height 1274
drag, startPoint x: 1195, startPoint y: 183, endPoint x: 1110, endPoint y: 292, distance: 138.4
click at [1194, 183] on div "Digivizer Logo [PERSON_NAME] Logo Overview Earned Paid Search Web Performance R…" at bounding box center [639, 637] width 1278 height 1274
drag, startPoint x: 177, startPoint y: 329, endPoint x: 183, endPoint y: 338, distance: 10.9
click at [177, 329] on div "Digivizer Logo [PERSON_NAME] Logo Overview Earned Paid Search Web Performance R…" at bounding box center [639, 637] width 1278 height 1274
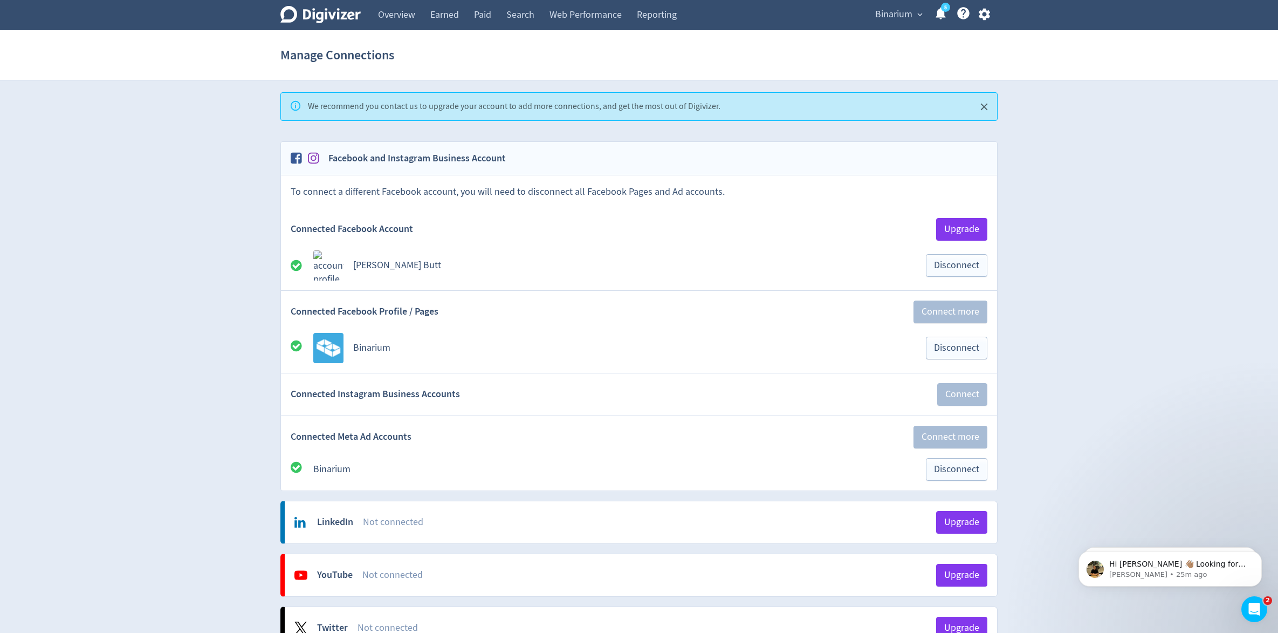
scroll to position [2, 0]
